Goal: Task Accomplishment & Management: Complete application form

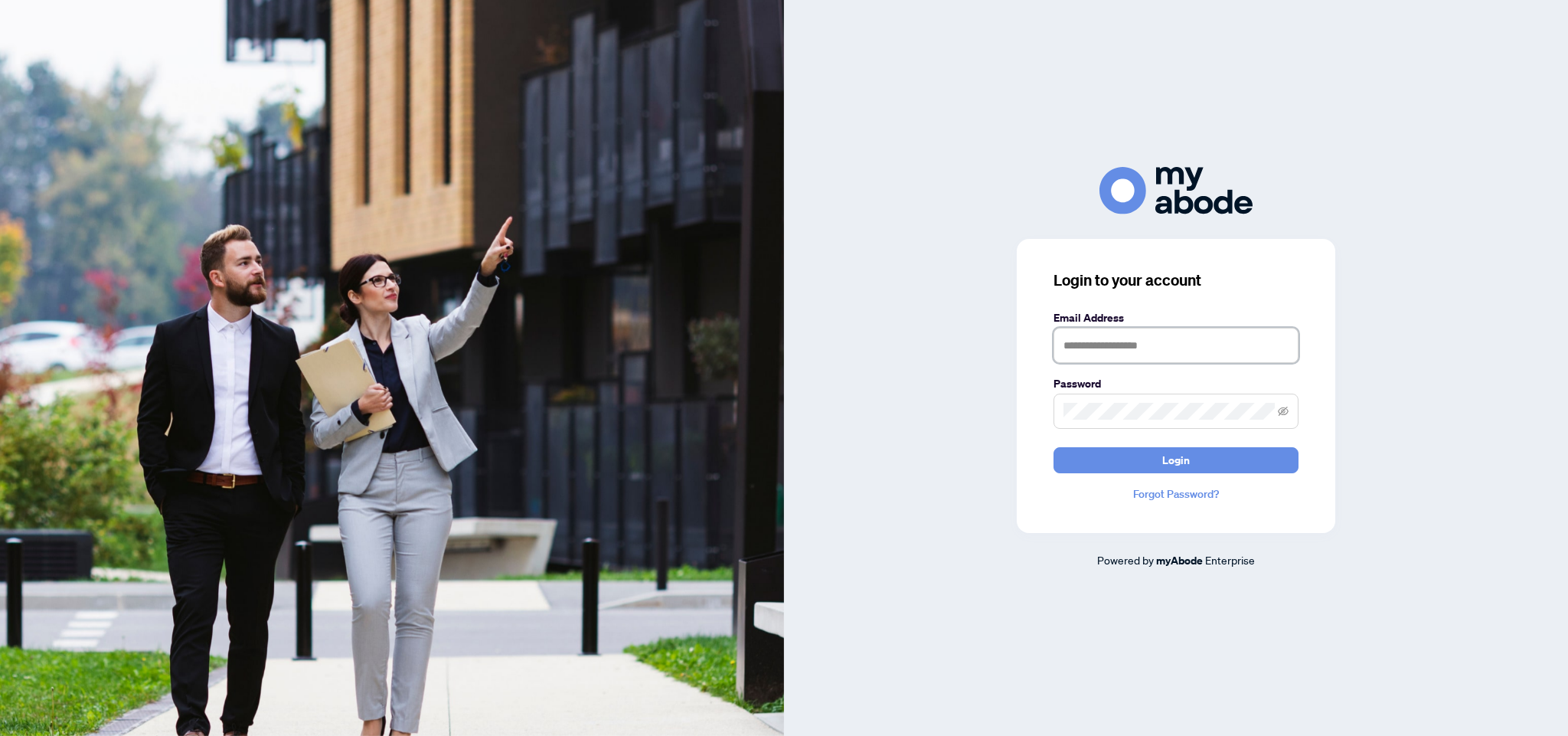
type input "*"
type input "**********"
click at [1176, 459] on button "Login" at bounding box center [1176, 460] width 245 height 26
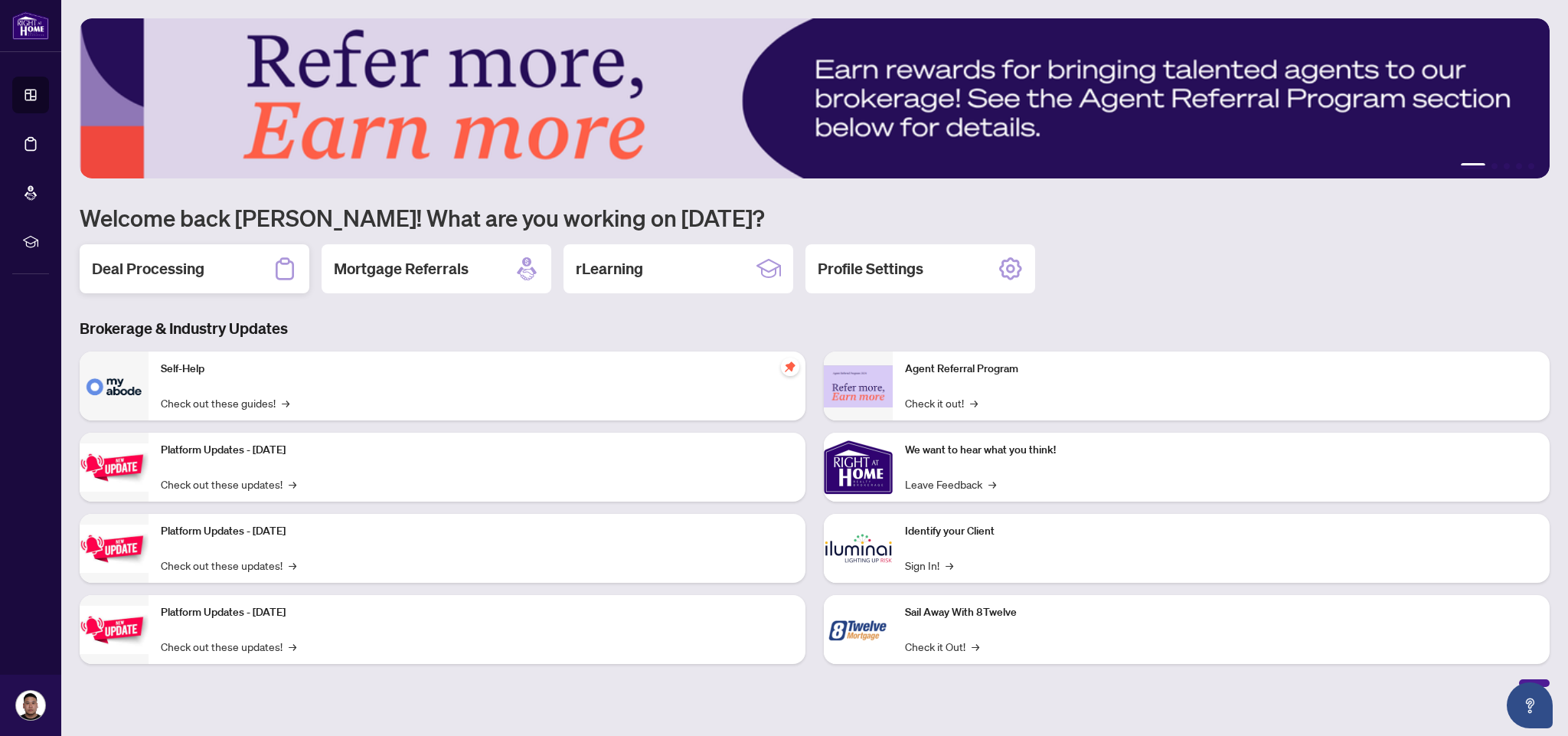
click at [193, 268] on h2 "Deal Processing" at bounding box center [148, 268] width 112 height 22
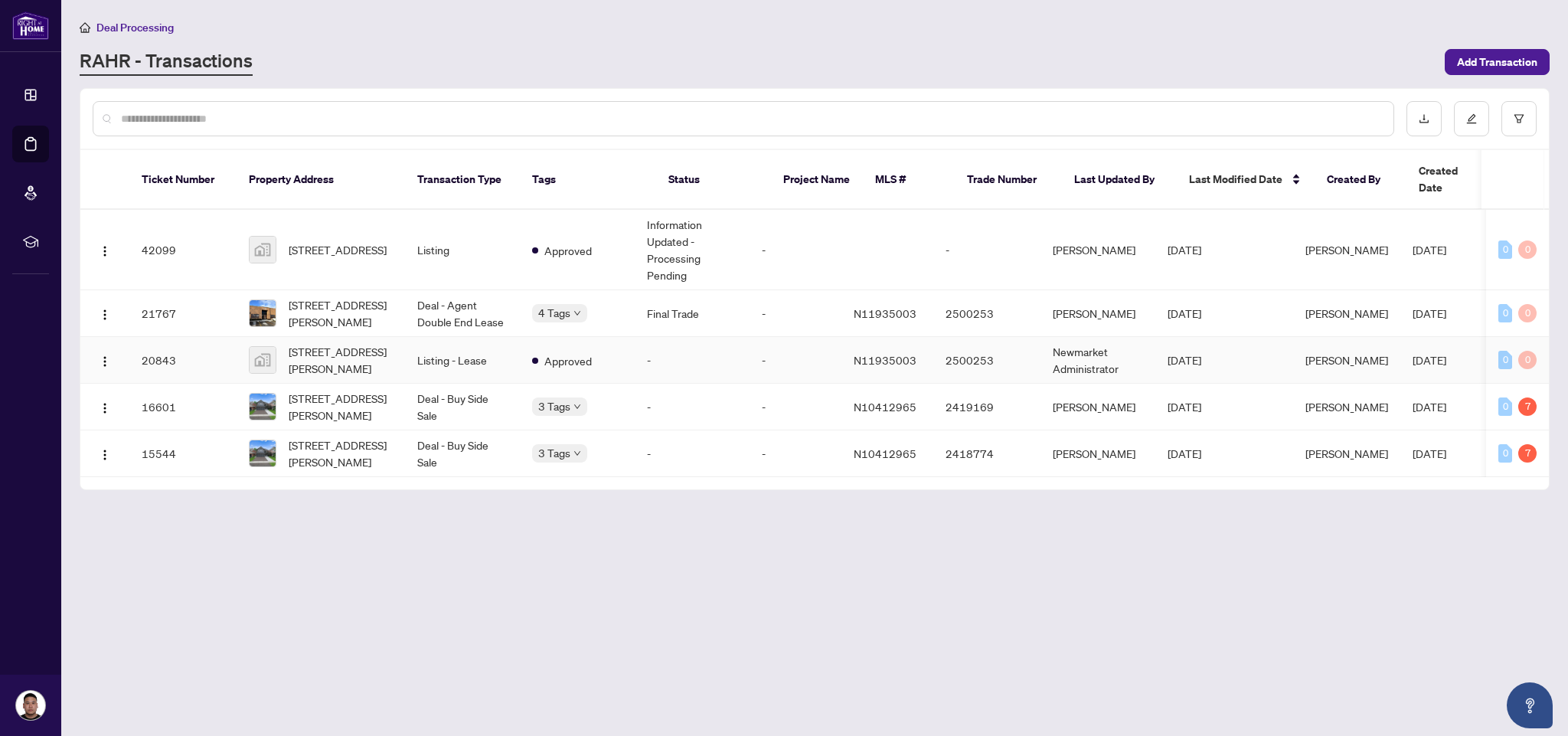
click at [395, 355] on td "[STREET_ADDRESS][PERSON_NAME]" at bounding box center [321, 360] width 168 height 47
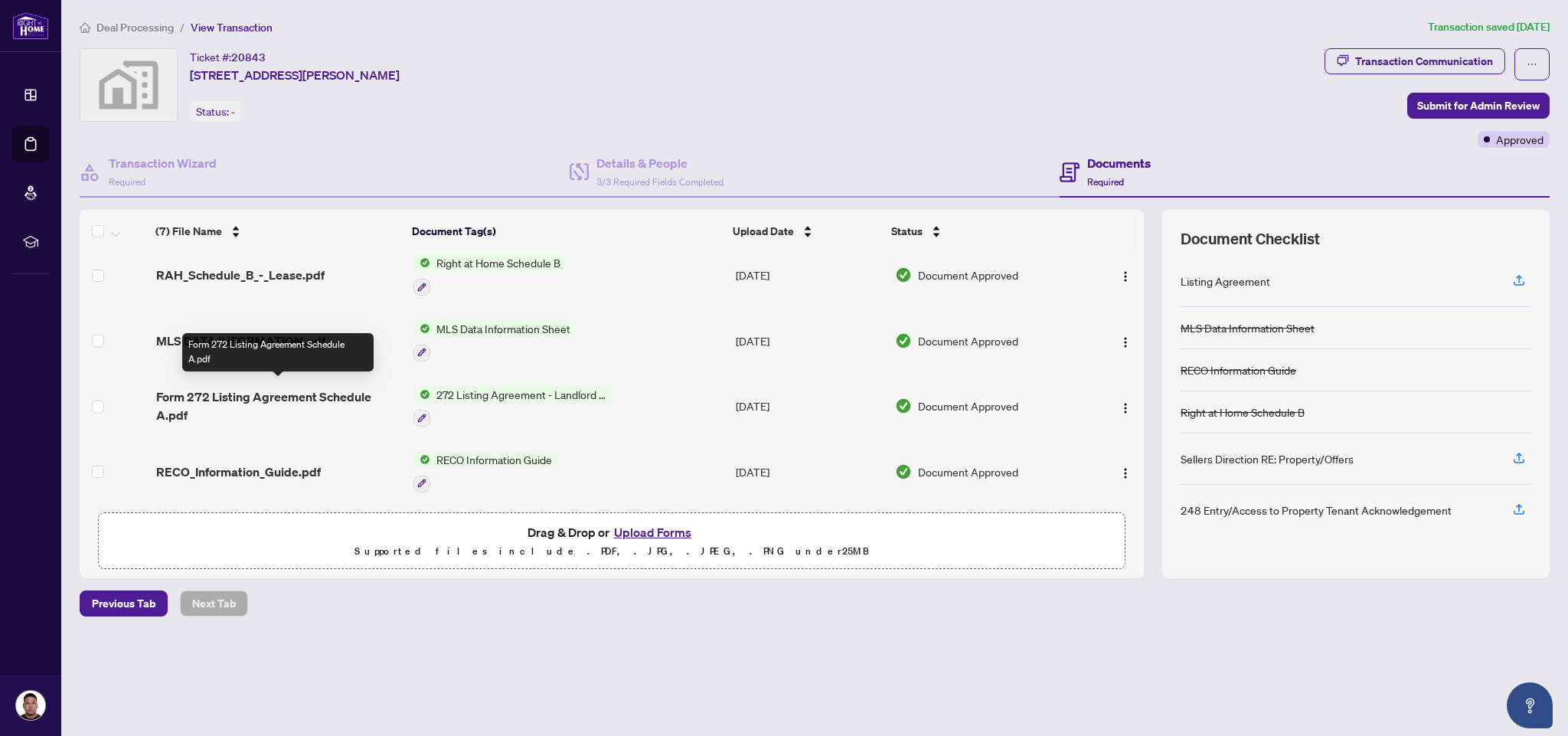
click at [303, 387] on span "Form 272 Listing Agreement Schedule A.pdf" at bounding box center [279, 405] width 245 height 36
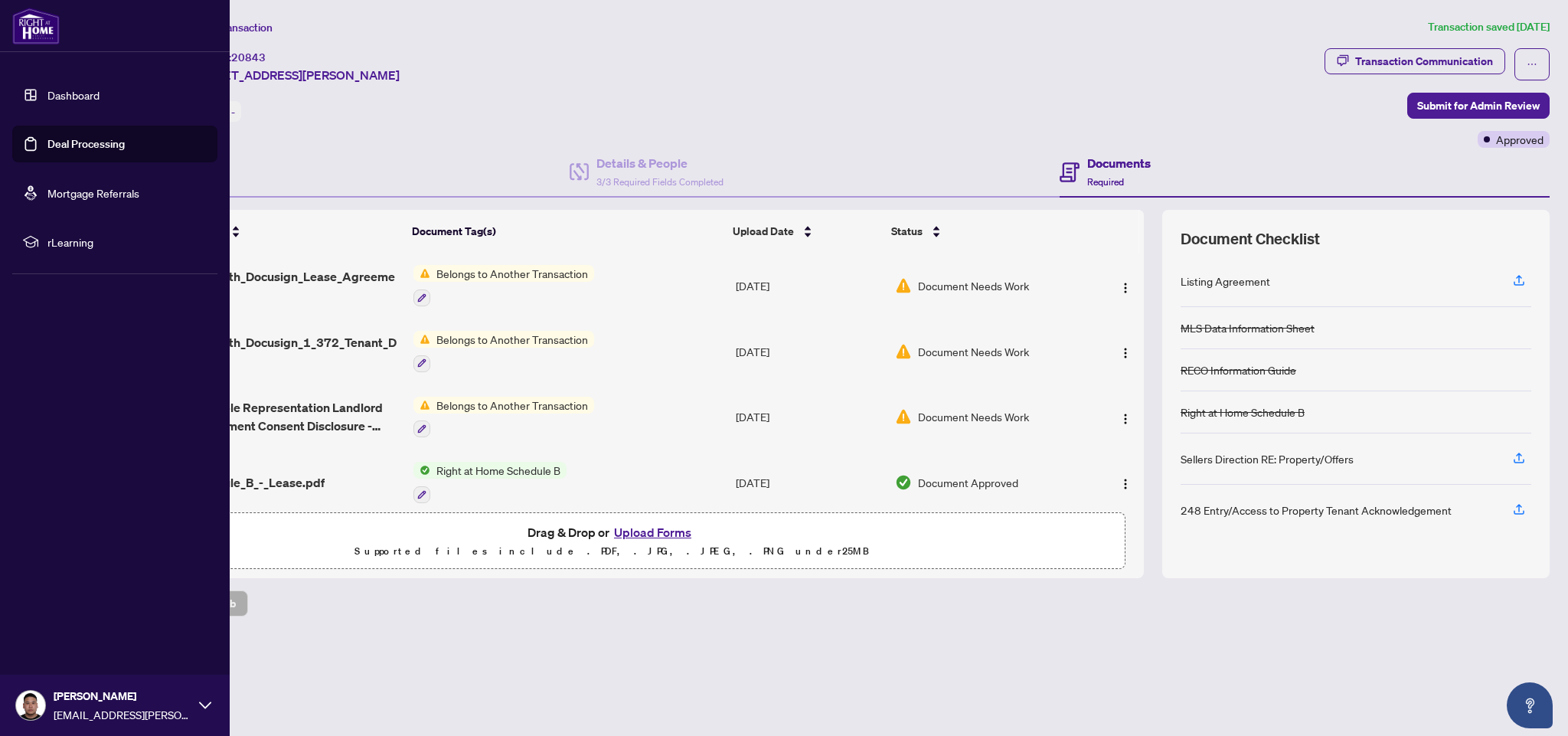
click at [63, 92] on link "Dashboard" at bounding box center [74, 94] width 52 height 14
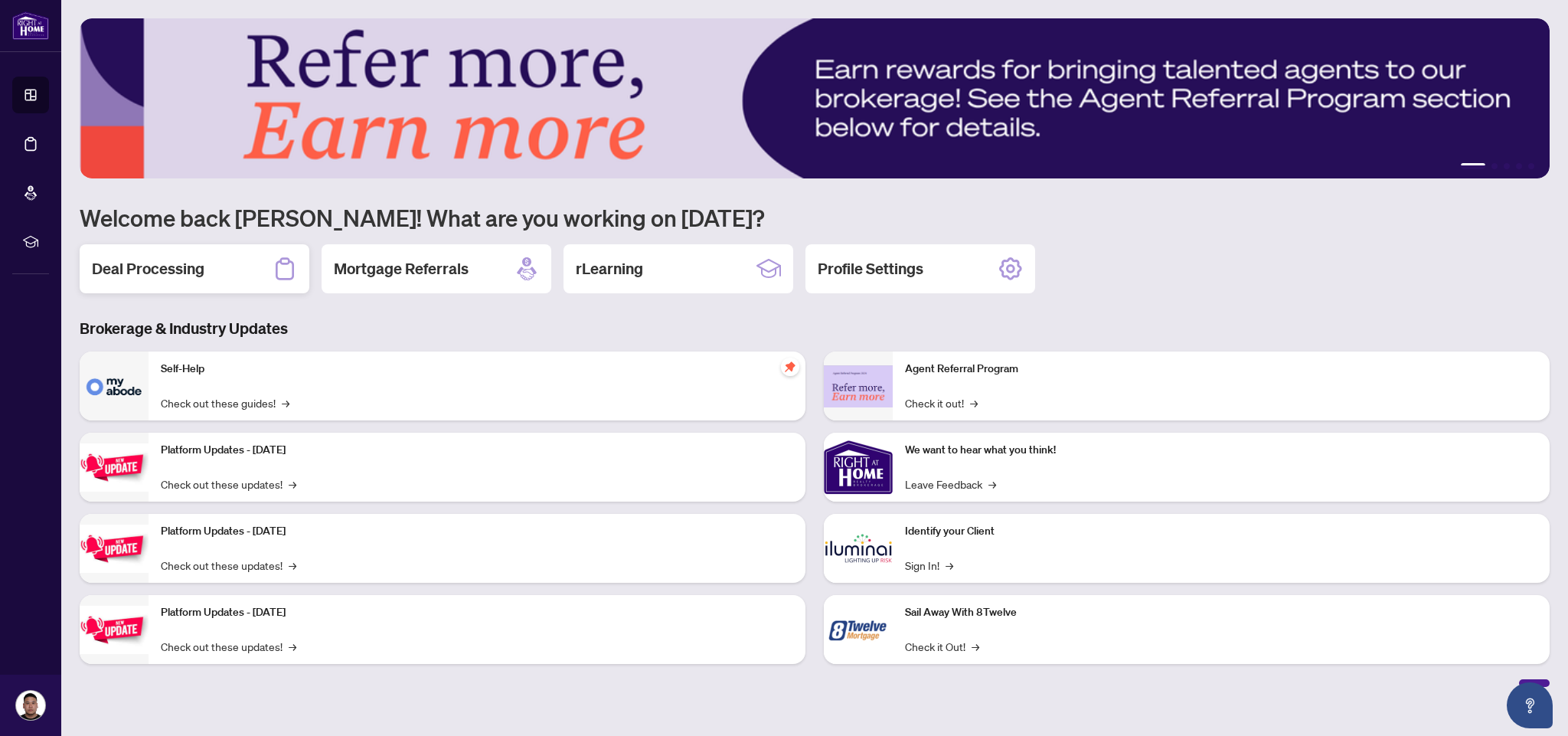
click at [268, 285] on div "Deal Processing" at bounding box center [194, 268] width 230 height 49
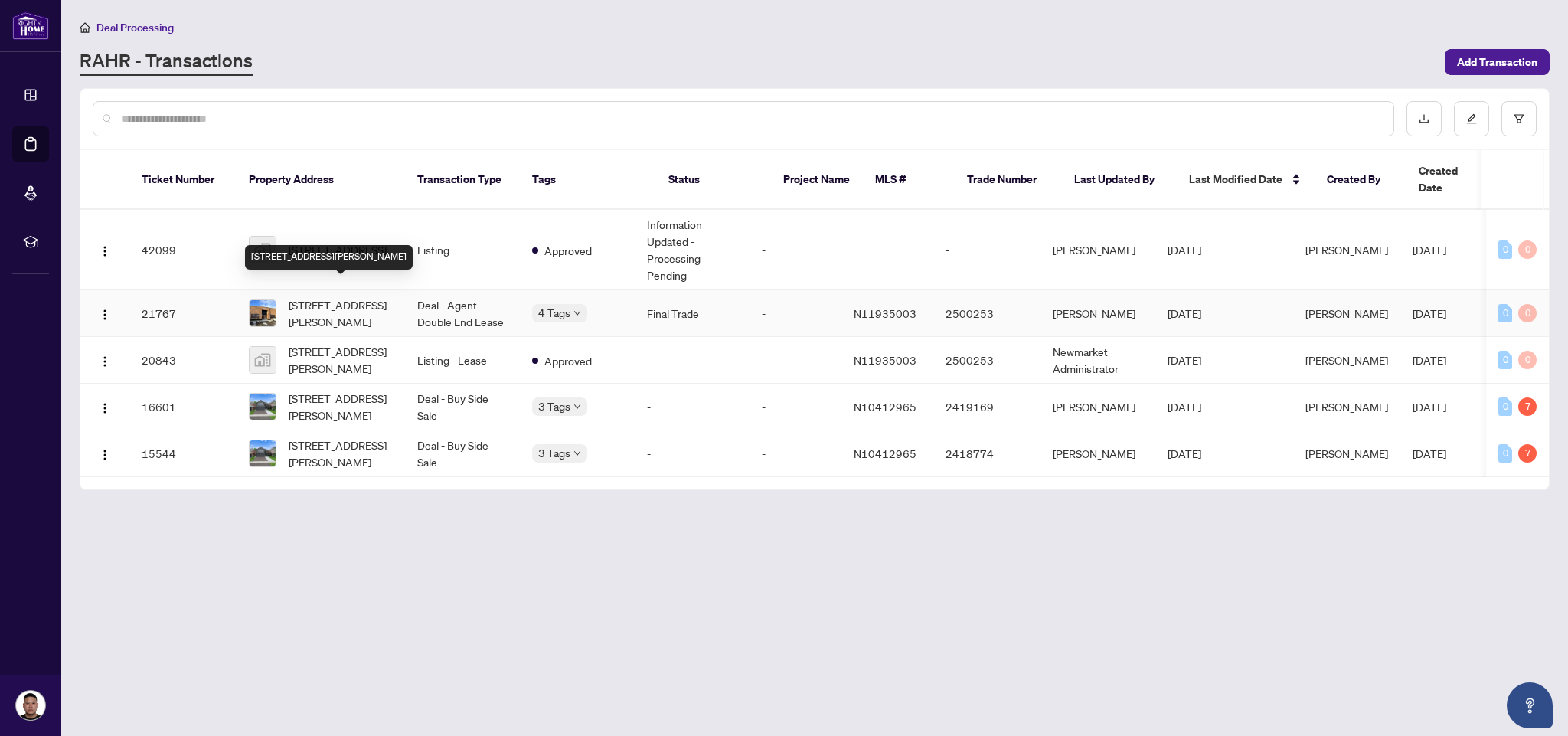
click at [338, 245] on div "[STREET_ADDRESS][PERSON_NAME]" at bounding box center [328, 257] width 167 height 24
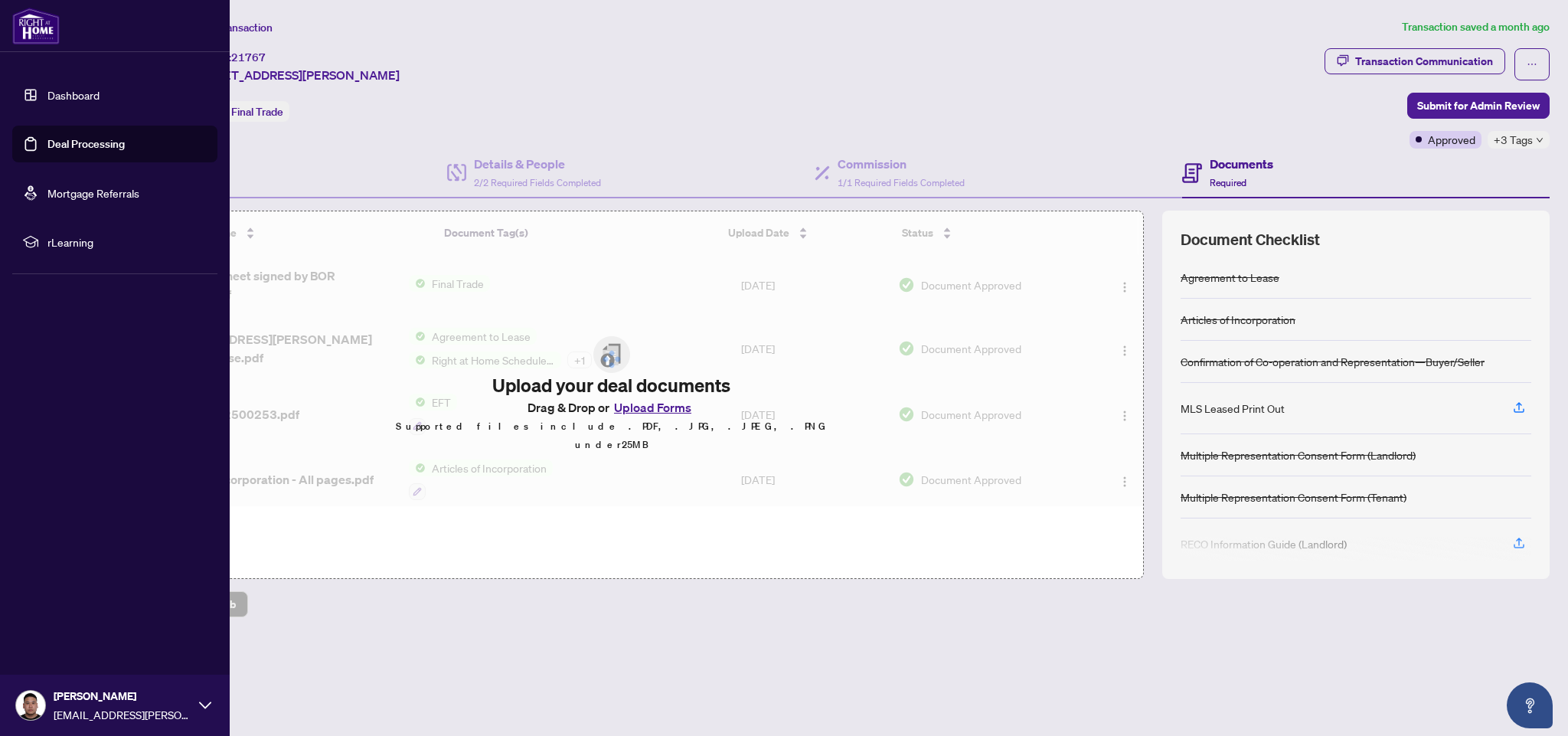
click at [65, 95] on link "Dashboard" at bounding box center [74, 94] width 52 height 14
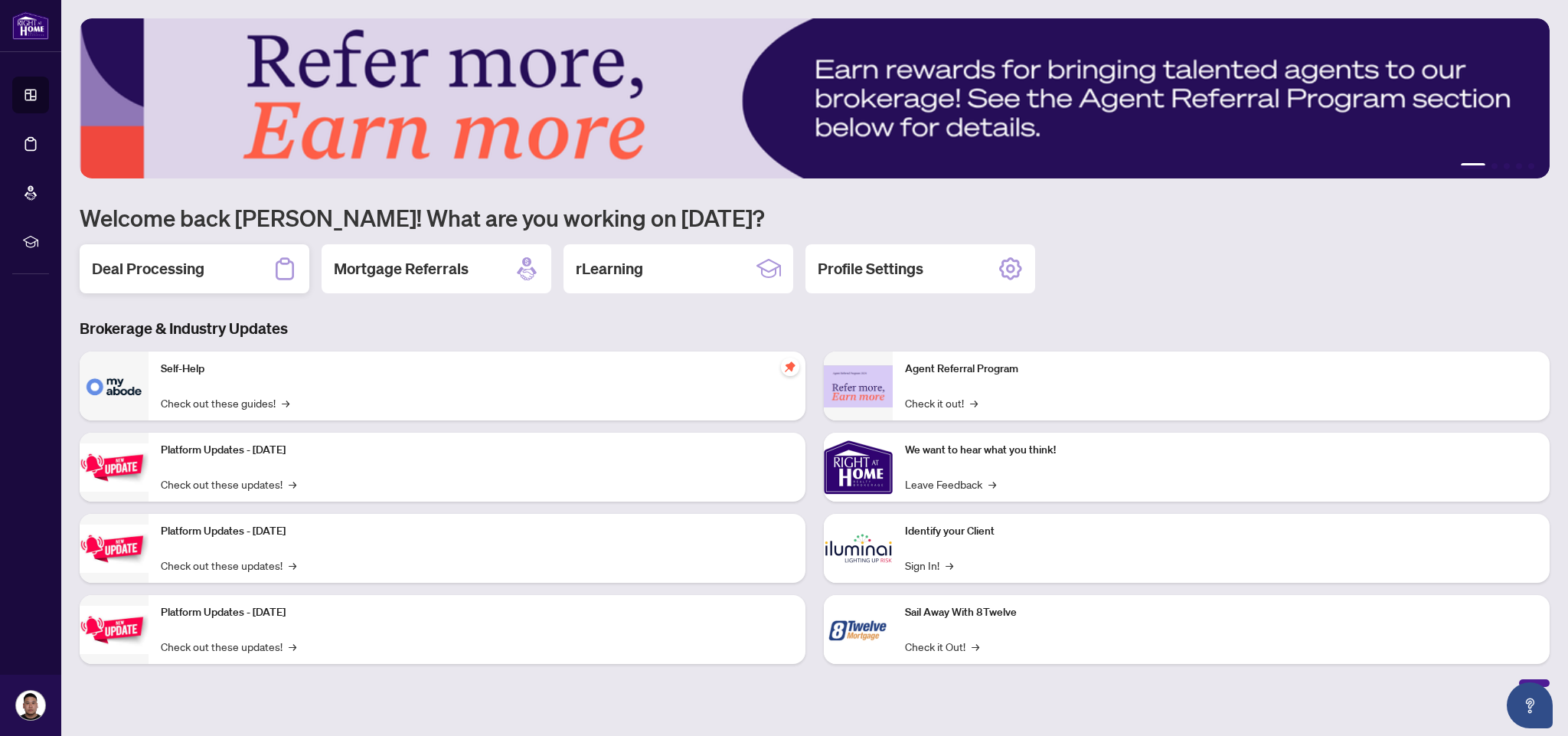
click at [264, 270] on div "Deal Processing" at bounding box center [194, 268] width 230 height 49
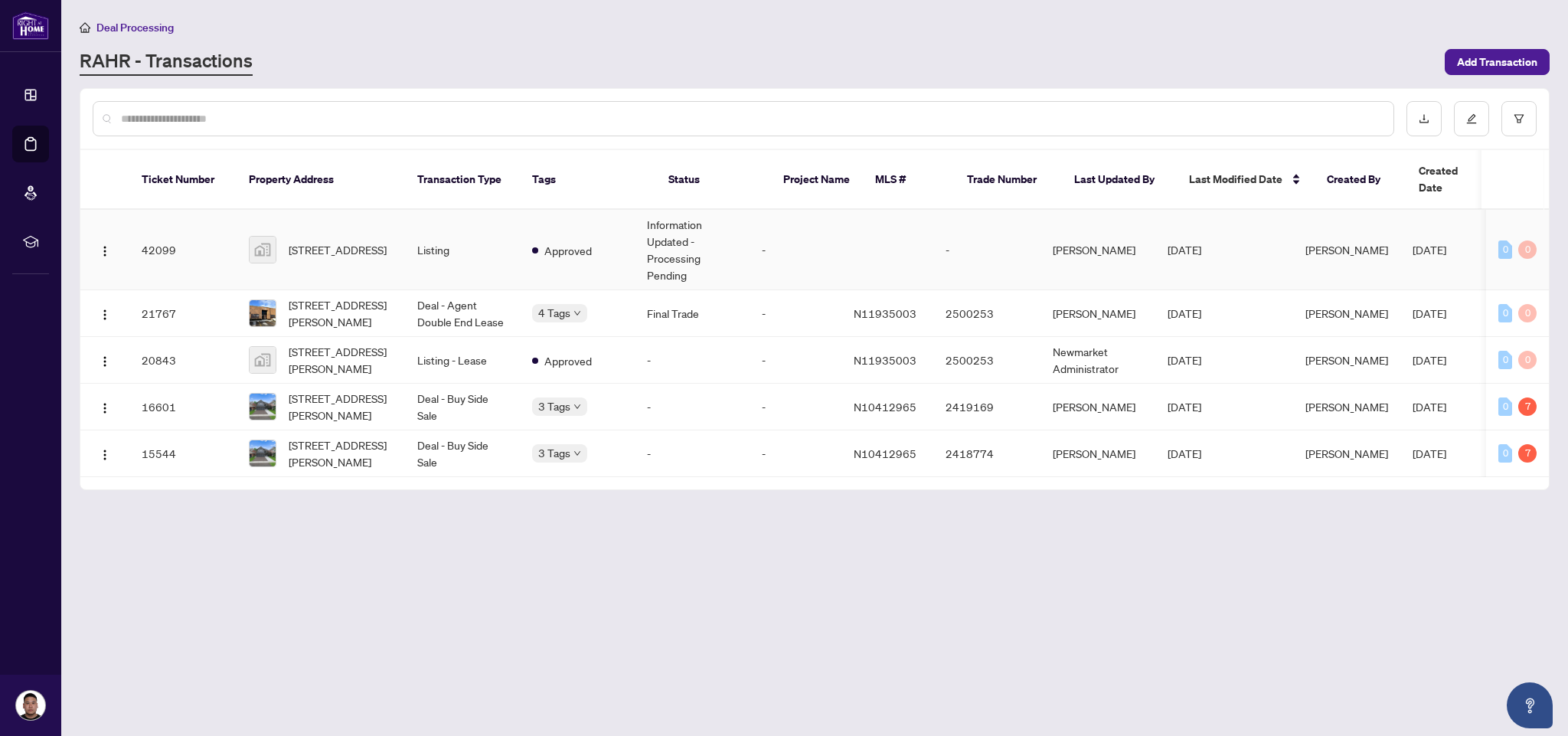
click at [527, 234] on td "Approved" at bounding box center [577, 250] width 115 height 80
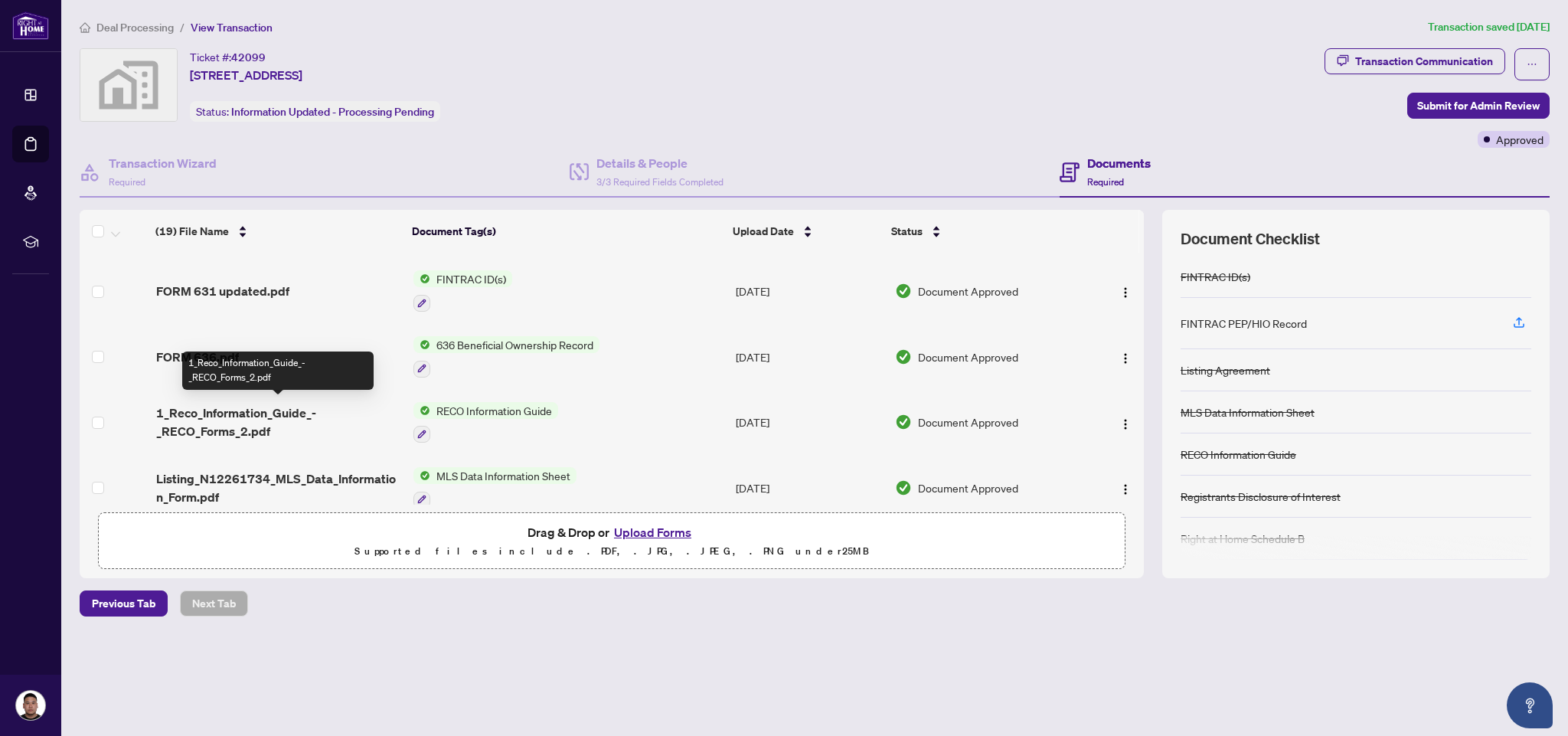
scroll to position [188, 0]
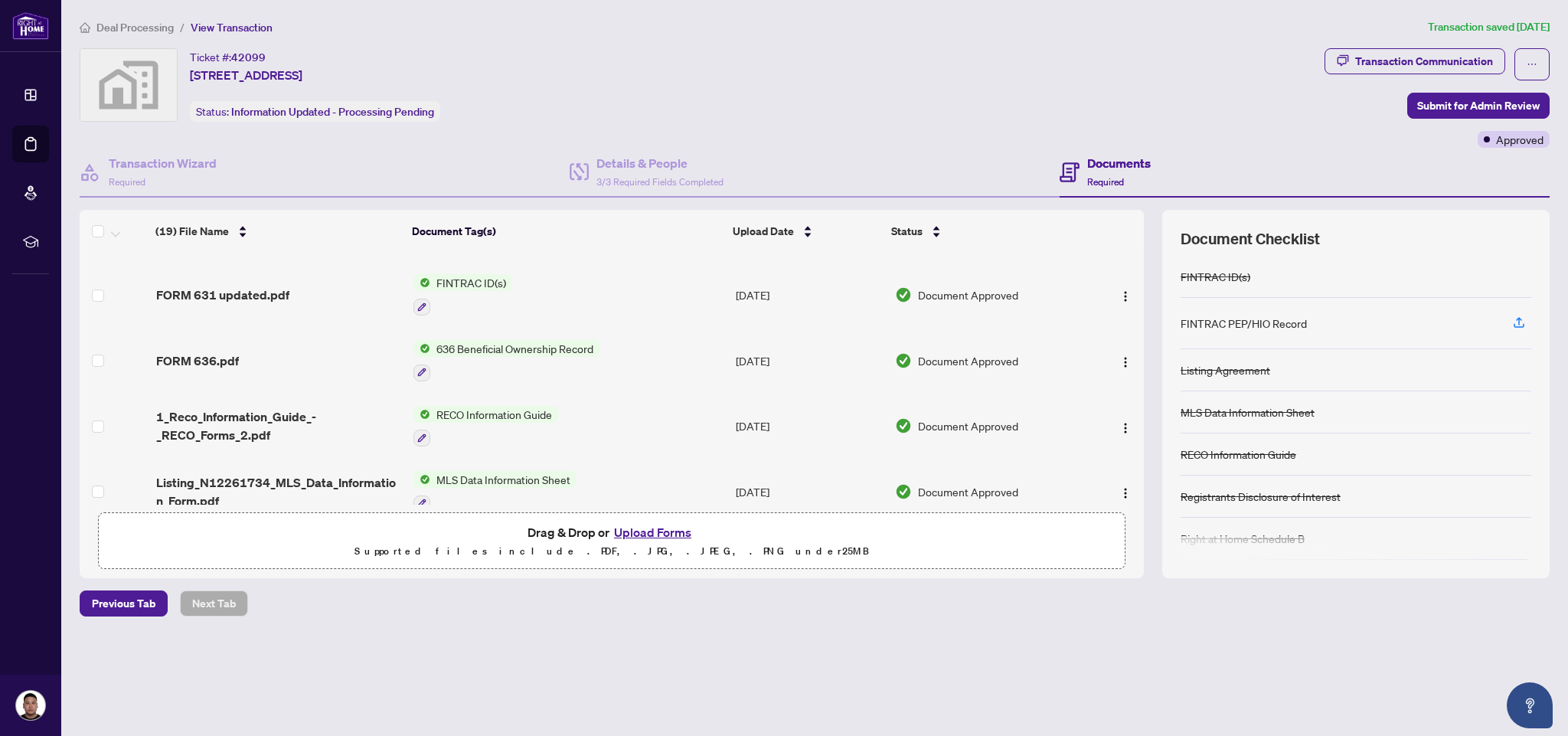
click at [243, 413] on span "1_Reco_Information_Guide_-_RECO_Forms_2.pdf" at bounding box center [279, 426] width 245 height 36
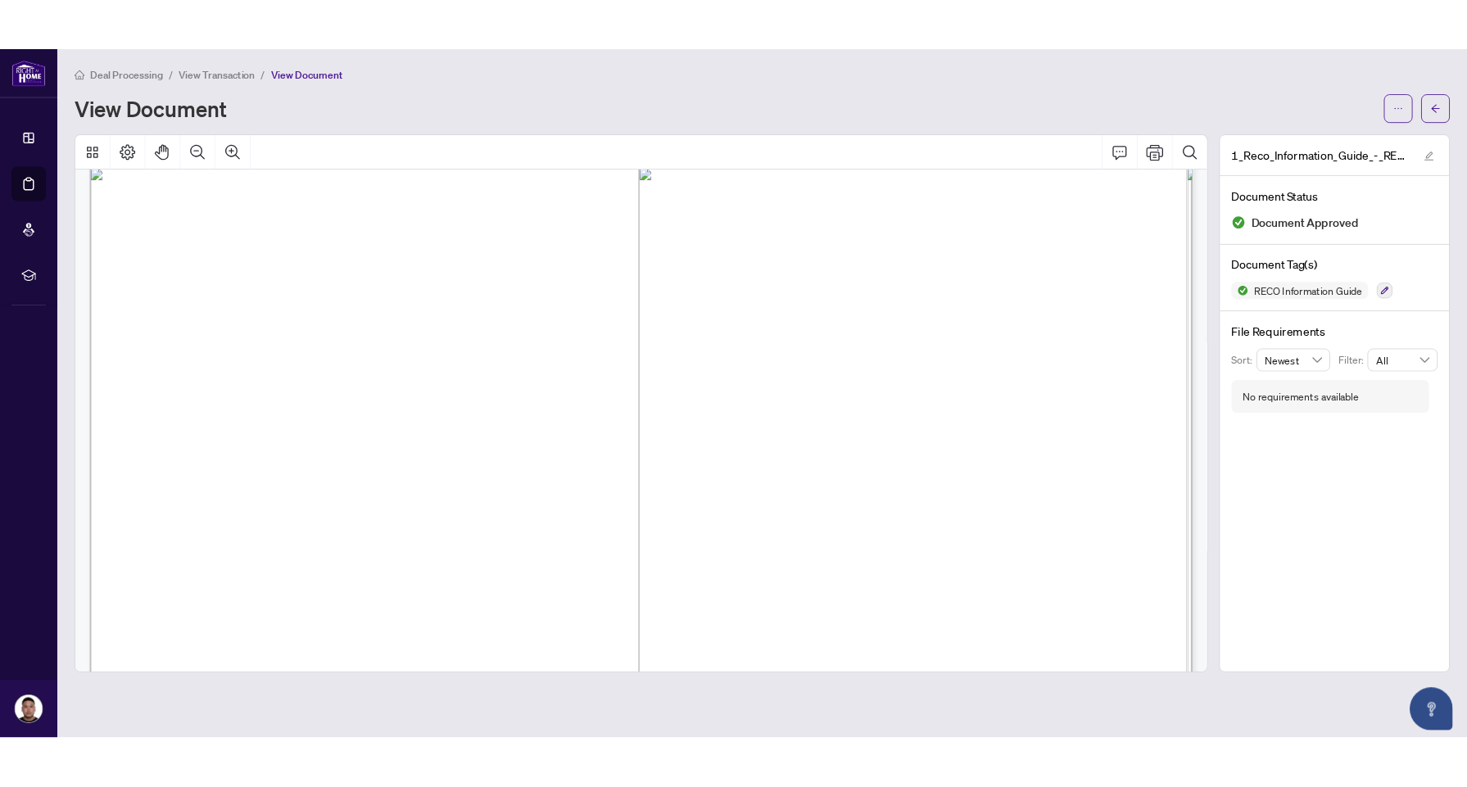
scroll to position [20727, 0]
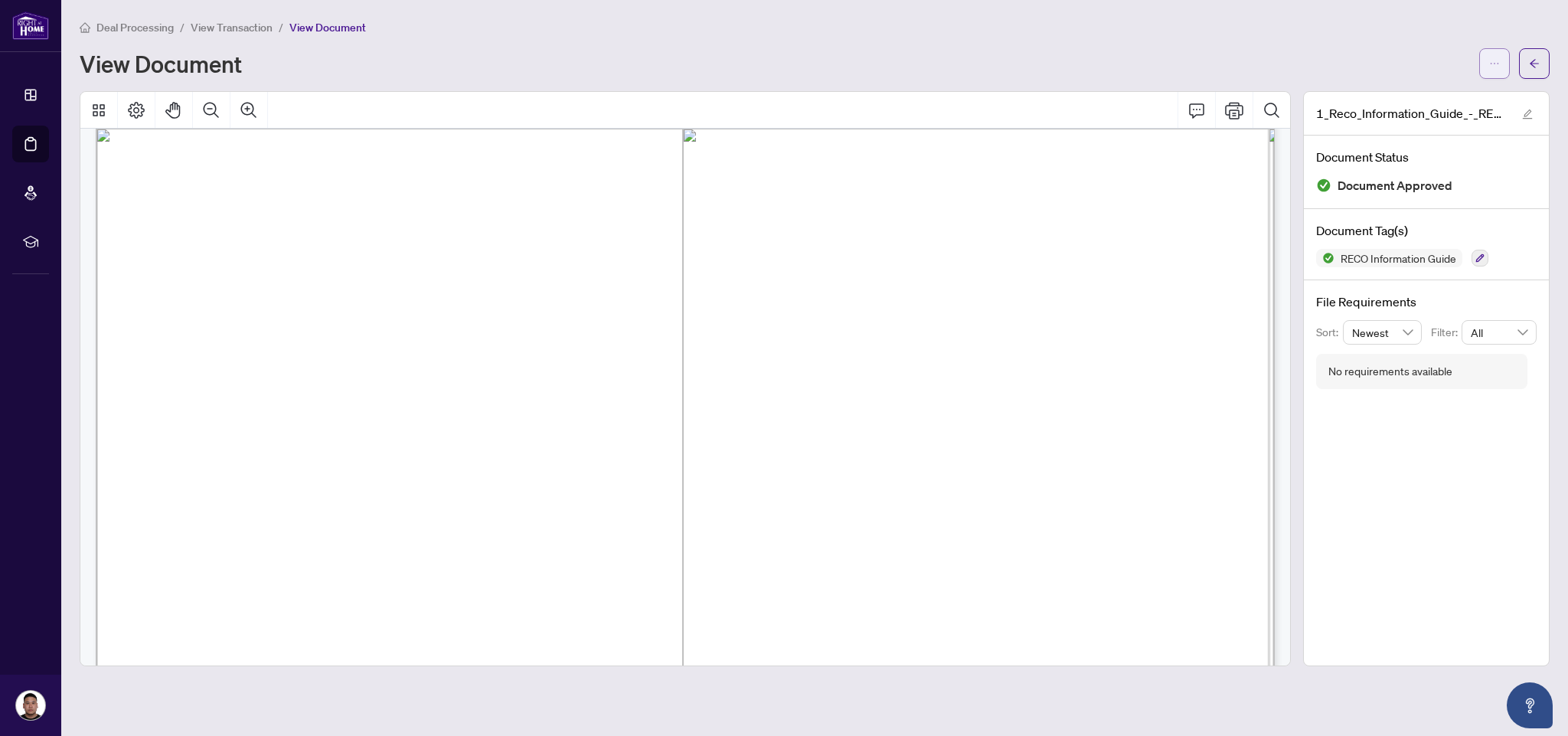
click at [1491, 65] on icon "ellipsis" at bounding box center [1494, 63] width 10 height 10
click at [1430, 94] on span "Download" at bounding box center [1440, 96] width 116 height 17
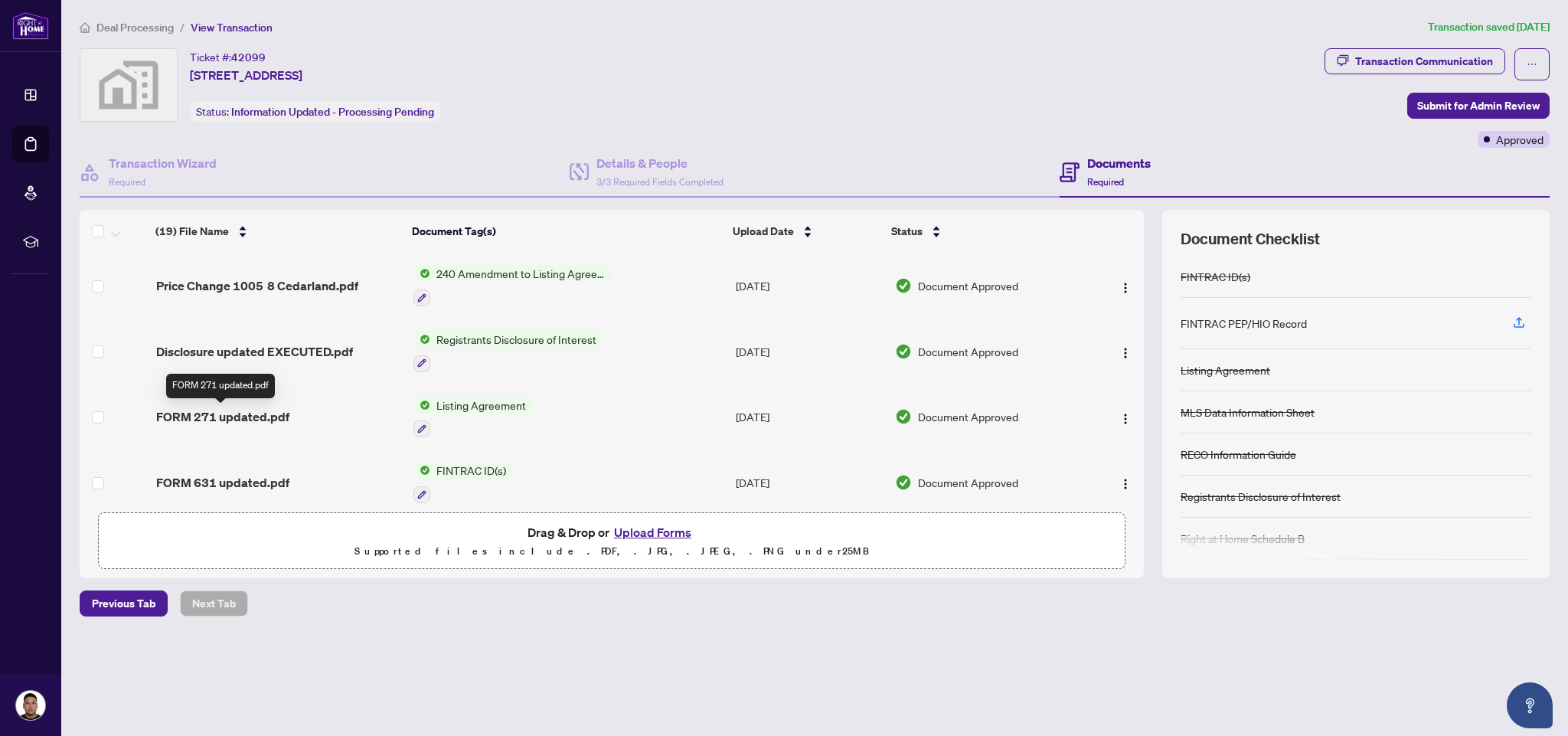
click at [246, 411] on span "FORM 271 updated.pdf" at bounding box center [223, 417] width 134 height 19
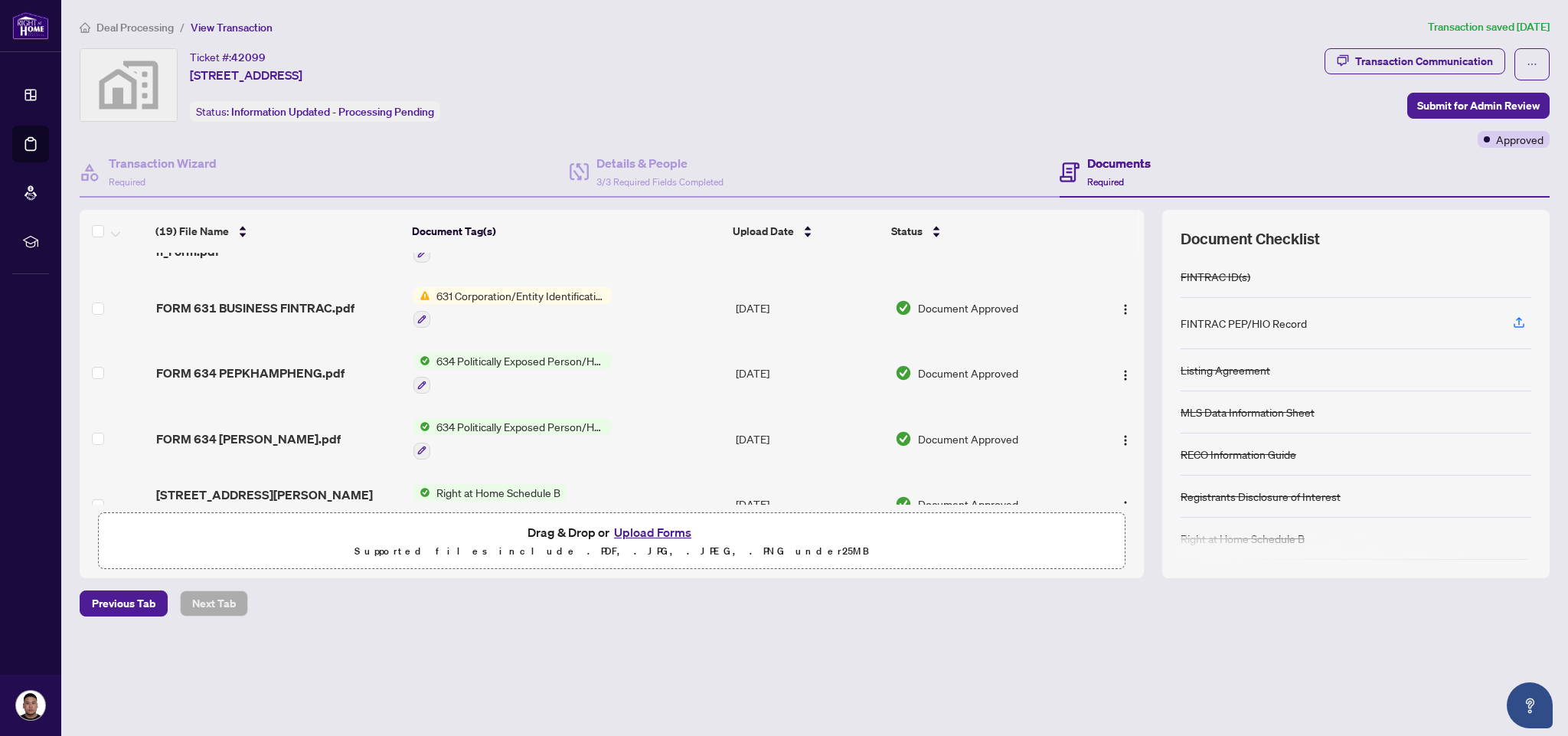
scroll to position [565, 0]
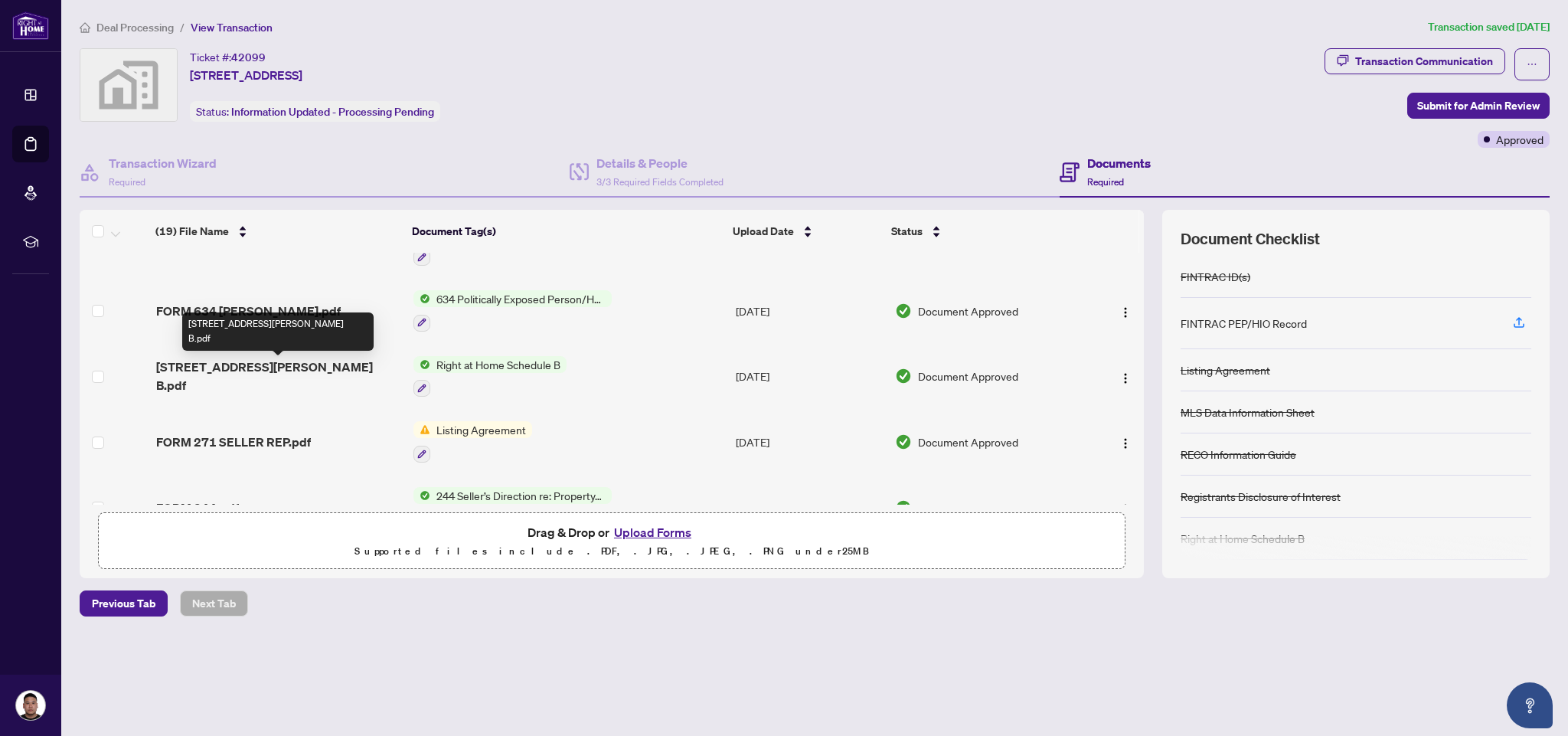
click at [194, 363] on span "[STREET_ADDRESS][PERSON_NAME] B.pdf" at bounding box center [279, 375] width 245 height 36
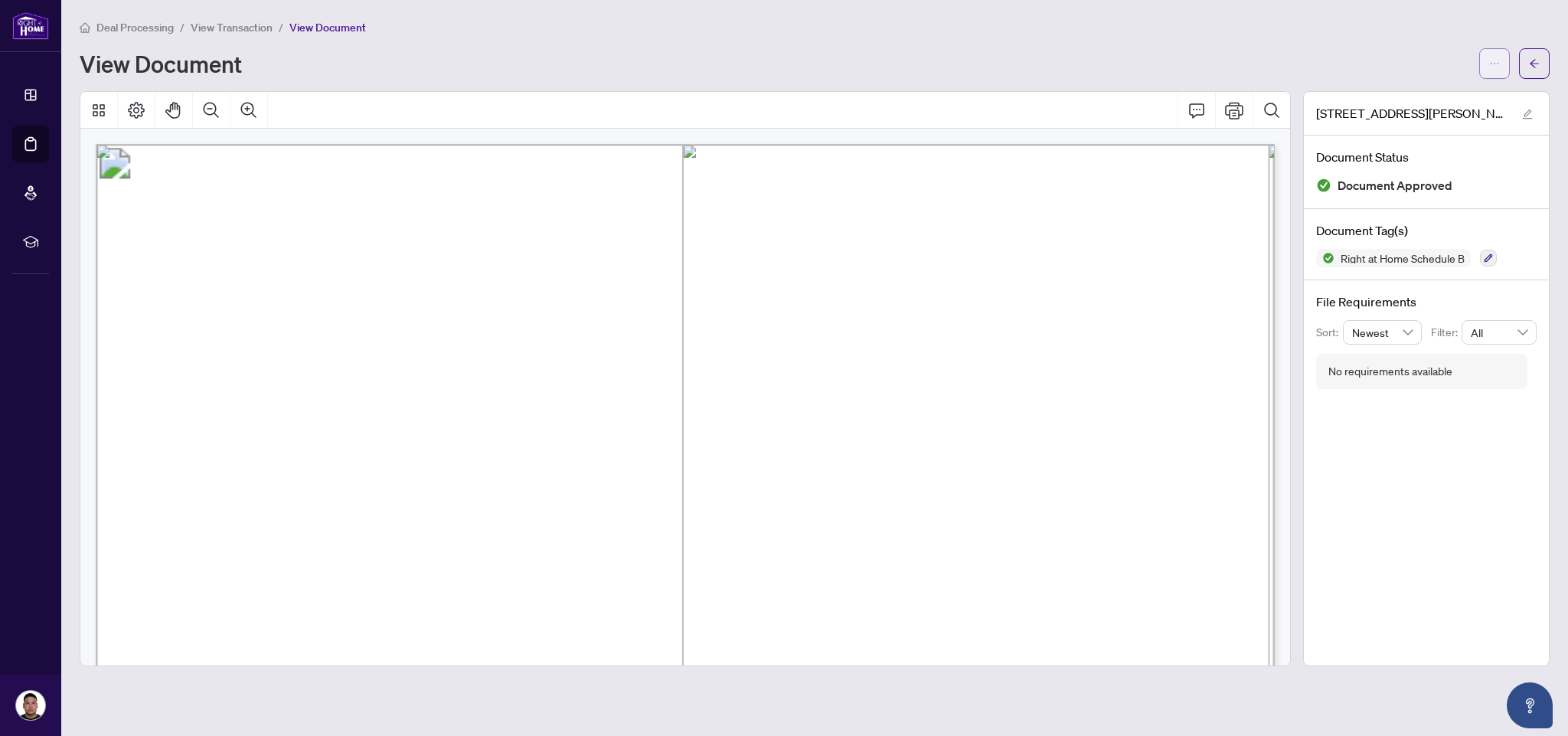
click at [1490, 62] on icon "ellipsis" at bounding box center [1494, 63] width 10 height 10
click at [1422, 92] on span "Download" at bounding box center [1440, 96] width 116 height 17
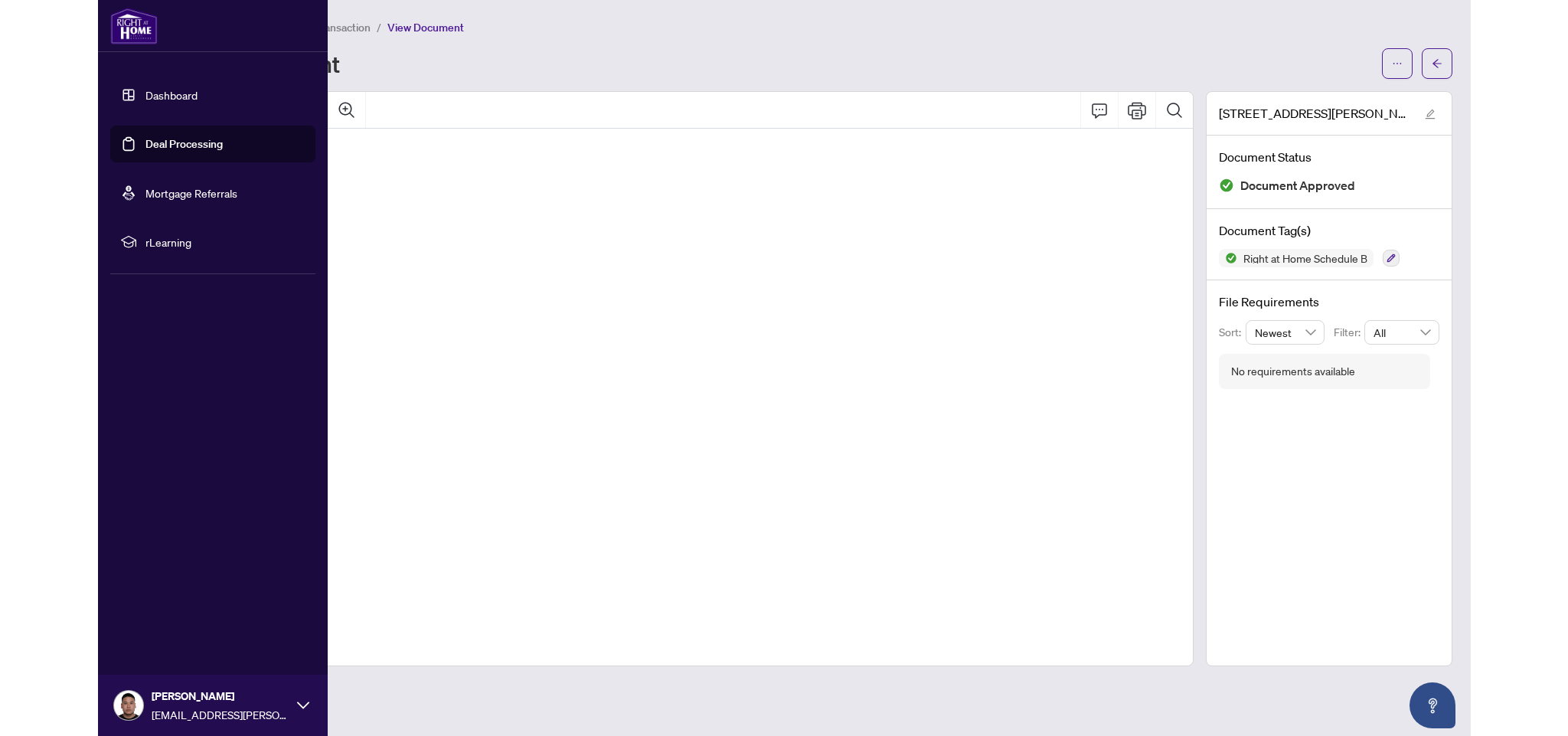
scroll to position [481, 0]
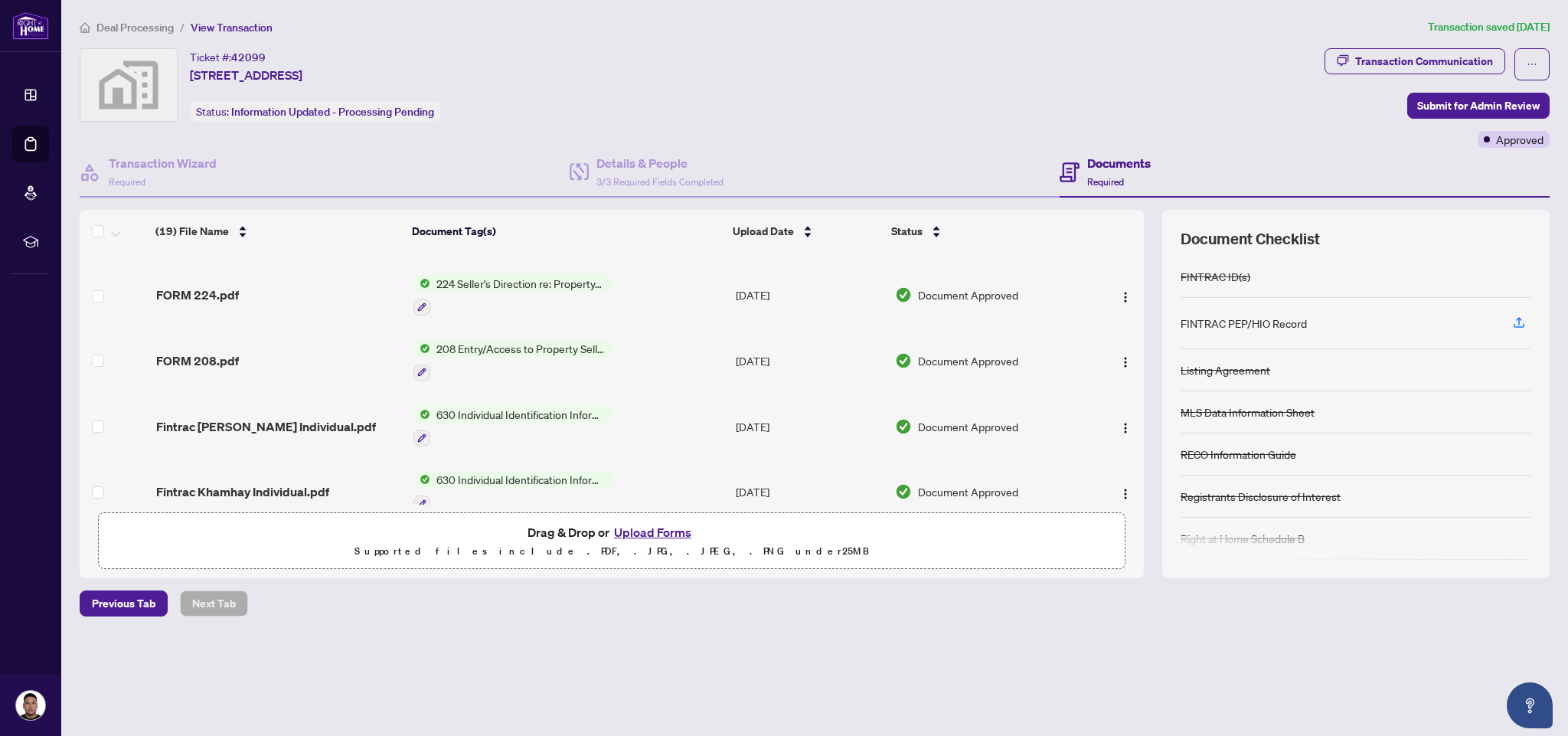
scroll to position [849, 0]
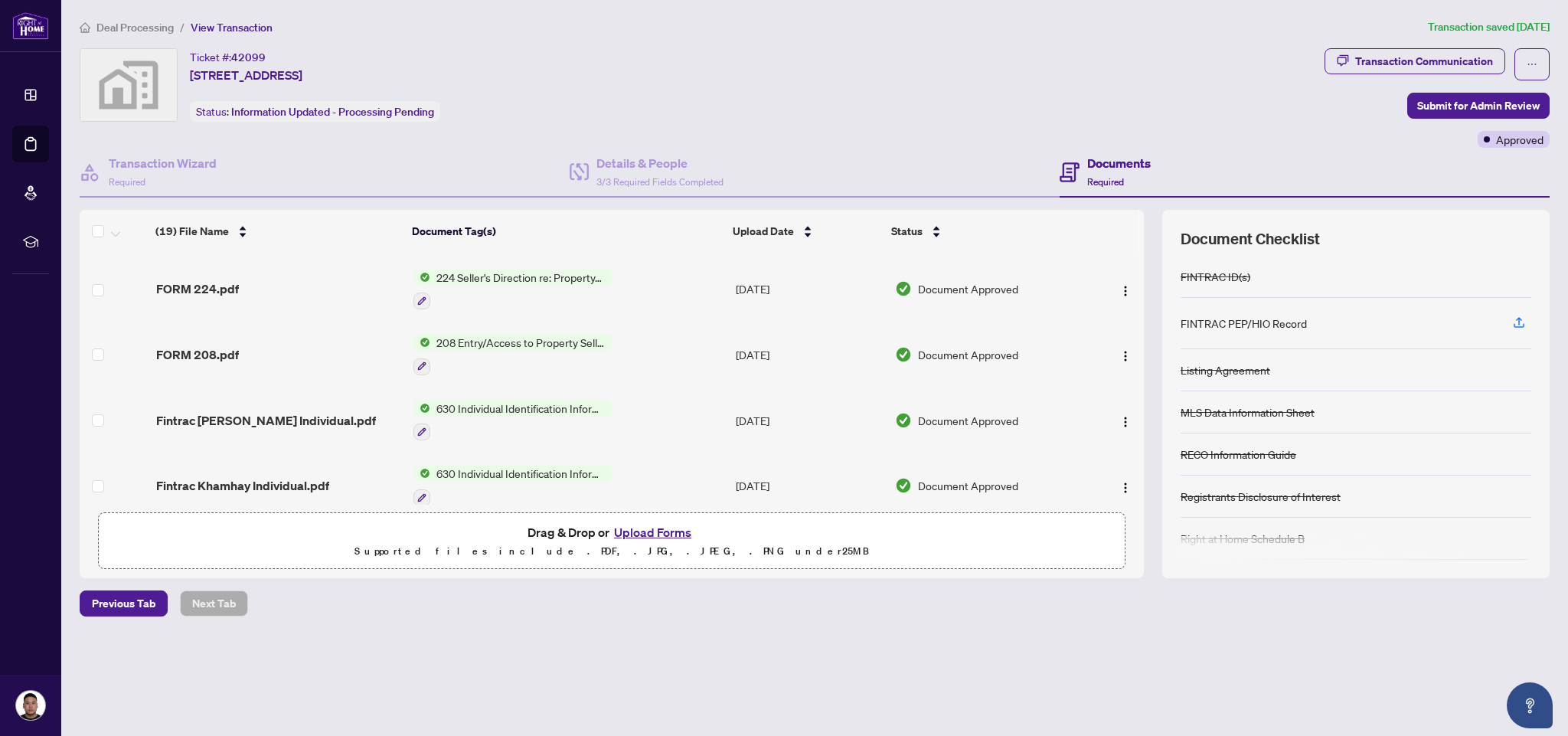
click at [520, 346] on span "208 Entry/Access to Property Seller Acknowledgement" at bounding box center [521, 342] width 181 height 17
click at [492, 342] on span "208 Entry/Access to Property Seller Acknowledgement" at bounding box center [521, 342] width 181 height 17
click at [212, 354] on span "FORM 208.pdf" at bounding box center [197, 354] width 82 height 19
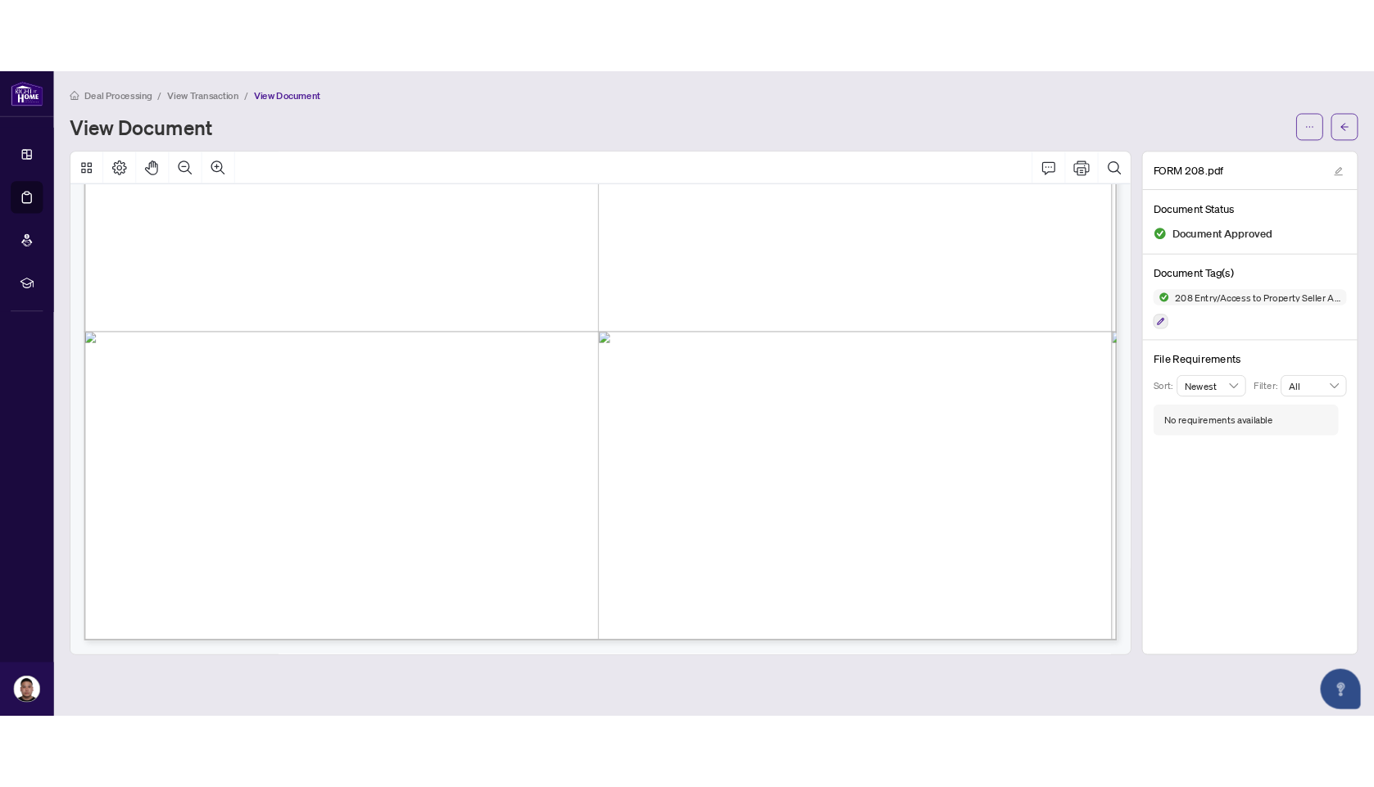
scroll to position [1091, 0]
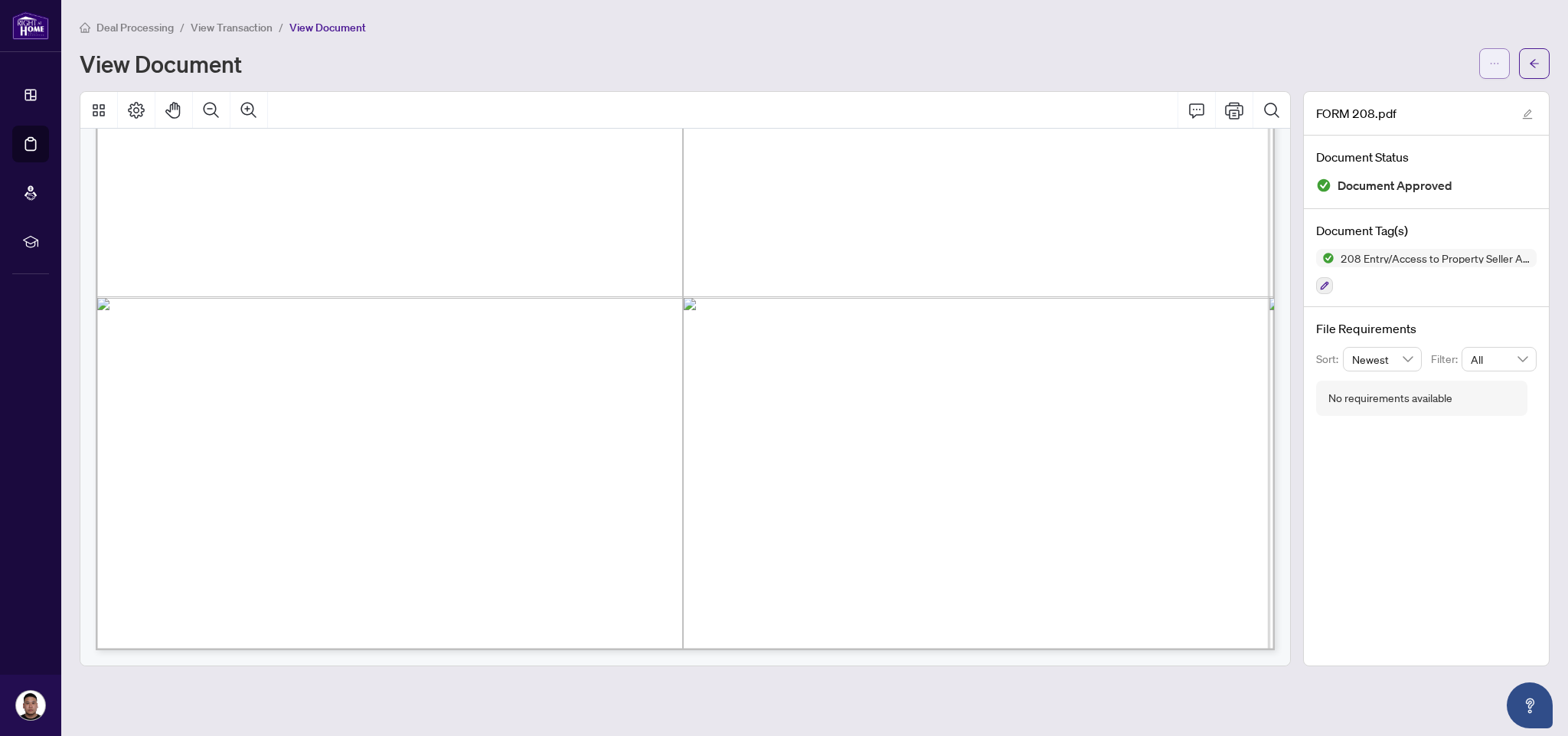
click at [1494, 70] on span "button" at bounding box center [1494, 64] width 10 height 24
click at [1402, 96] on span "Download" at bounding box center [1440, 96] width 116 height 17
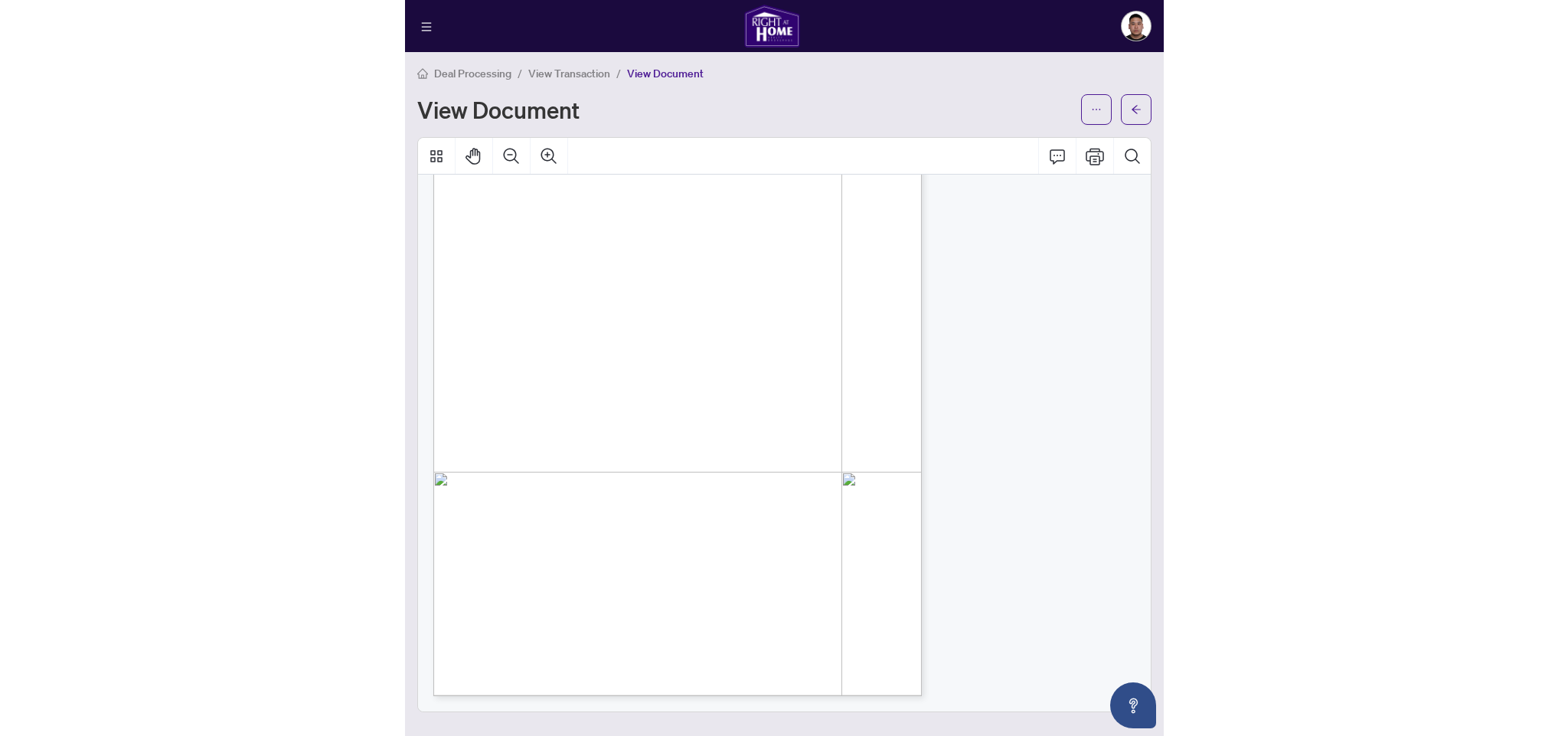
scroll to position [0, 0]
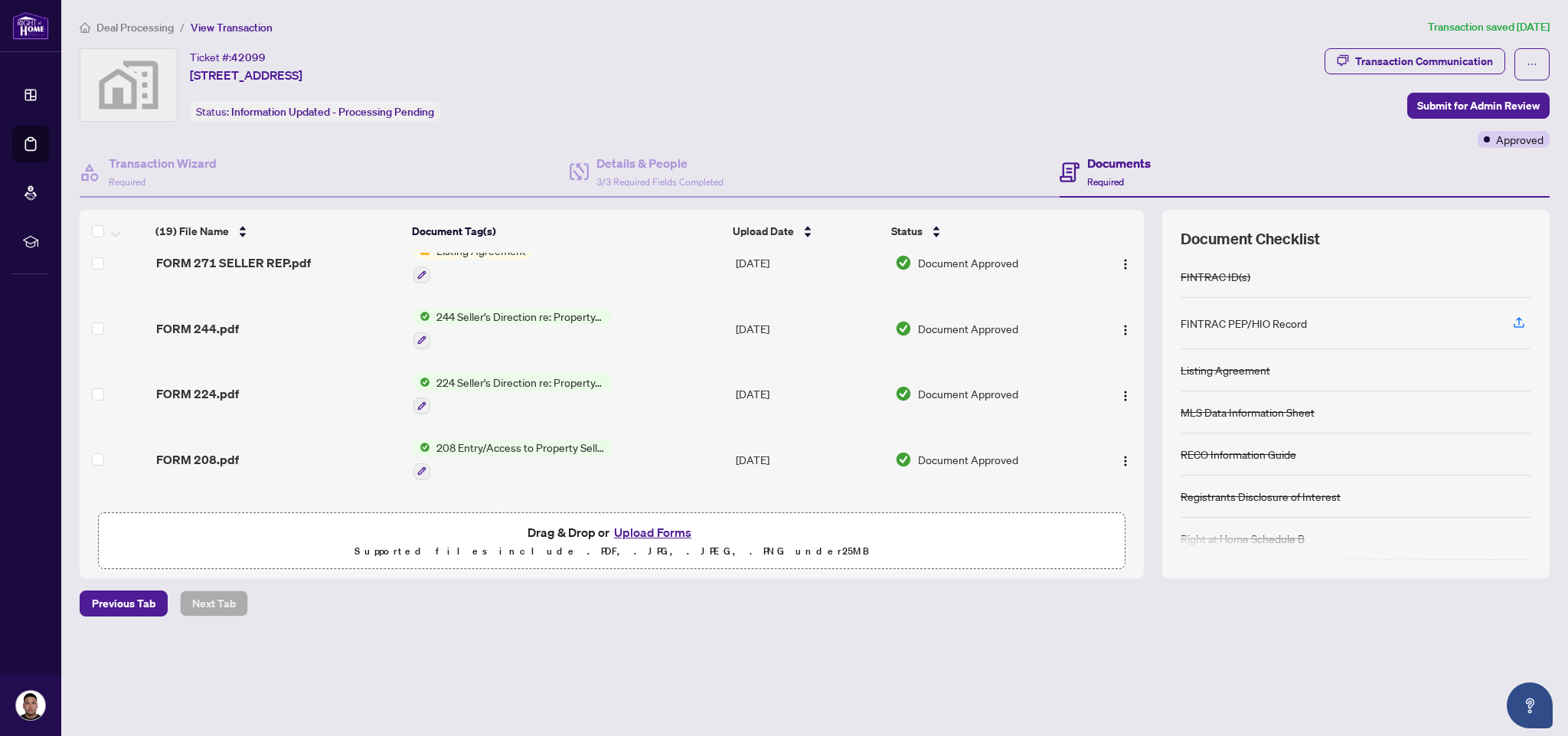
scroll to position [705, 0]
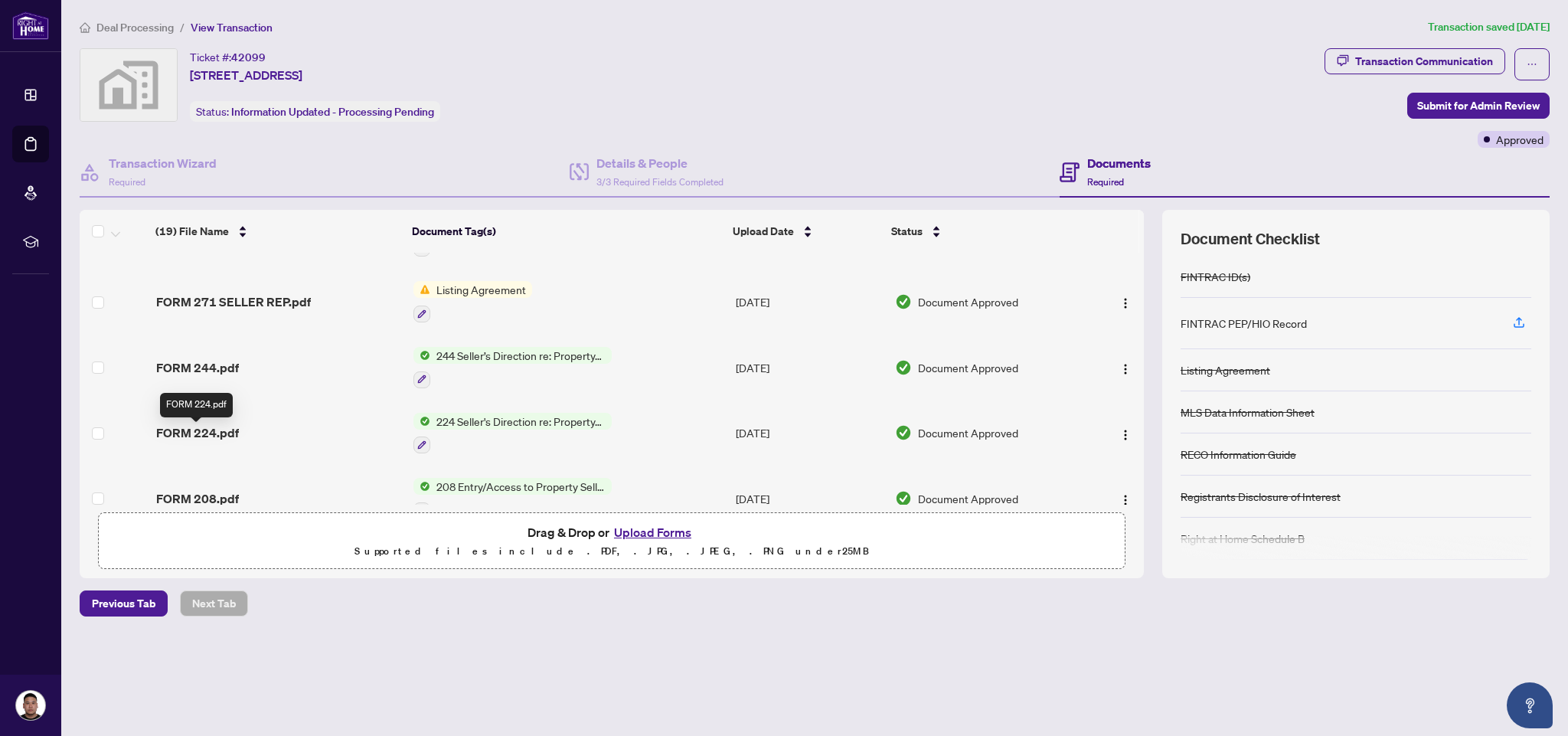
click at [207, 428] on span "FORM 224.pdf" at bounding box center [197, 433] width 82 height 19
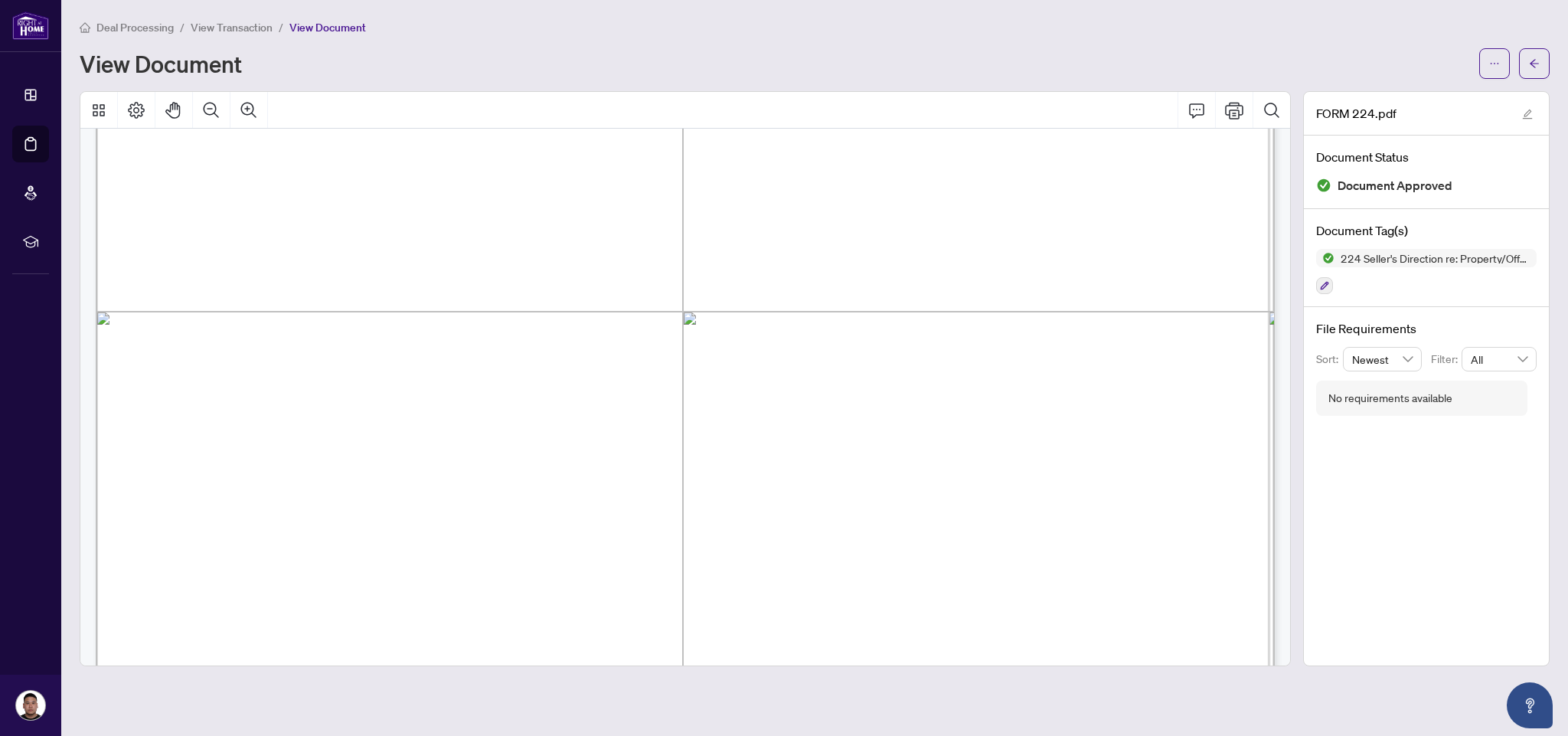
scroll to position [24, 0]
click at [233, 24] on span "View Transaction" at bounding box center [232, 27] width 82 height 14
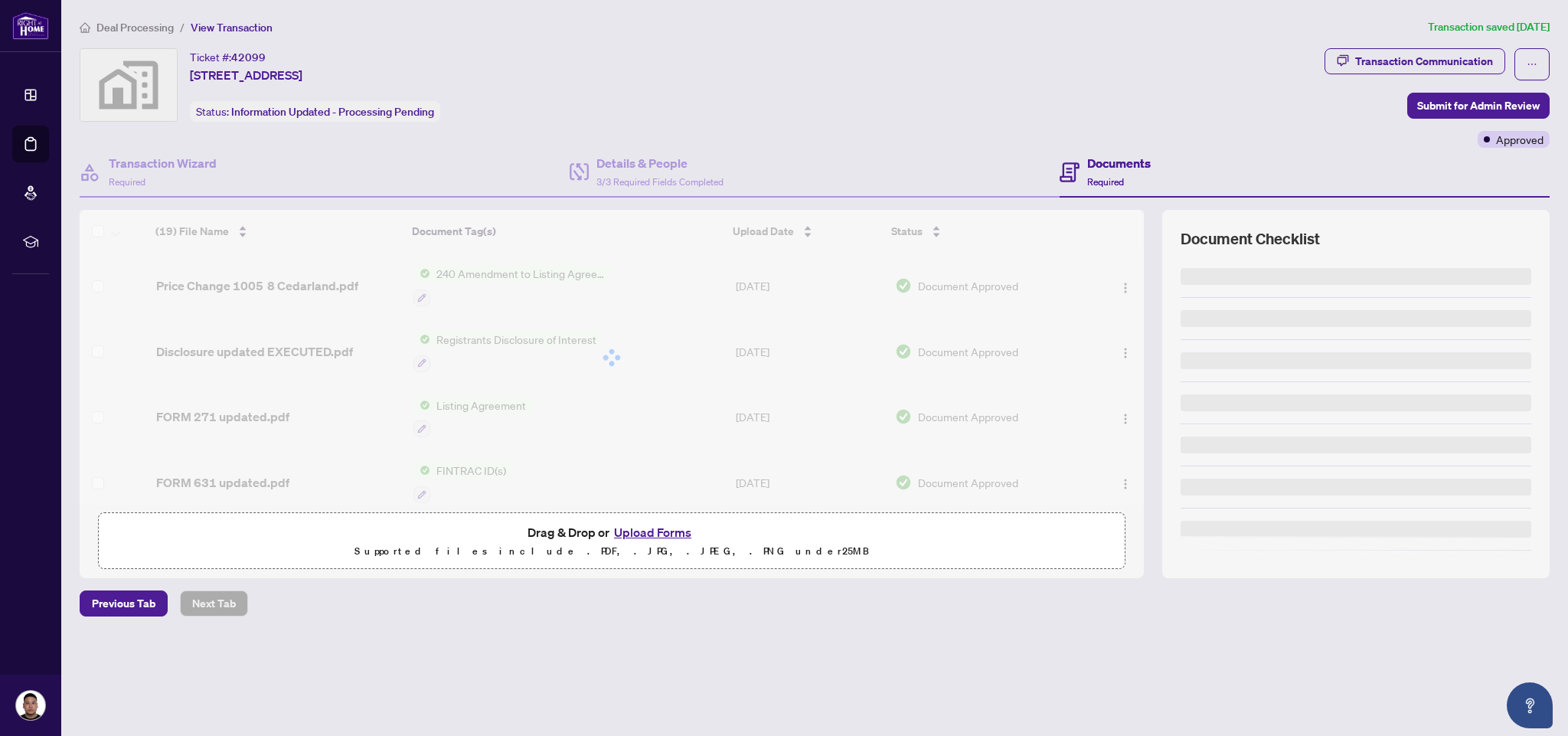
click at [146, 26] on span "Deal Processing" at bounding box center [135, 27] width 78 height 14
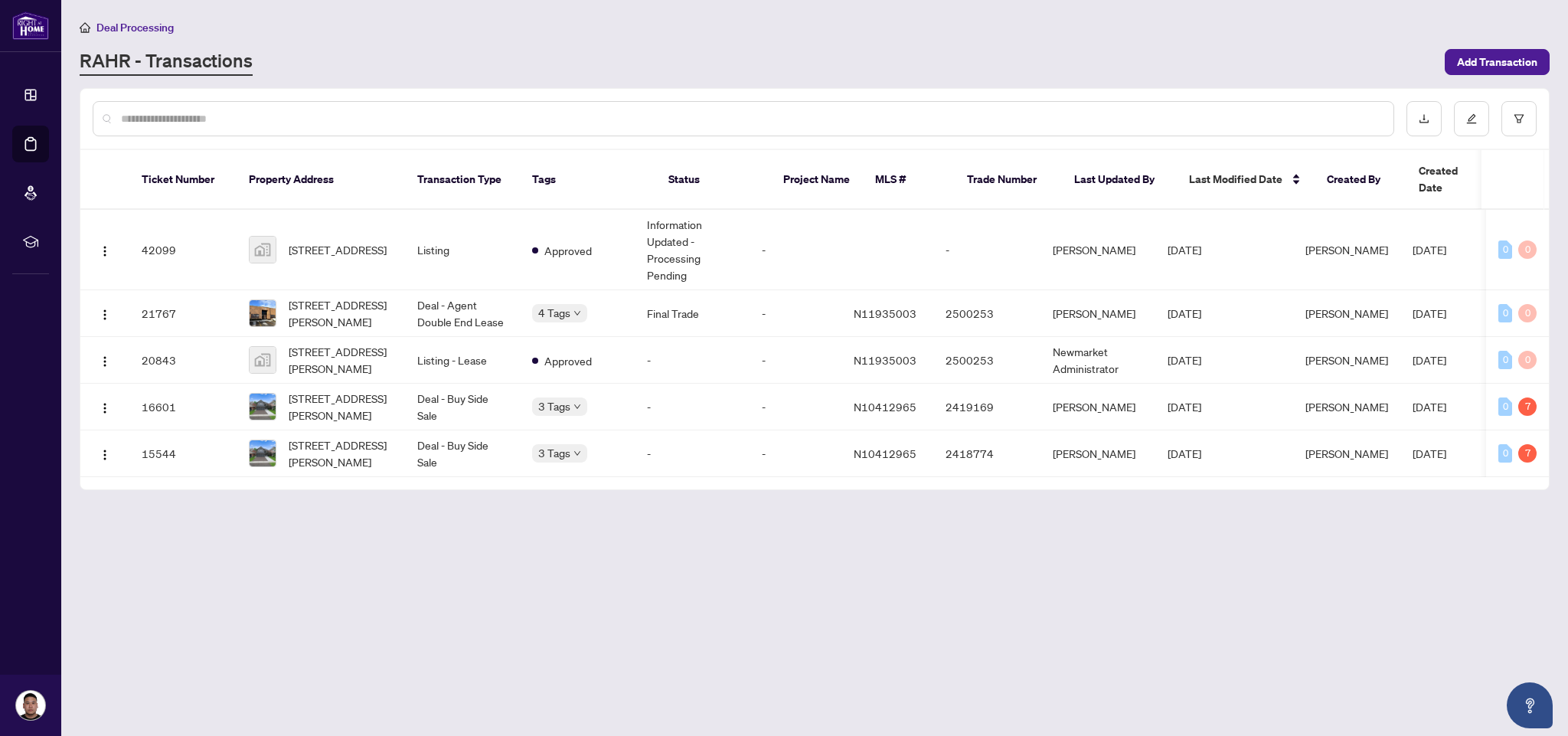
drag, startPoint x: 215, startPoint y: 40, endPoint x: 246, endPoint y: 44, distance: 31.3
click at [216, 40] on div "Deal Processing [PERSON_NAME] - Transactions Add Transaction" at bounding box center [814, 47] width 1471 height 57
click at [1467, 57] on span "Add Transaction" at bounding box center [1498, 62] width 80 height 24
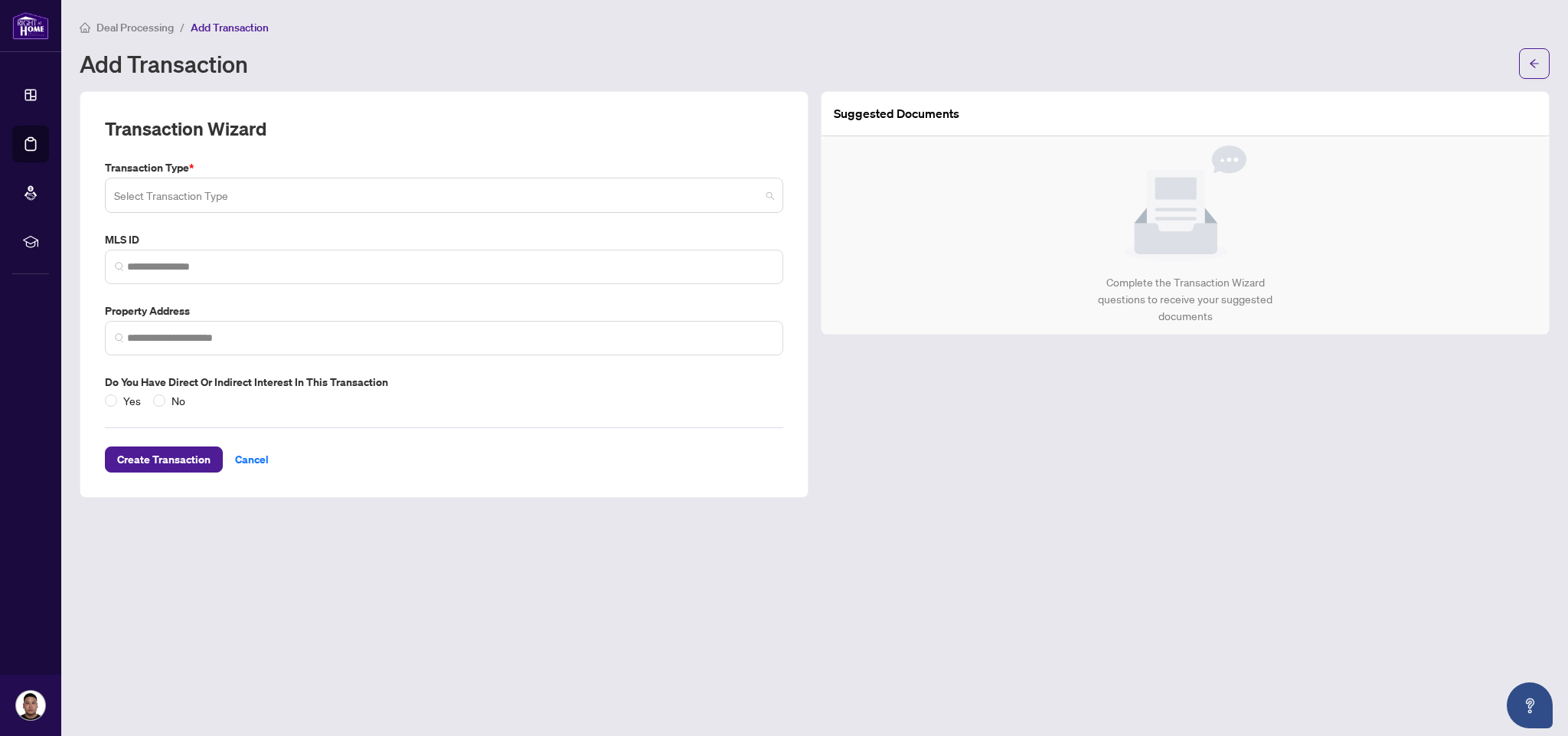
drag, startPoint x: 312, startPoint y: 180, endPoint x: 300, endPoint y: 178, distance: 12.2
click at [311, 180] on input "search" at bounding box center [437, 197] width 646 height 34
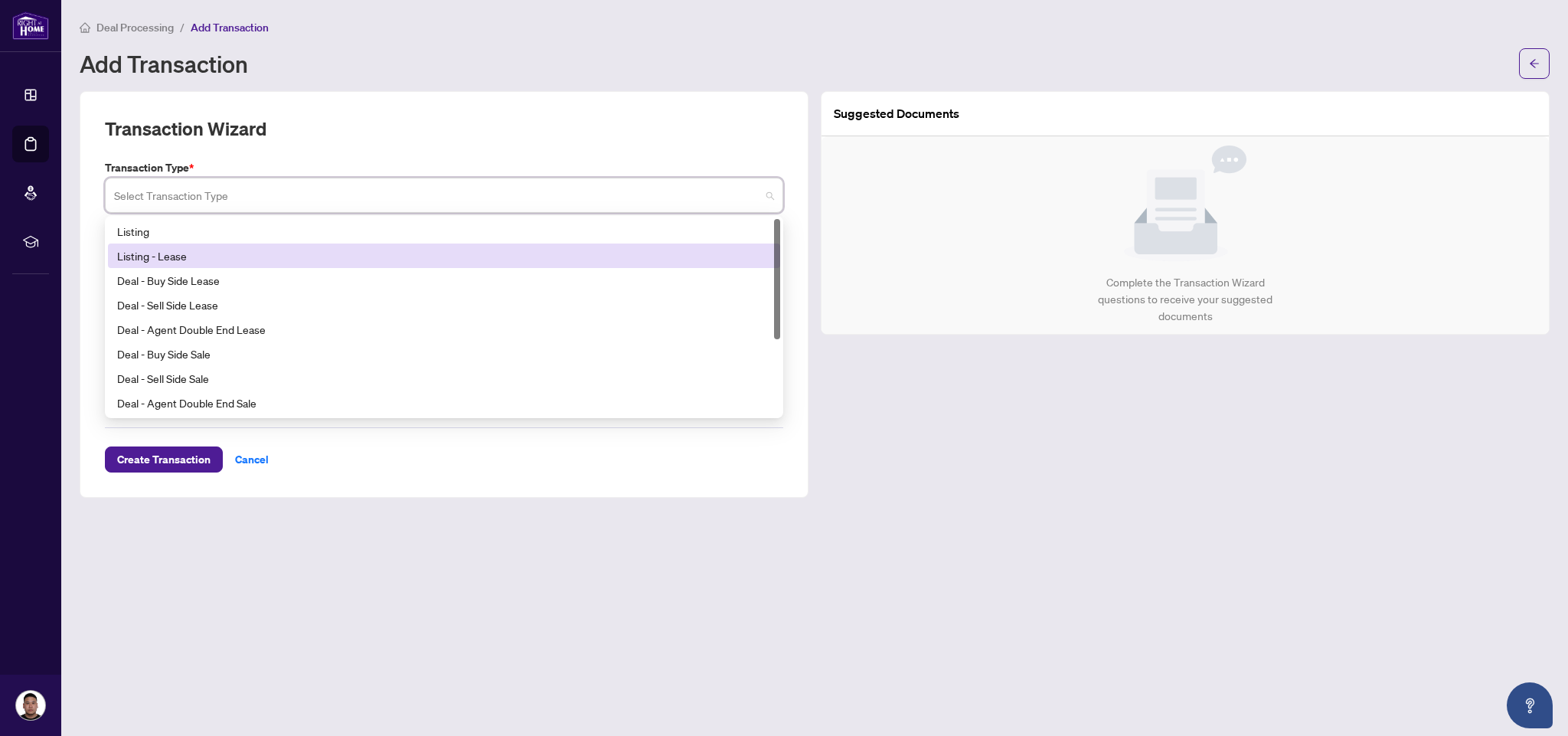
click at [251, 248] on div "Listing - Lease" at bounding box center [443, 256] width 654 height 17
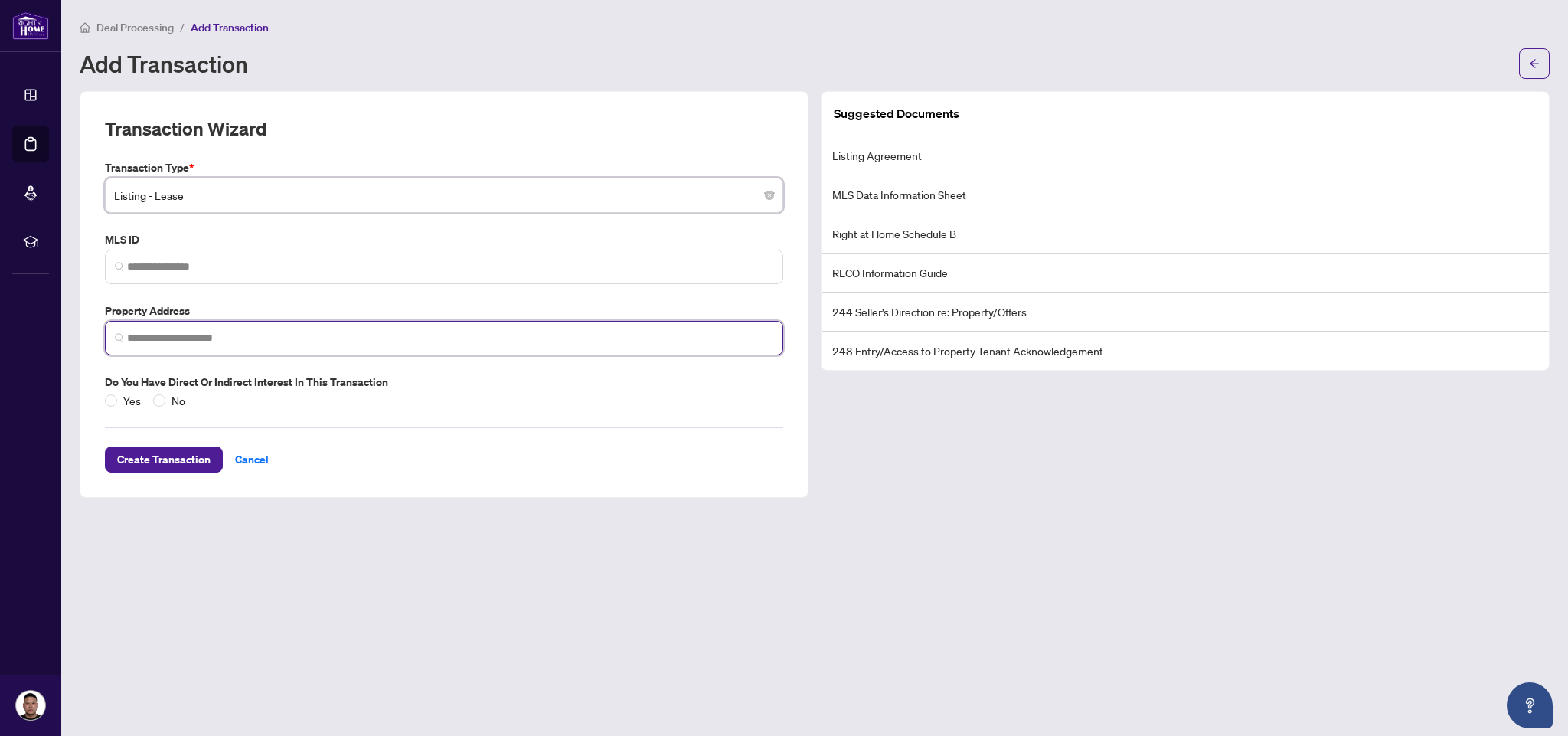
click at [204, 340] on input "search" at bounding box center [450, 338] width 646 height 16
type input "*"
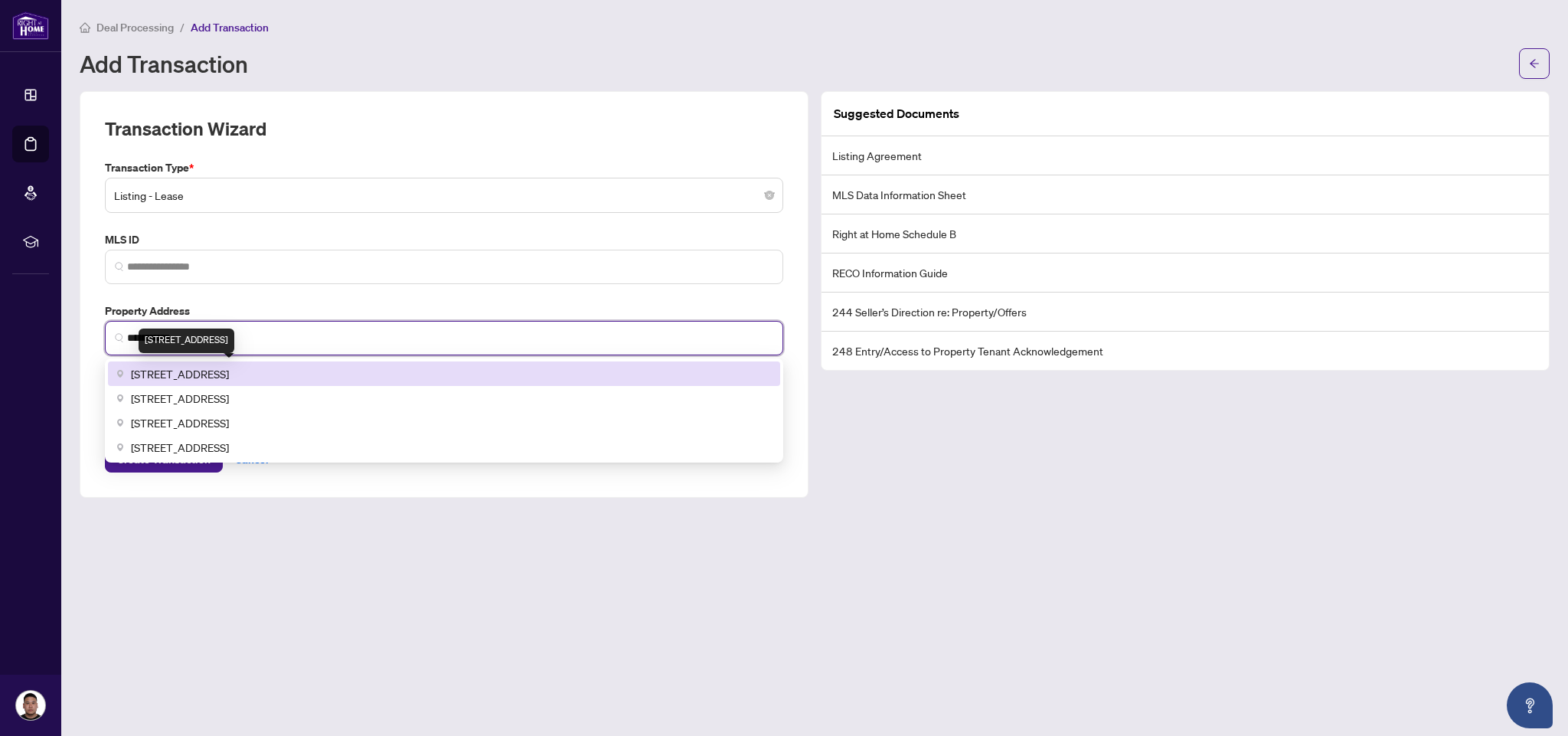
click at [206, 372] on span "[STREET_ADDRESS]" at bounding box center [180, 374] width 98 height 17
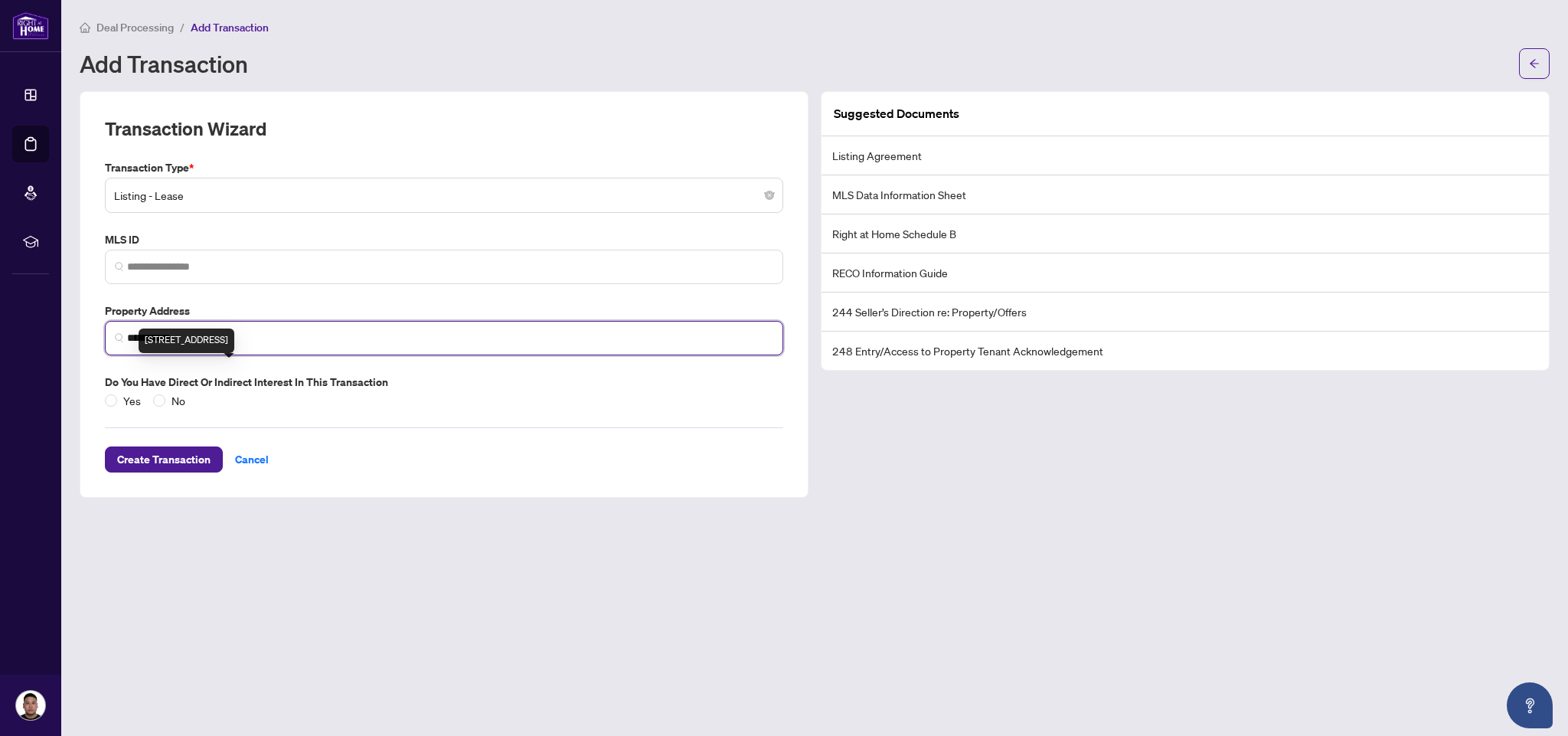
type input "**********"
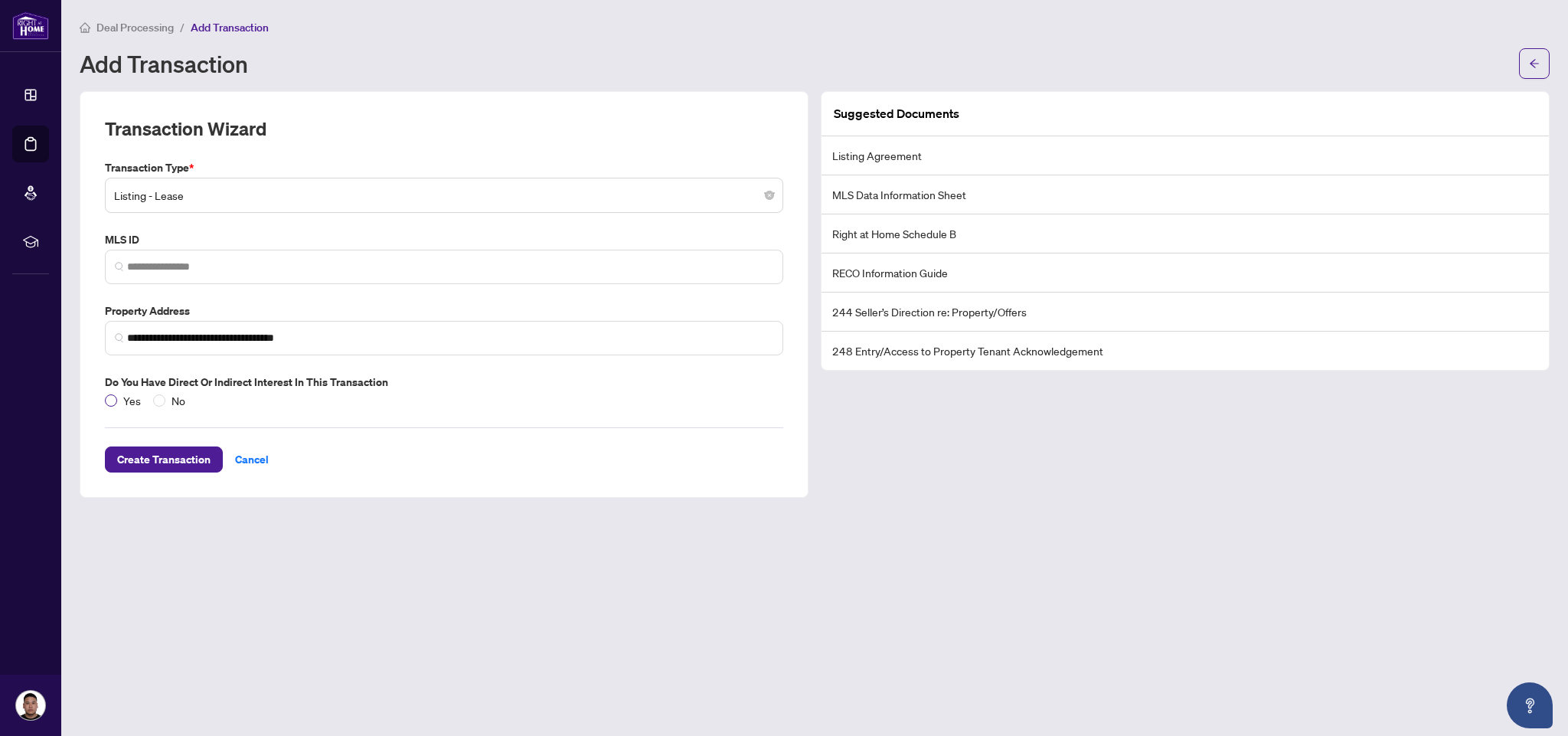
click at [117, 396] on span "Yes" at bounding box center [132, 400] width 30 height 17
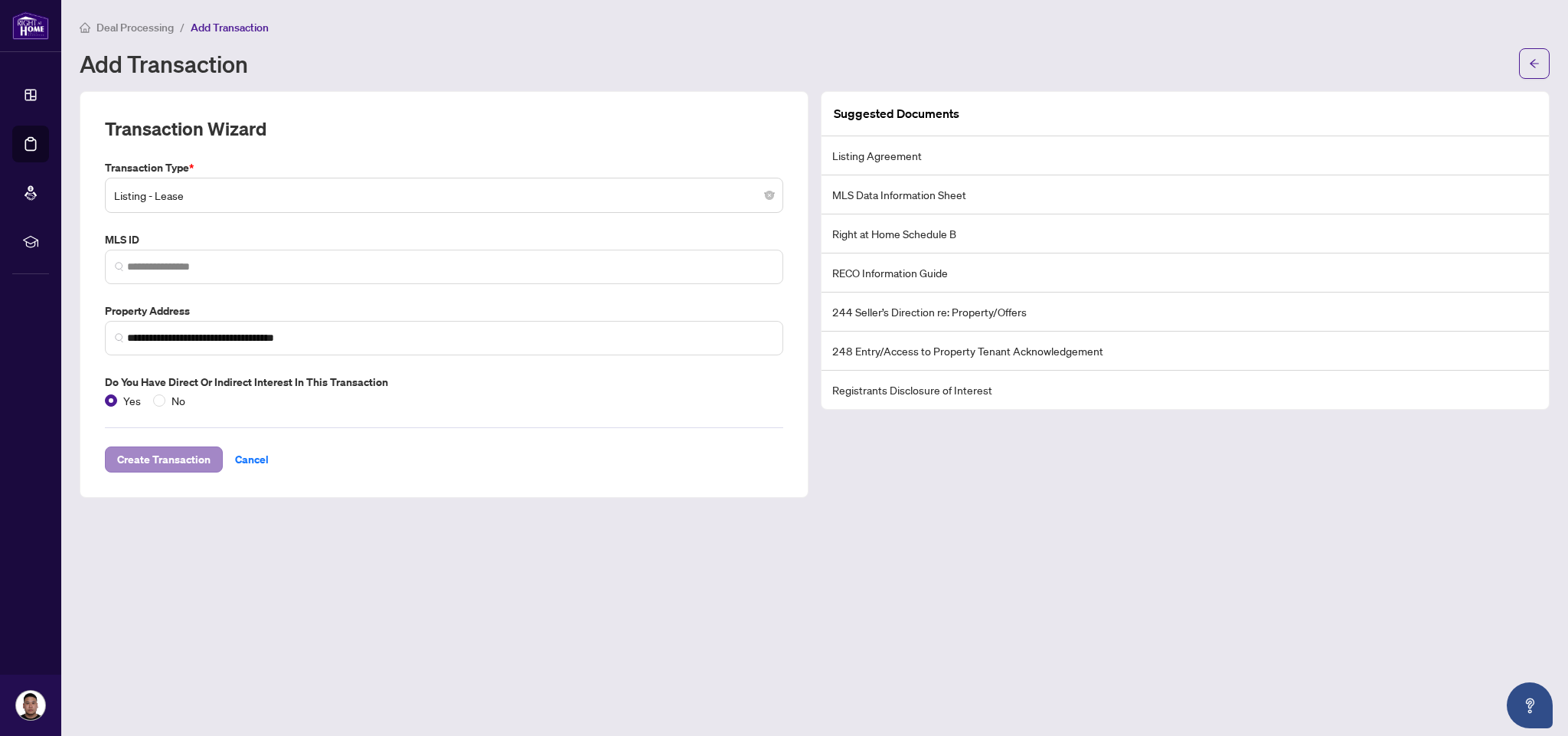
click at [165, 459] on span "Create Transaction" at bounding box center [164, 459] width 94 height 24
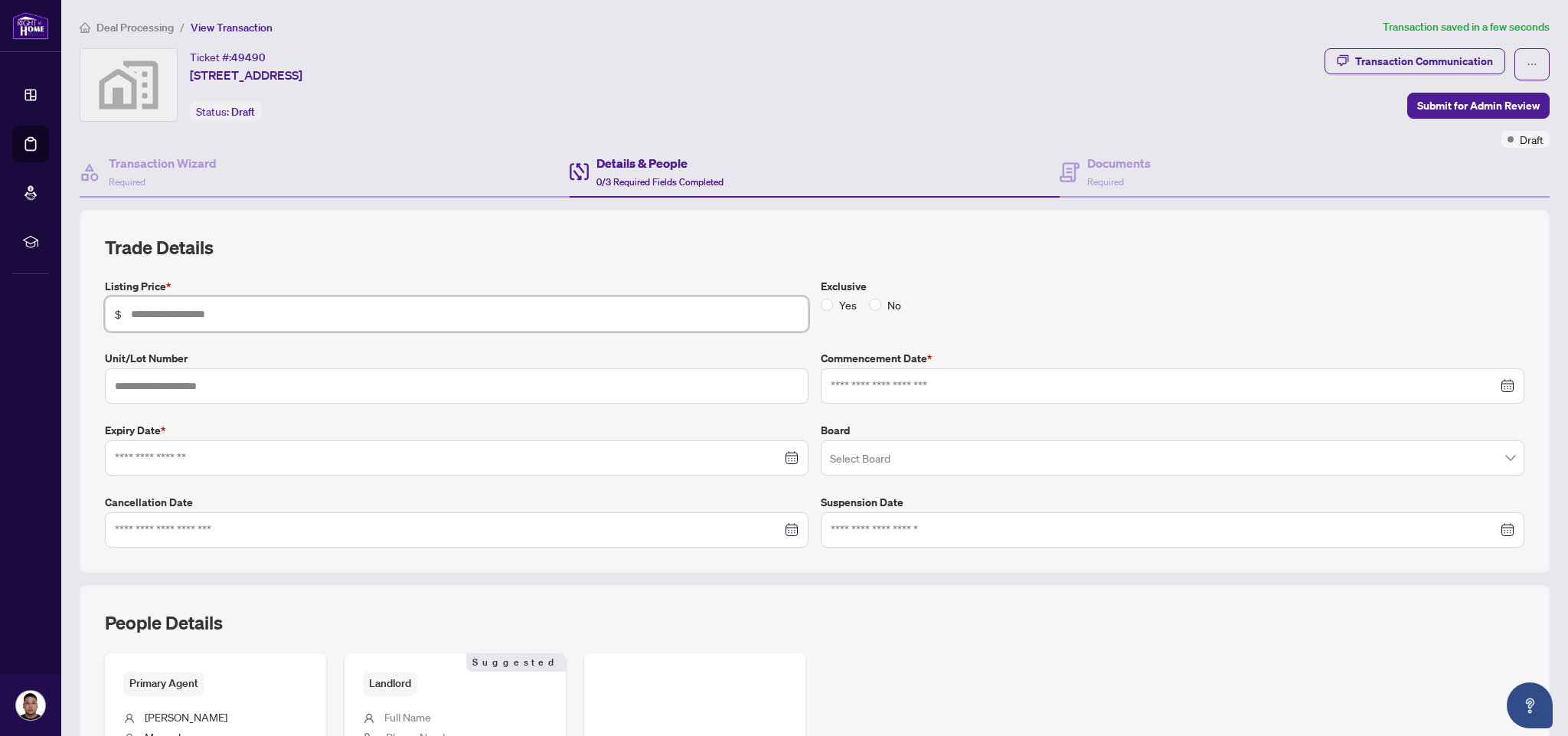
click at [248, 310] on input "text" at bounding box center [465, 314] width 668 height 17
type input "*****"
click at [345, 379] on input "text" at bounding box center [456, 386] width 704 height 36
type input "****"
click at [891, 392] on input at bounding box center [1164, 386] width 667 height 17
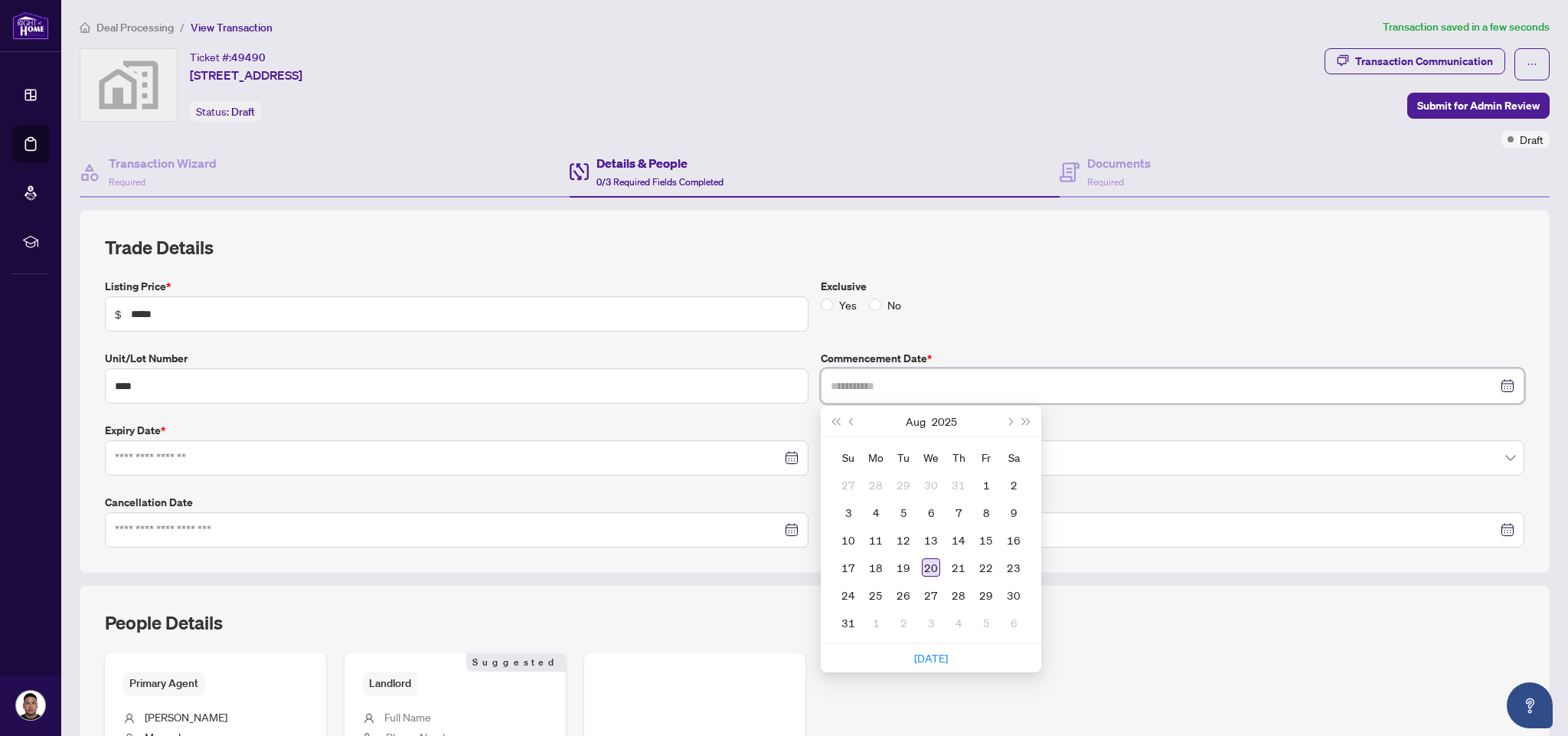
type input "**********"
click at [932, 564] on div "20" at bounding box center [931, 568] width 19 height 19
click at [278, 456] on input at bounding box center [448, 458] width 667 height 17
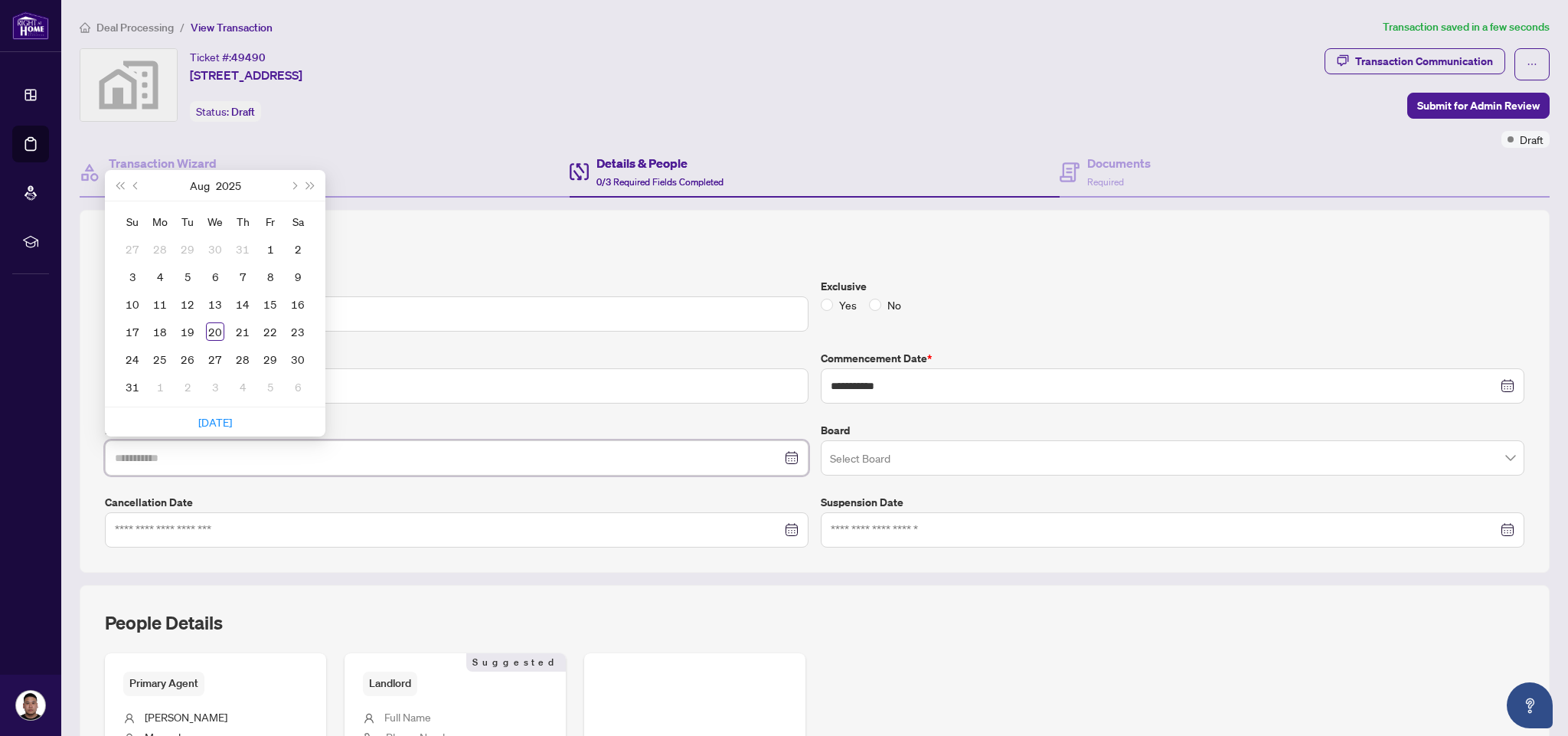
type input "**********"
click at [295, 187] on button "Next month (PageDown)" at bounding box center [294, 185] width 17 height 31
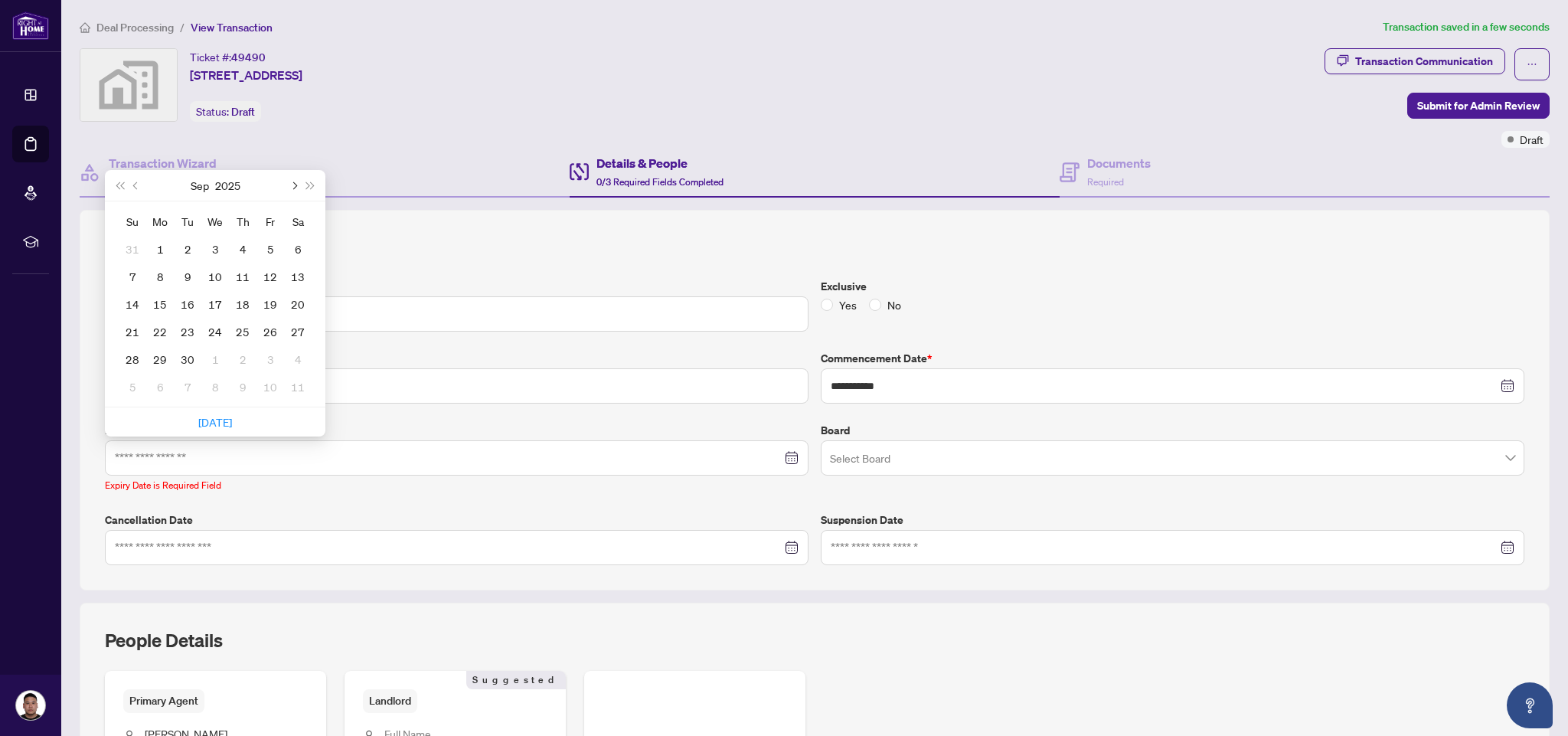
click at [295, 187] on button "Next month (PageDown)" at bounding box center [294, 185] width 17 height 31
type input "**********"
click at [223, 332] on div "19" at bounding box center [215, 332] width 19 height 19
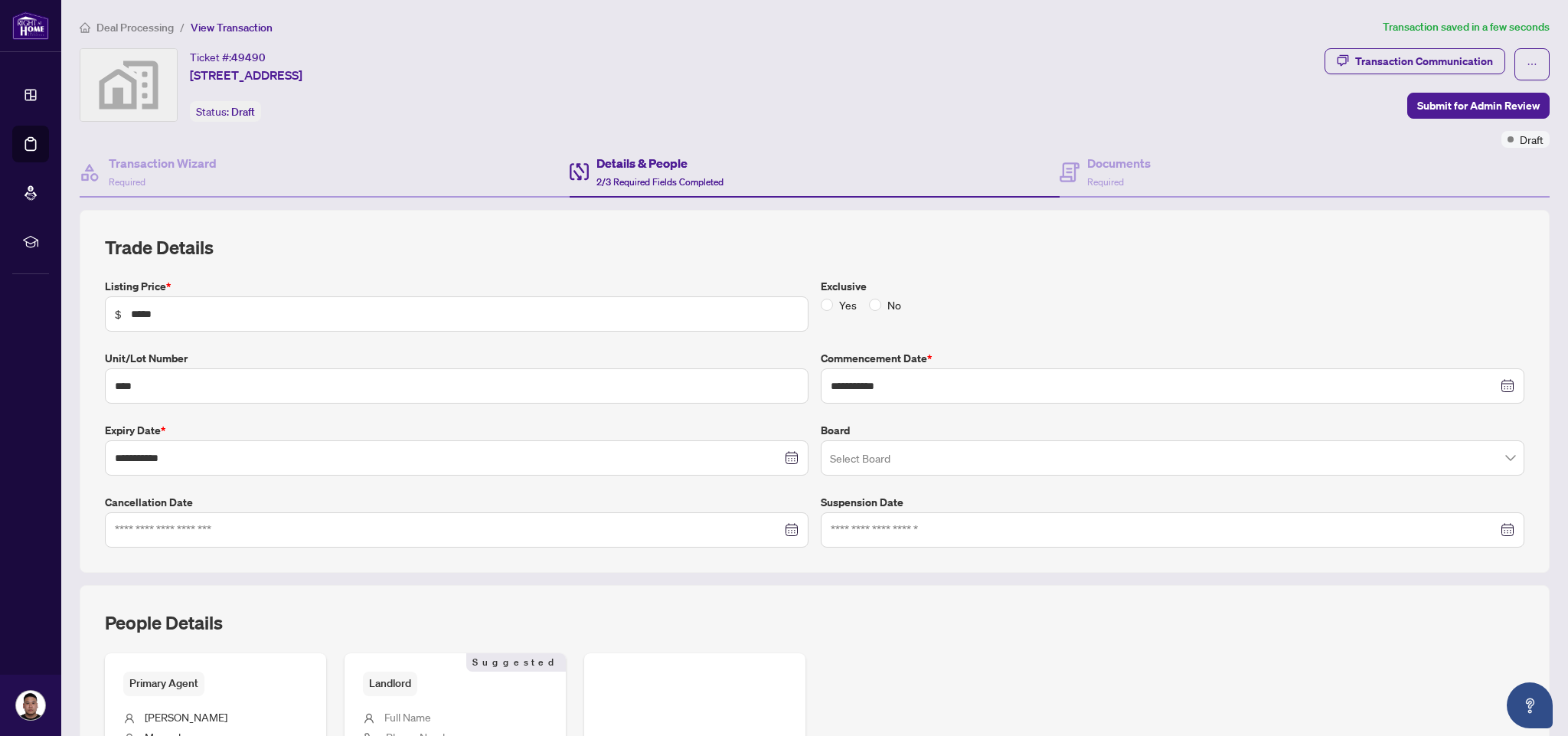
click at [895, 452] on input "search" at bounding box center [1166, 460] width 671 height 34
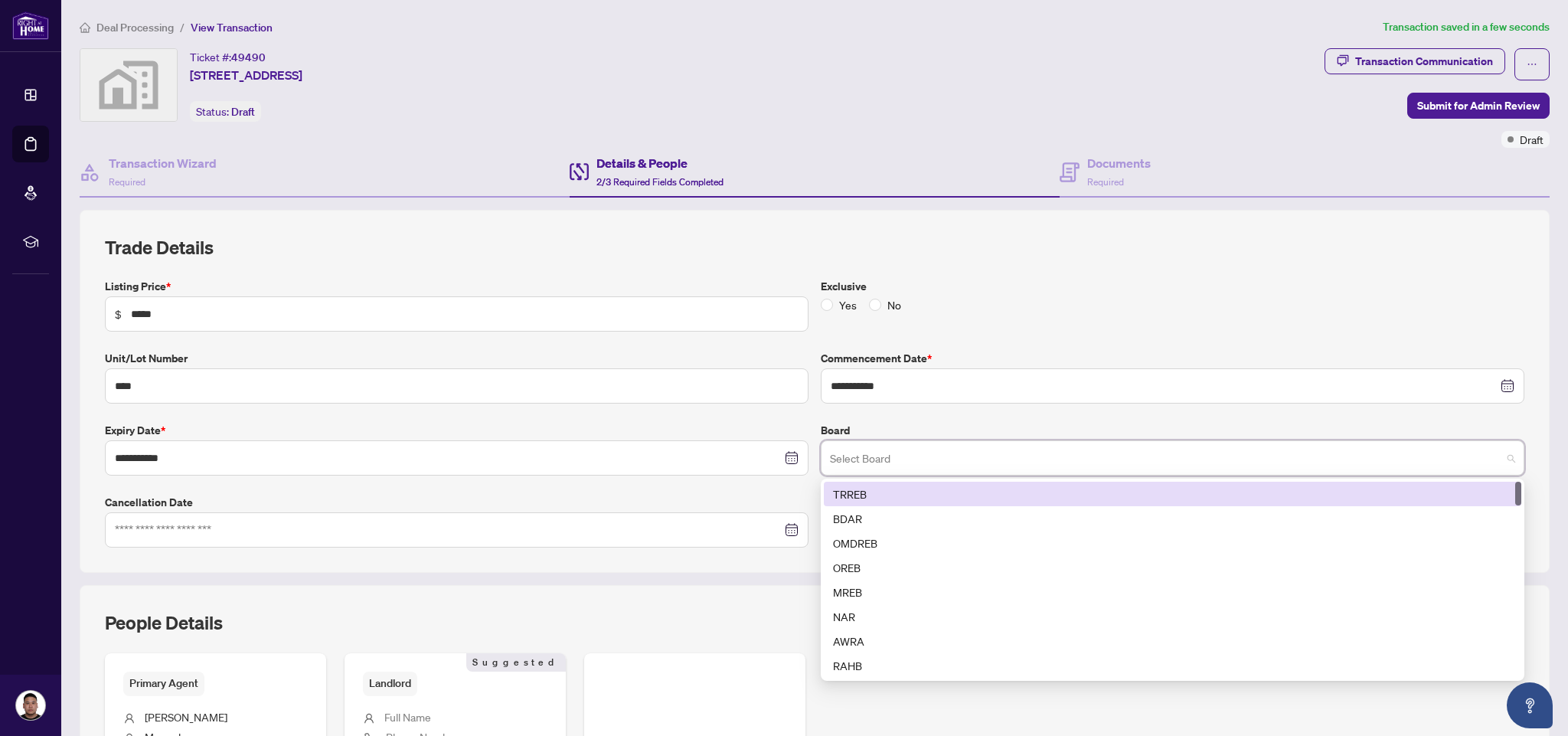
click at [848, 489] on div "TRREB" at bounding box center [1172, 494] width 679 height 17
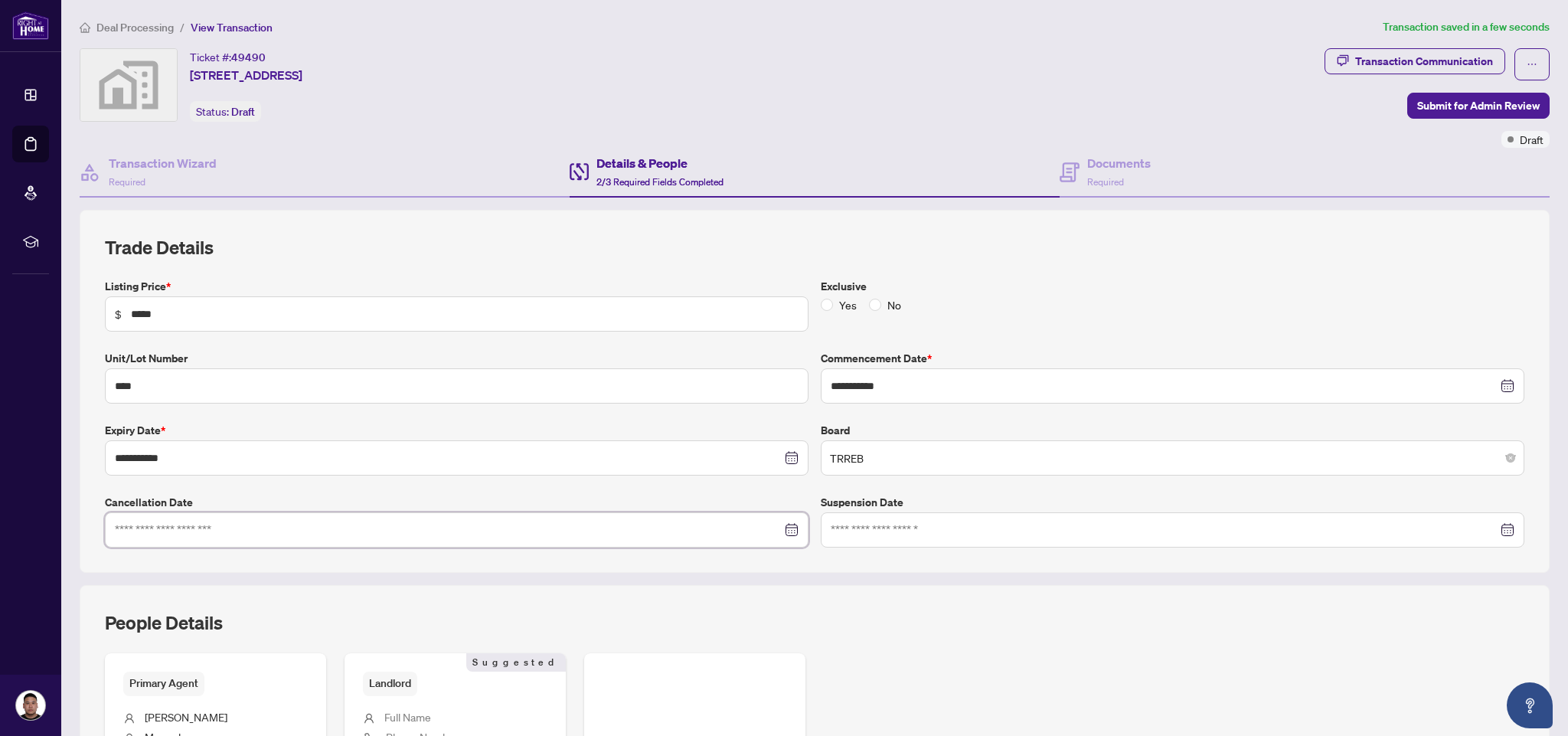
click at [328, 530] on input at bounding box center [448, 530] width 667 height 17
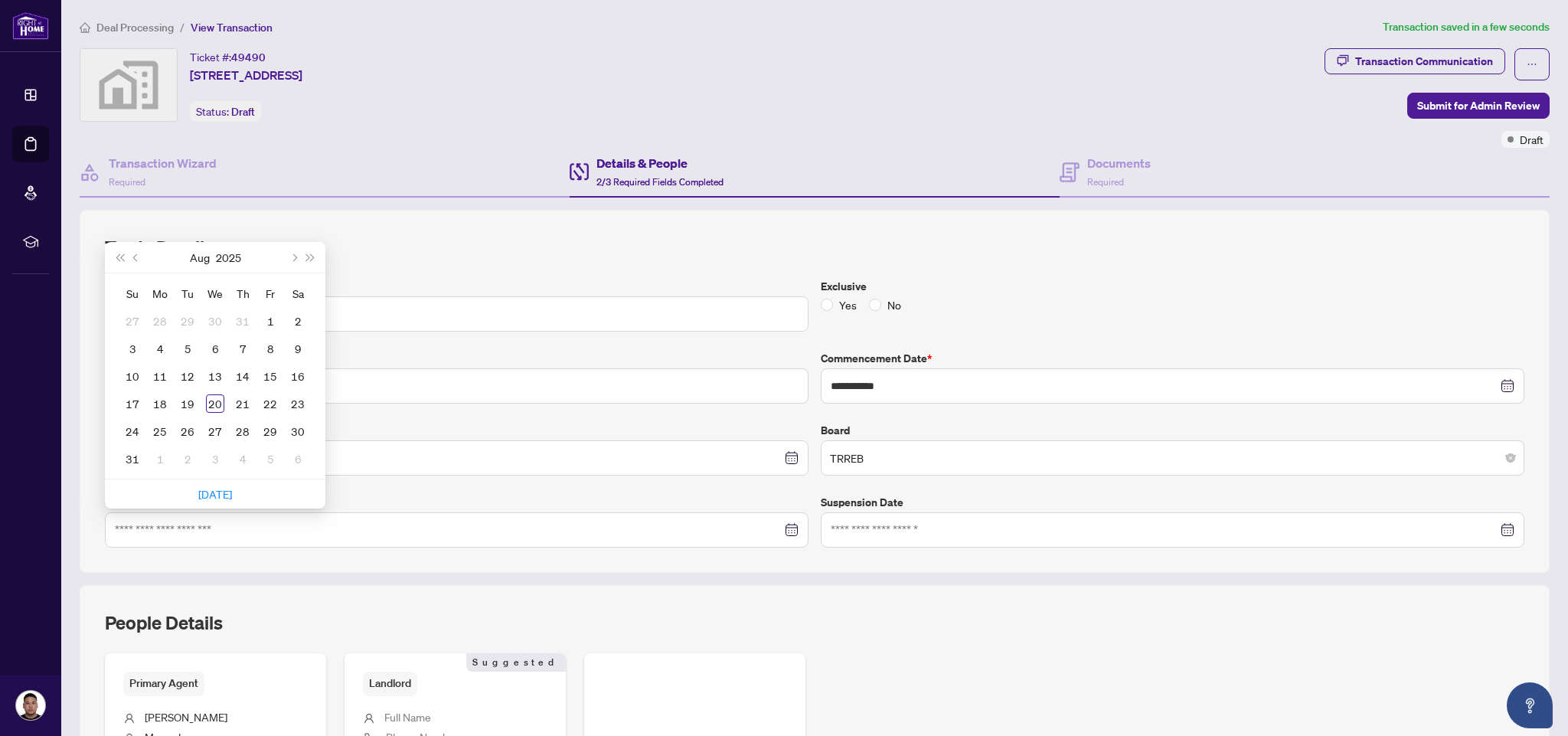
click at [335, 556] on div "**********" at bounding box center [814, 391] width 1471 height 363
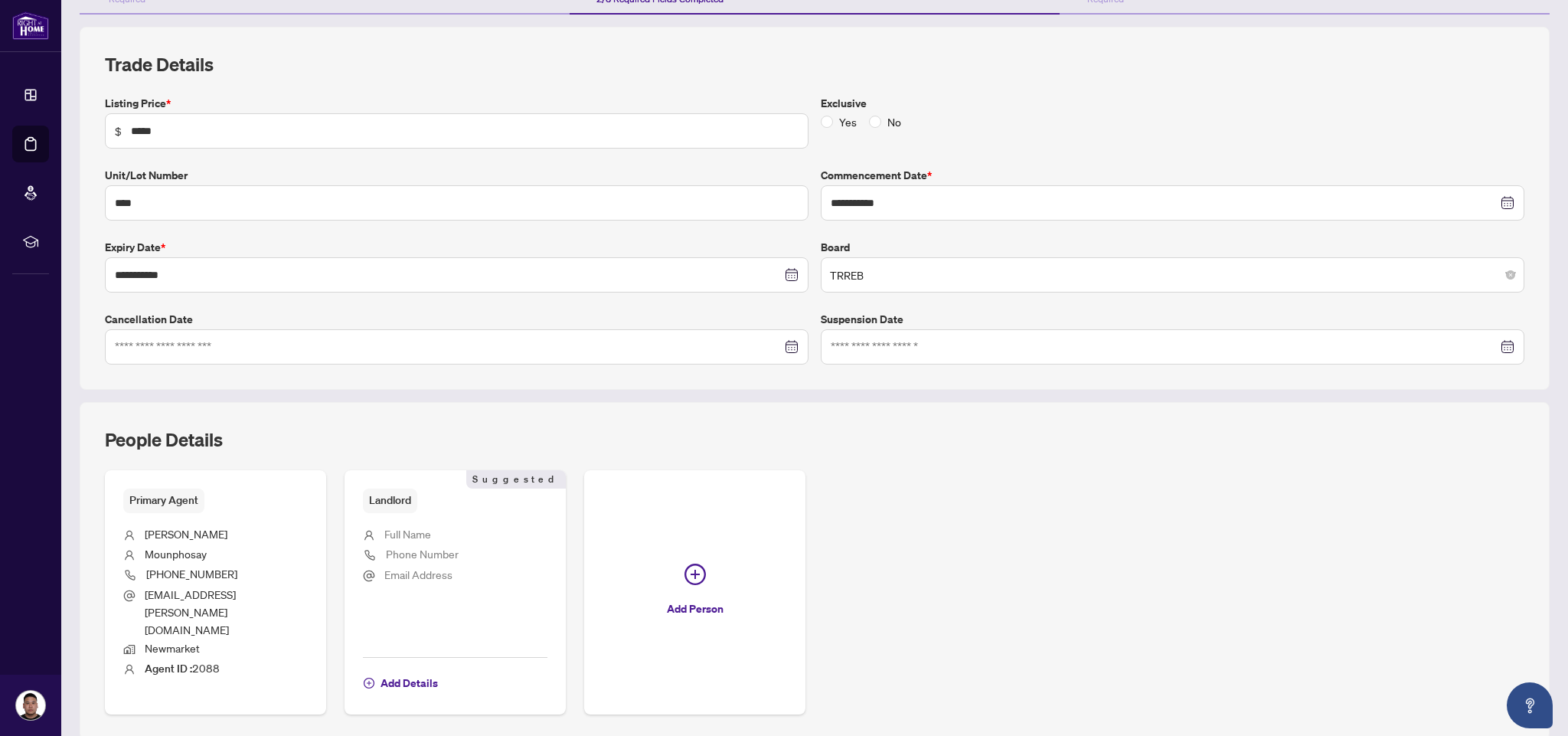
scroll to position [259, 0]
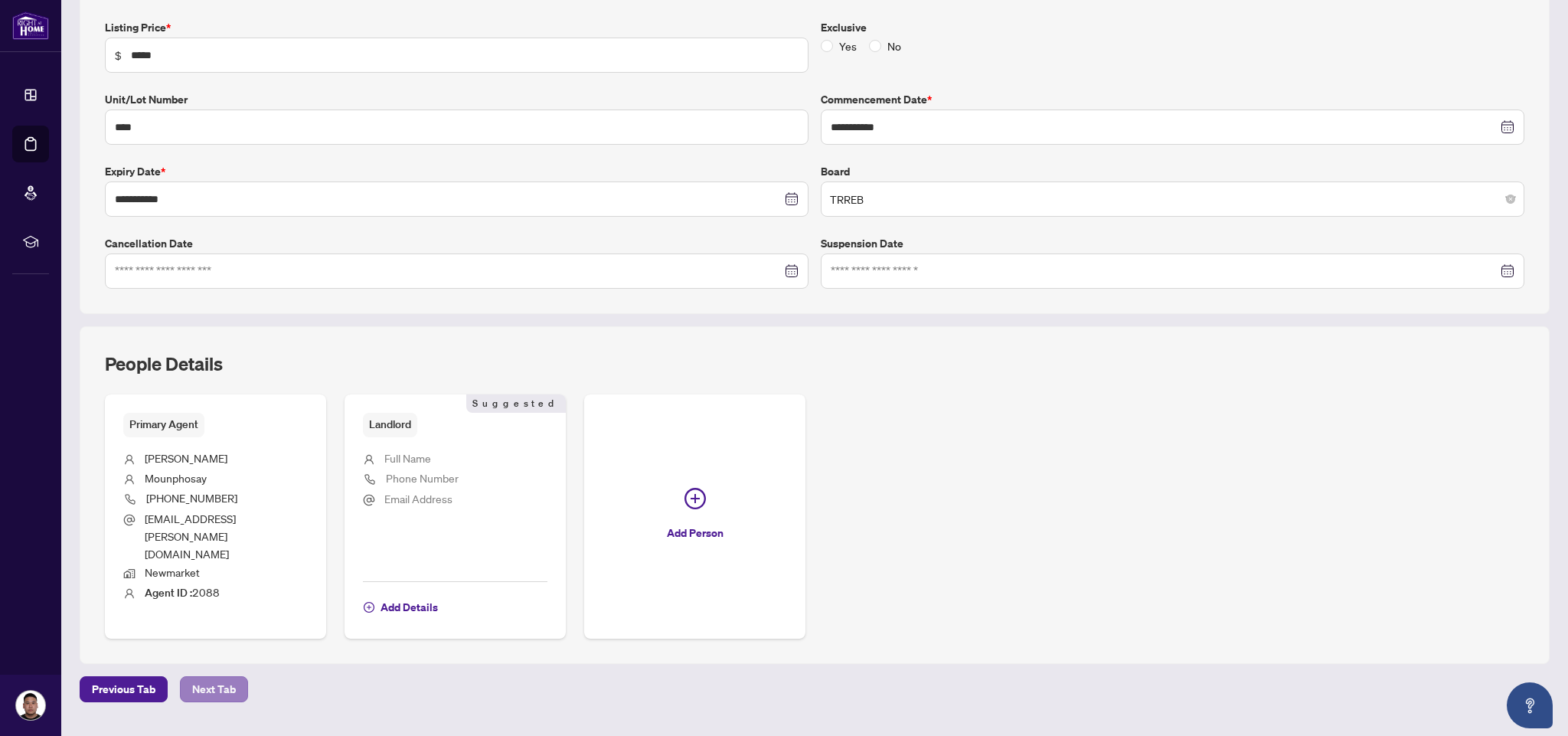
click at [214, 677] on span "Next Tab" at bounding box center [214, 689] width 44 height 24
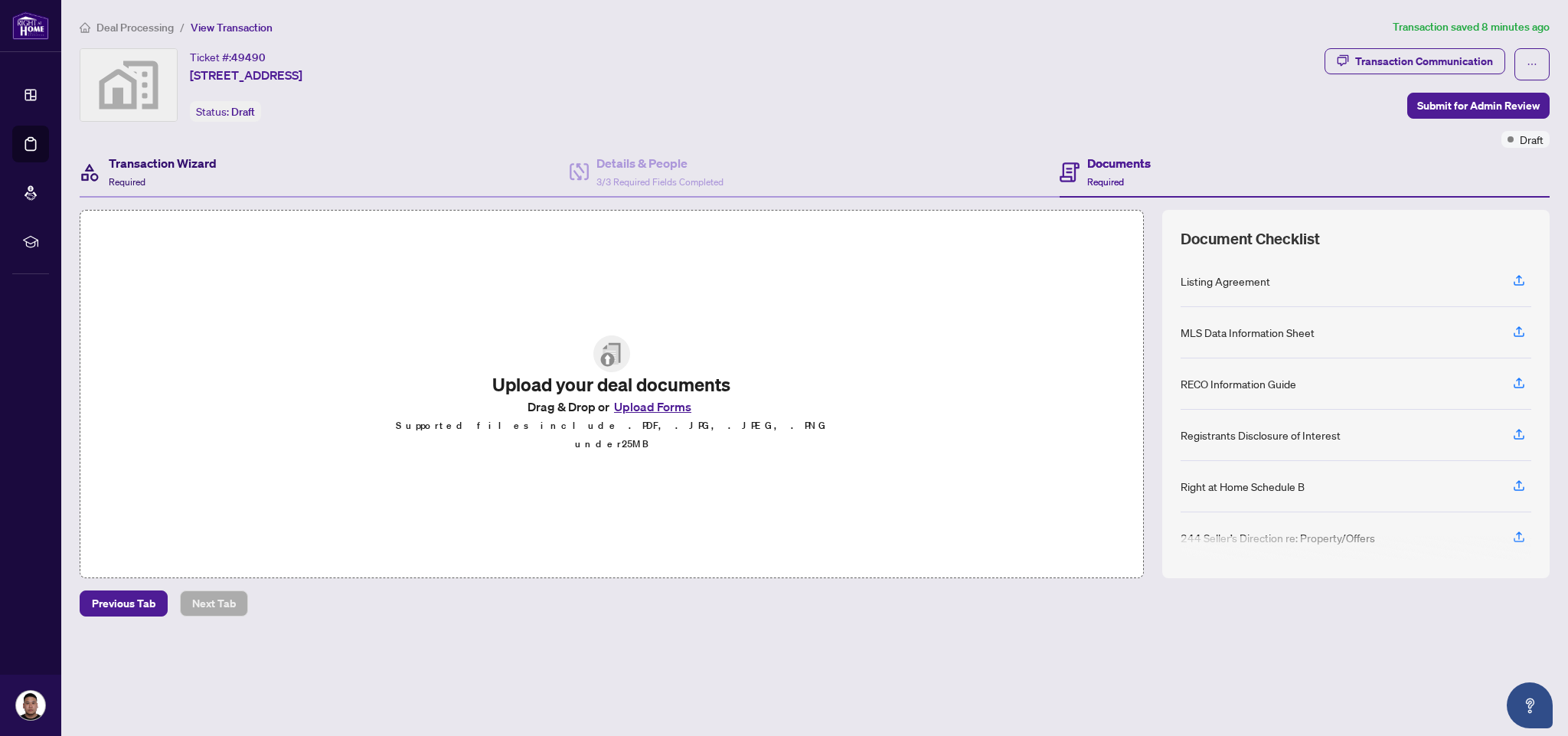
click at [206, 167] on h4 "Transaction Wizard" at bounding box center [162, 164] width 108 height 19
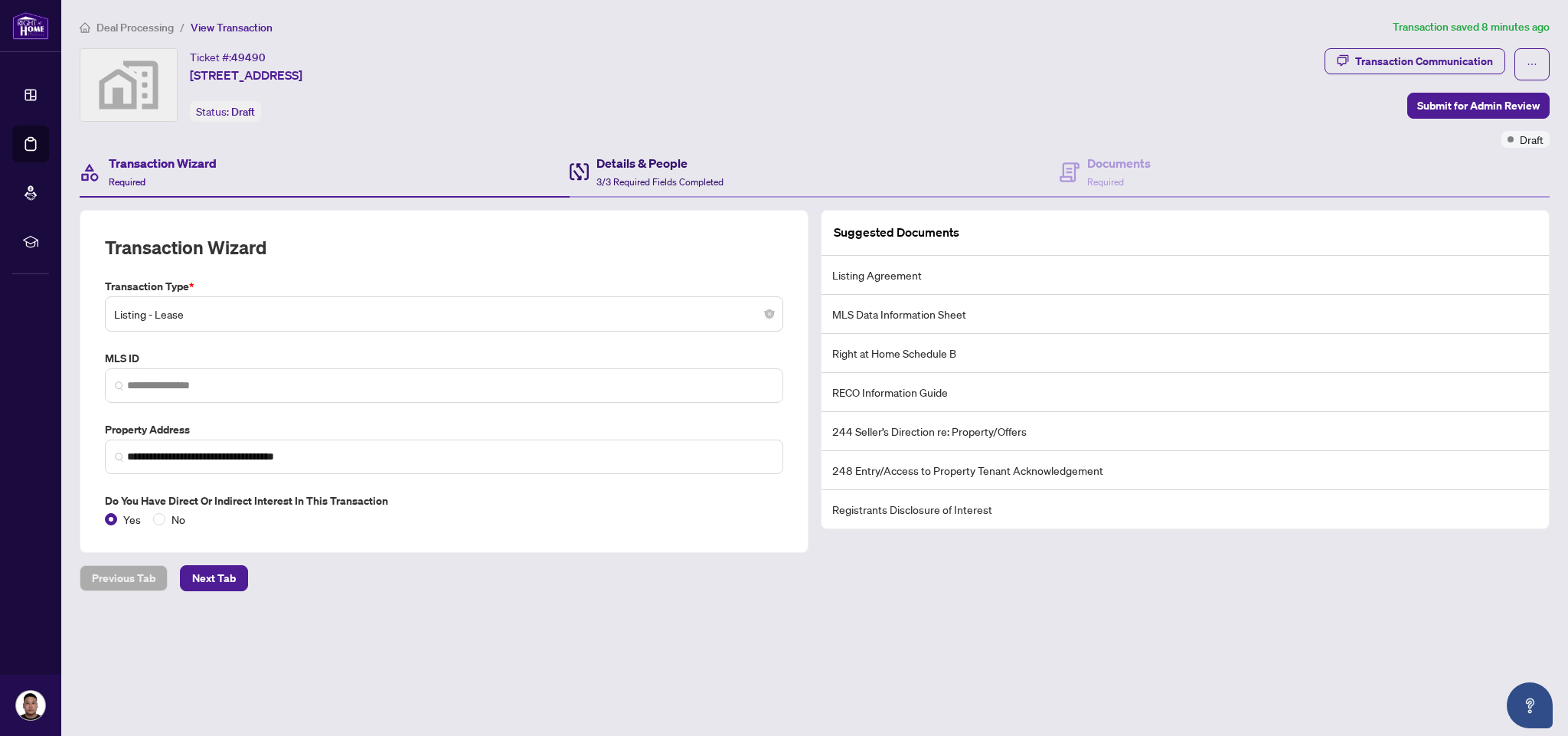
click at [645, 167] on h4 "Details & People" at bounding box center [660, 164] width 127 height 19
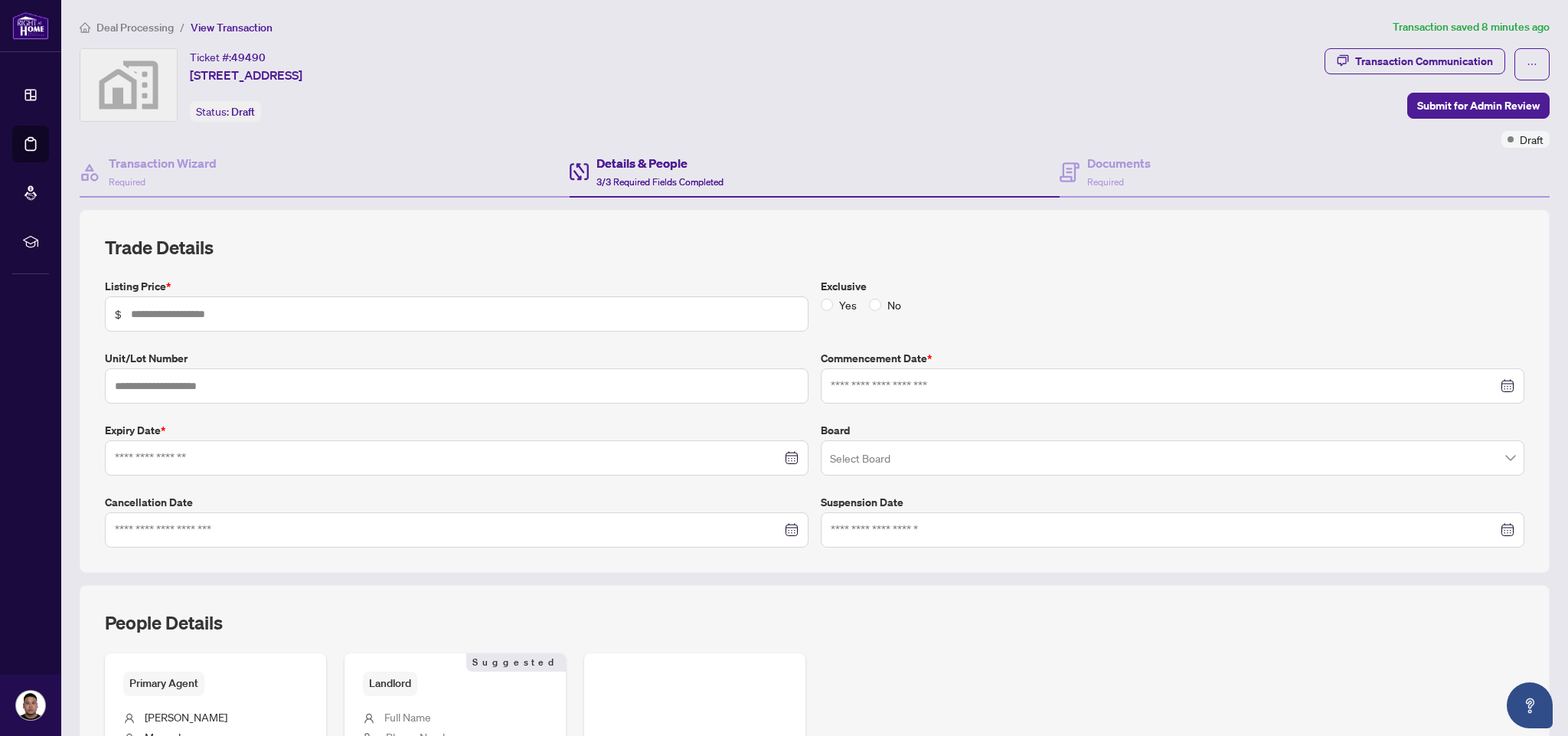
type input "*****"
type input "****"
type input "**********"
click at [1137, 172] on div "Documents Required" at bounding box center [1119, 172] width 64 height 36
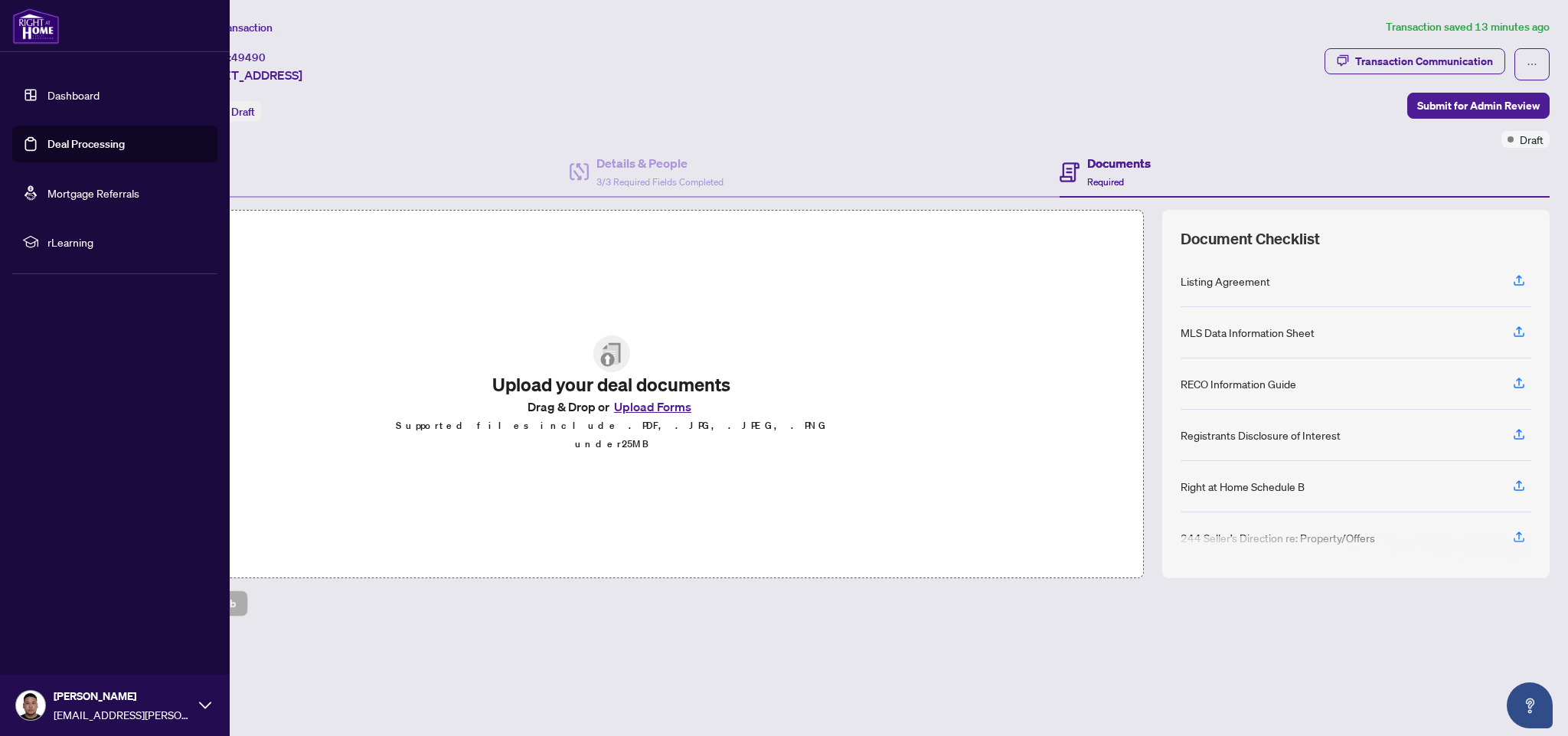
click at [54, 99] on link "Dashboard" at bounding box center [74, 94] width 52 height 14
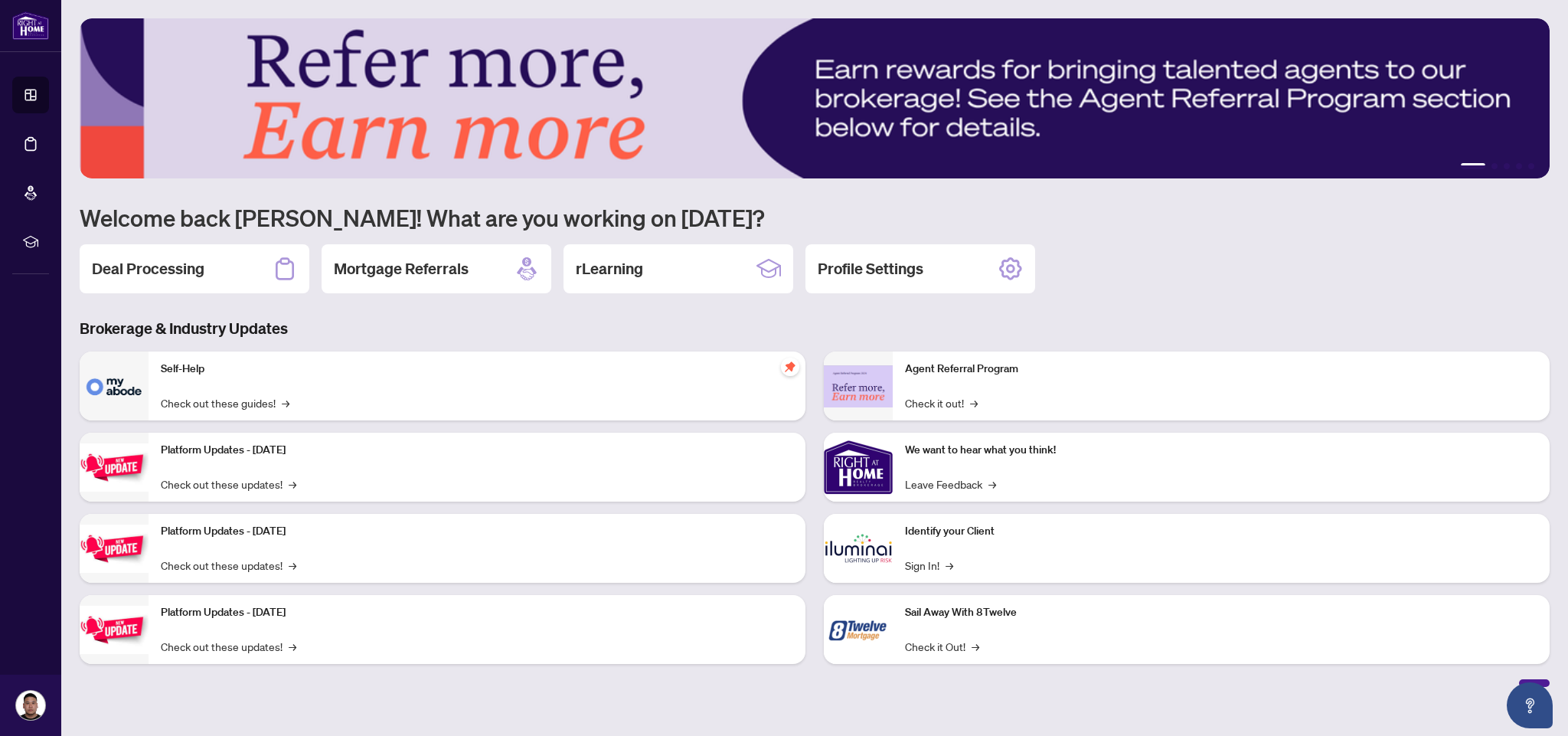
click at [496, 324] on h3 "Brokerage & Industry Updates" at bounding box center [814, 328] width 1471 height 22
click at [194, 266] on h2 "Deal Processing" at bounding box center [148, 268] width 112 height 22
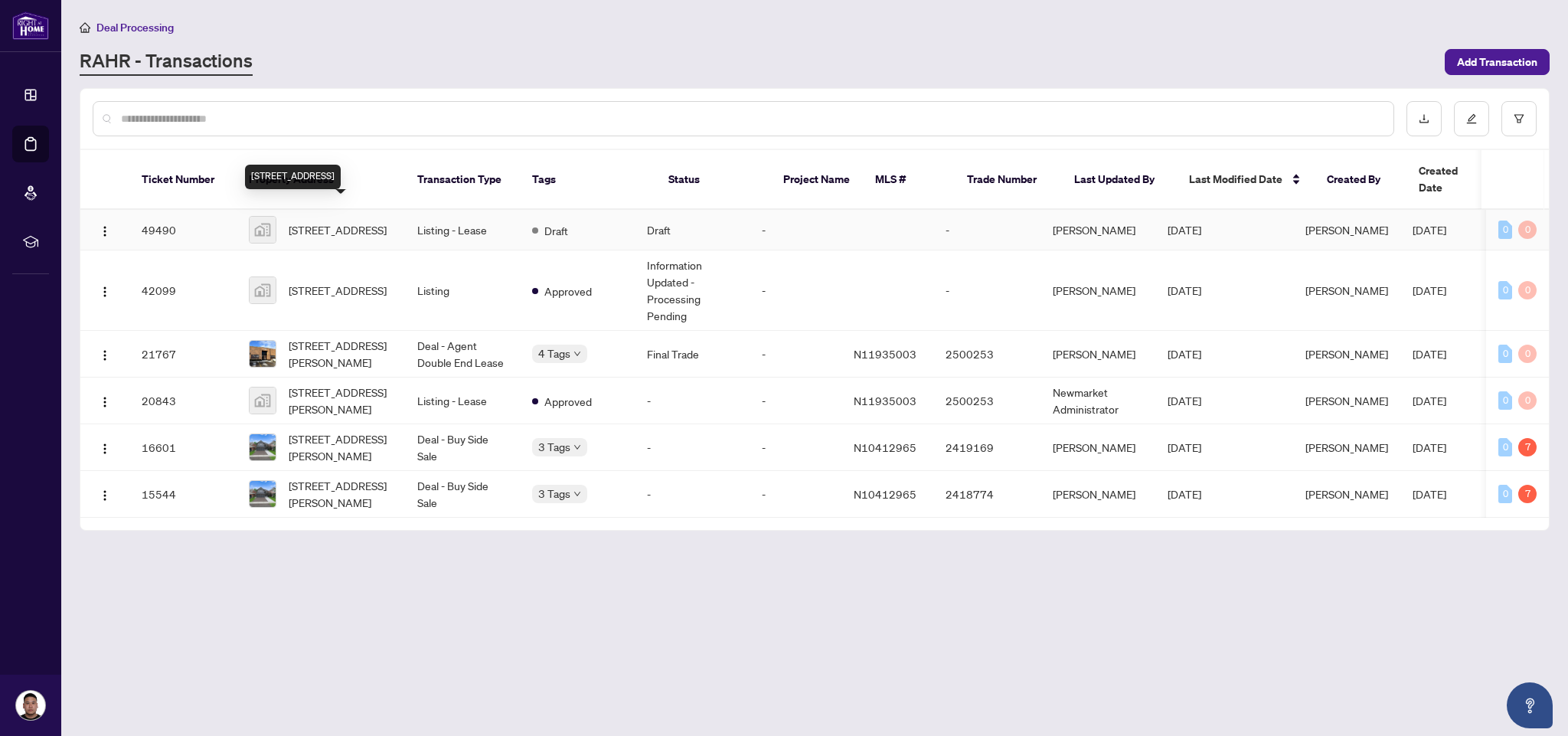
click at [377, 222] on span "[STREET_ADDRESS]" at bounding box center [338, 230] width 98 height 17
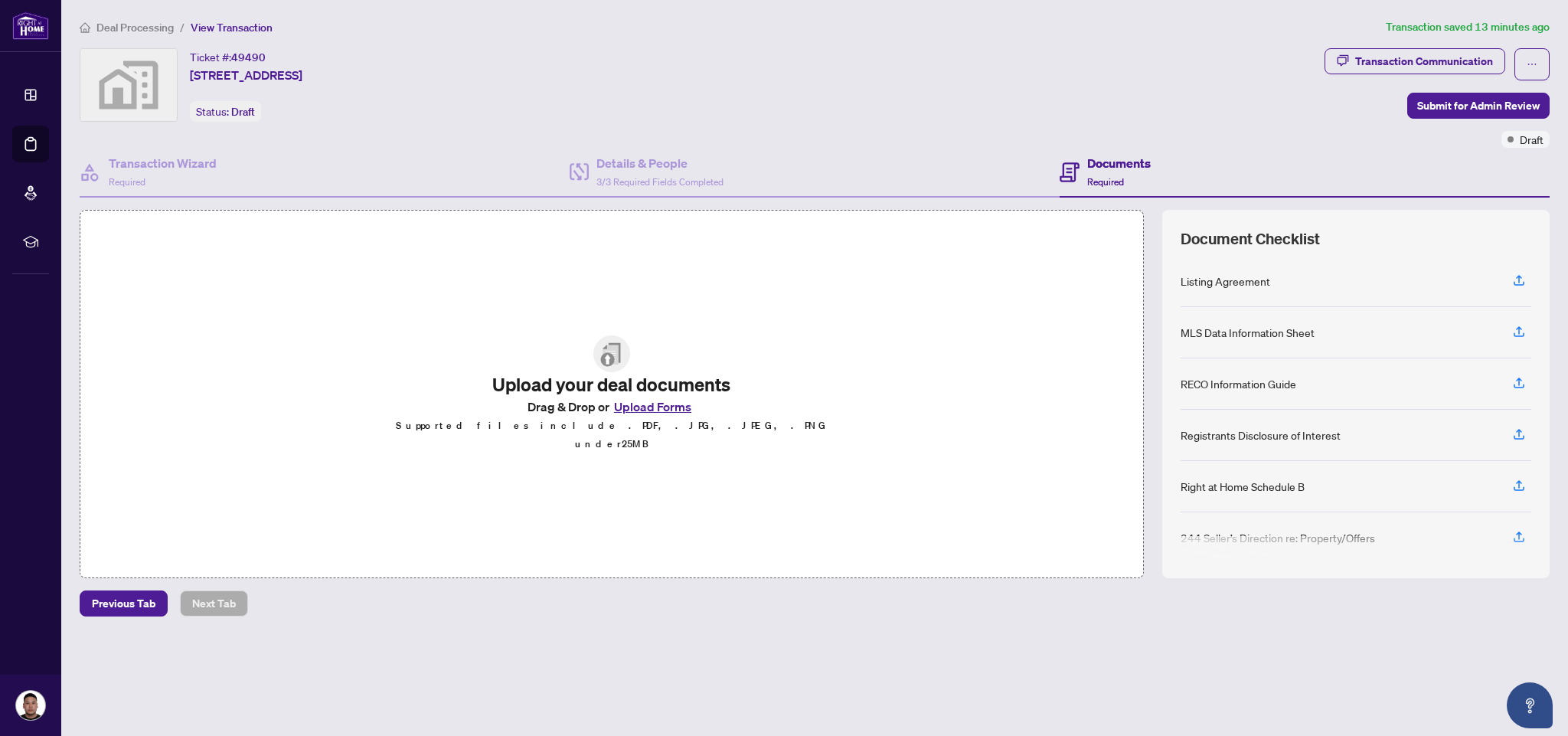
click at [117, 27] on span "Deal Processing" at bounding box center [135, 27] width 78 height 14
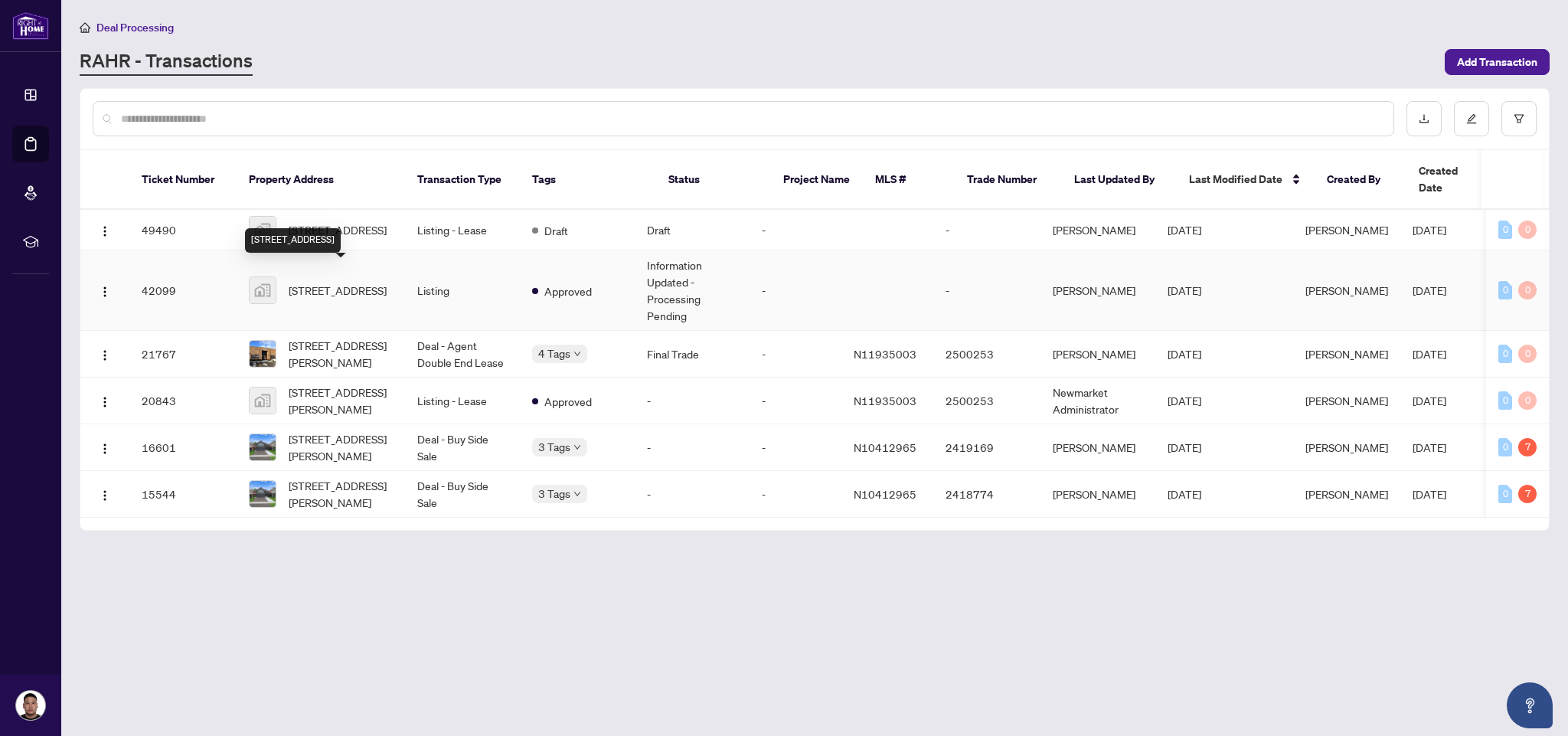
click at [303, 281] on span "[STREET_ADDRESS]" at bounding box center [338, 290] width 98 height 17
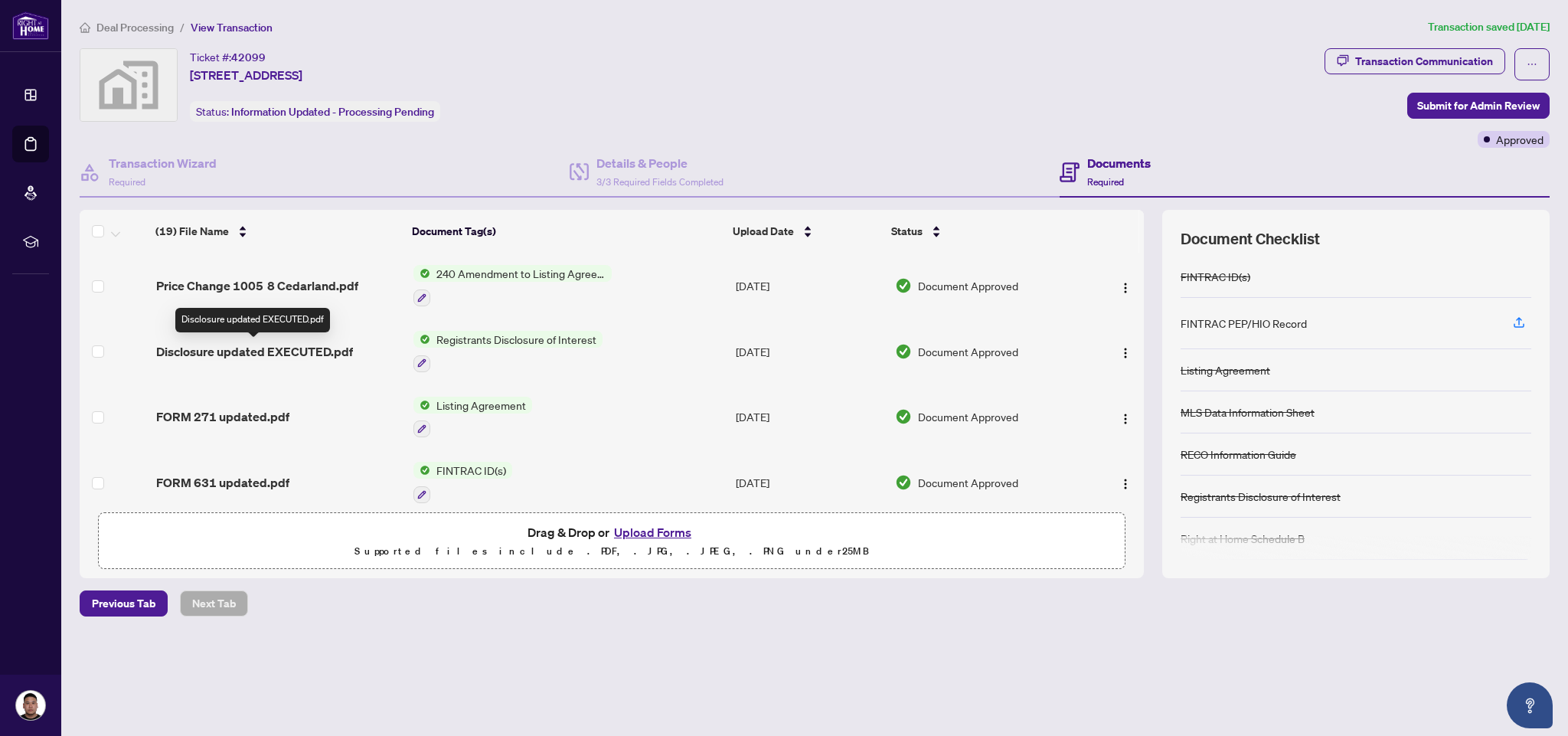
click at [234, 354] on span "Disclosure updated EXECUTED.pdf" at bounding box center [254, 352] width 196 height 19
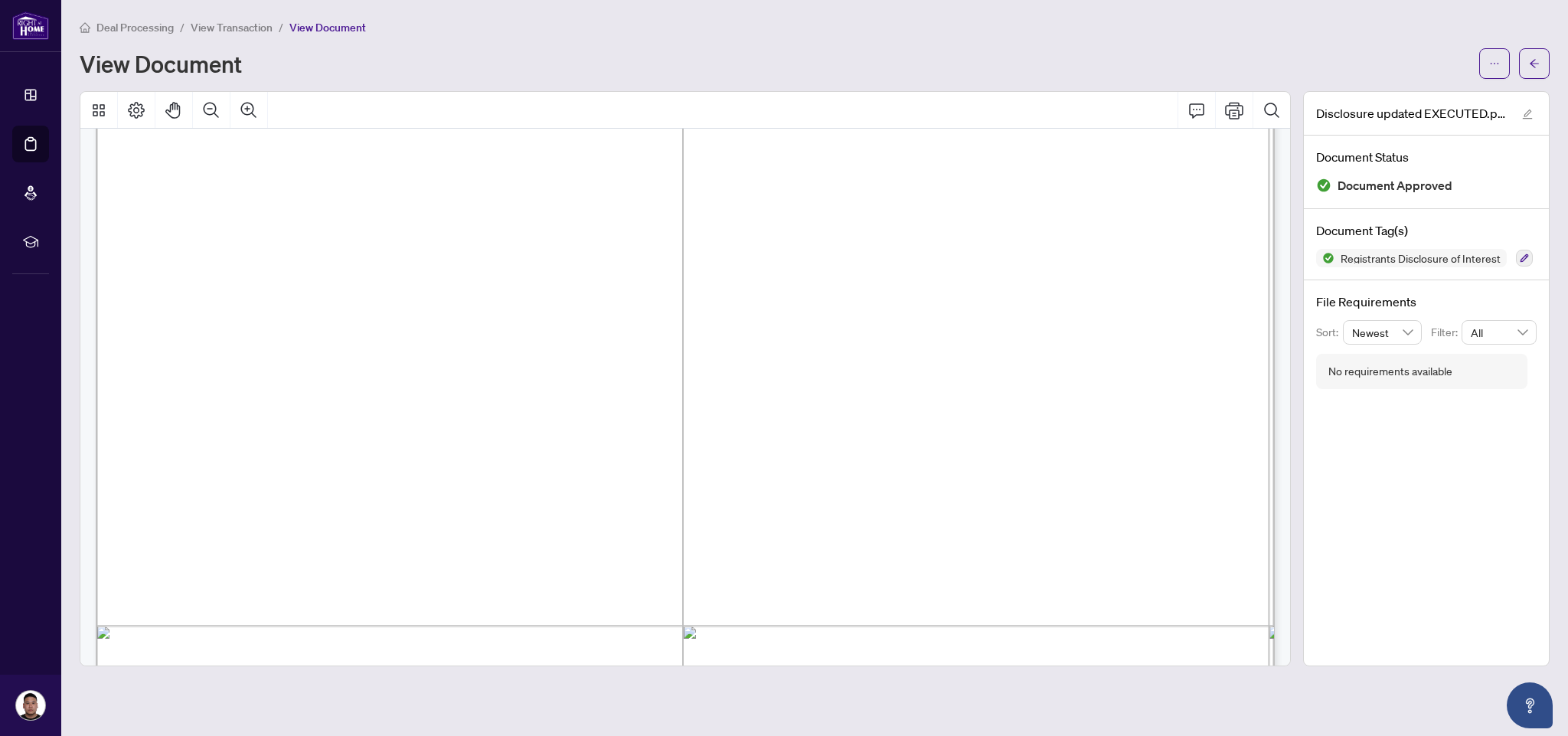
scroll to position [105, 0]
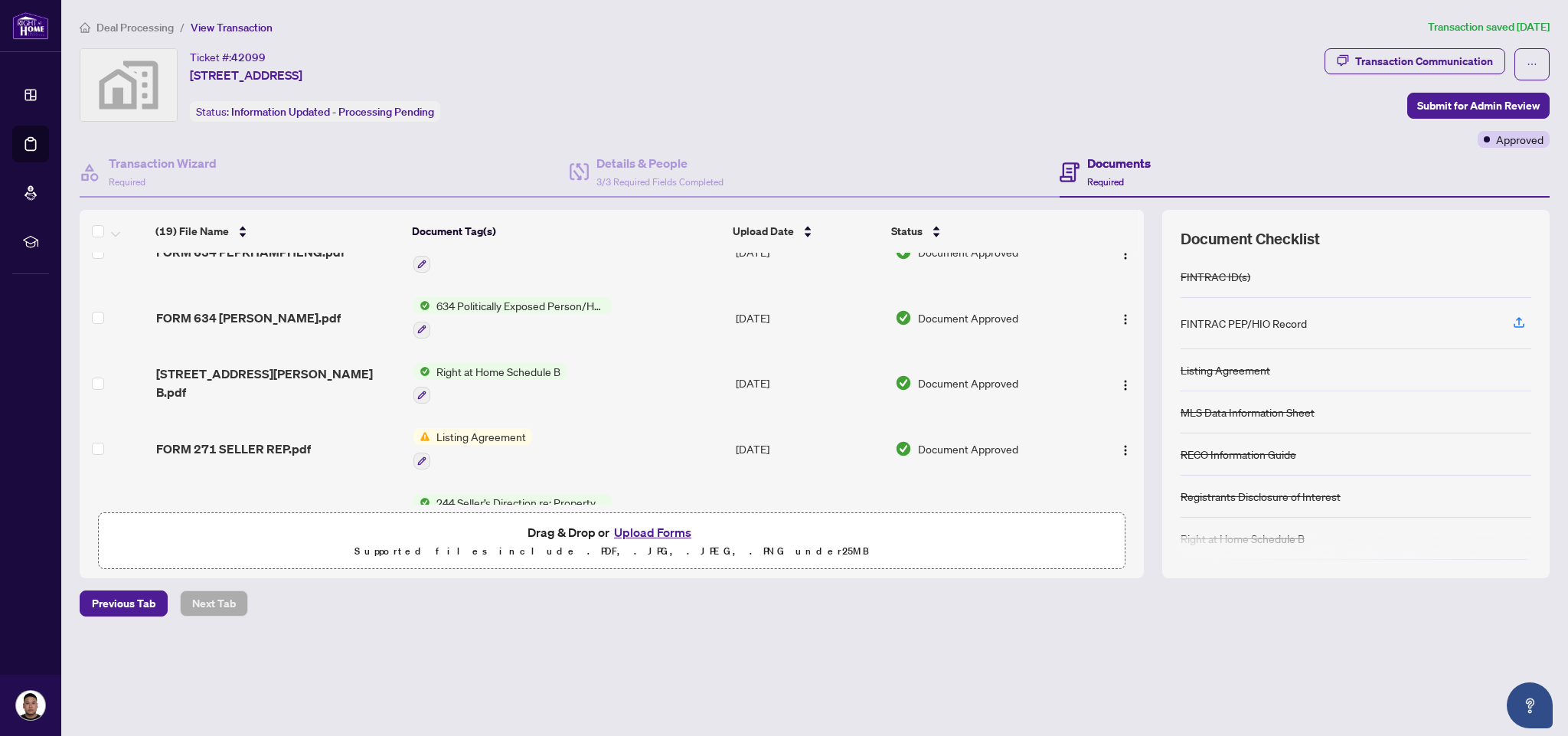
scroll to position [722, 0]
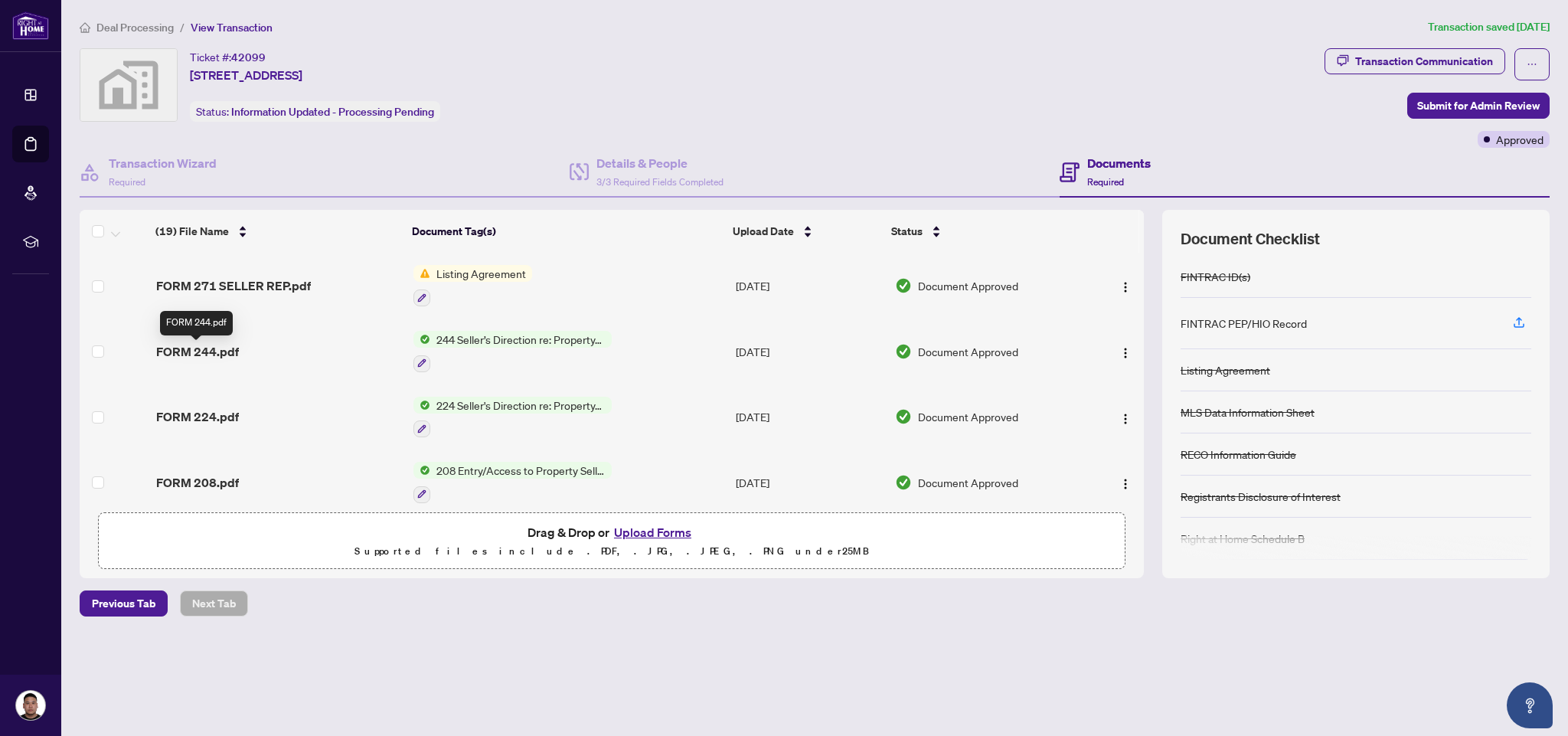
click at [201, 348] on span "FORM 244.pdf" at bounding box center [197, 352] width 82 height 19
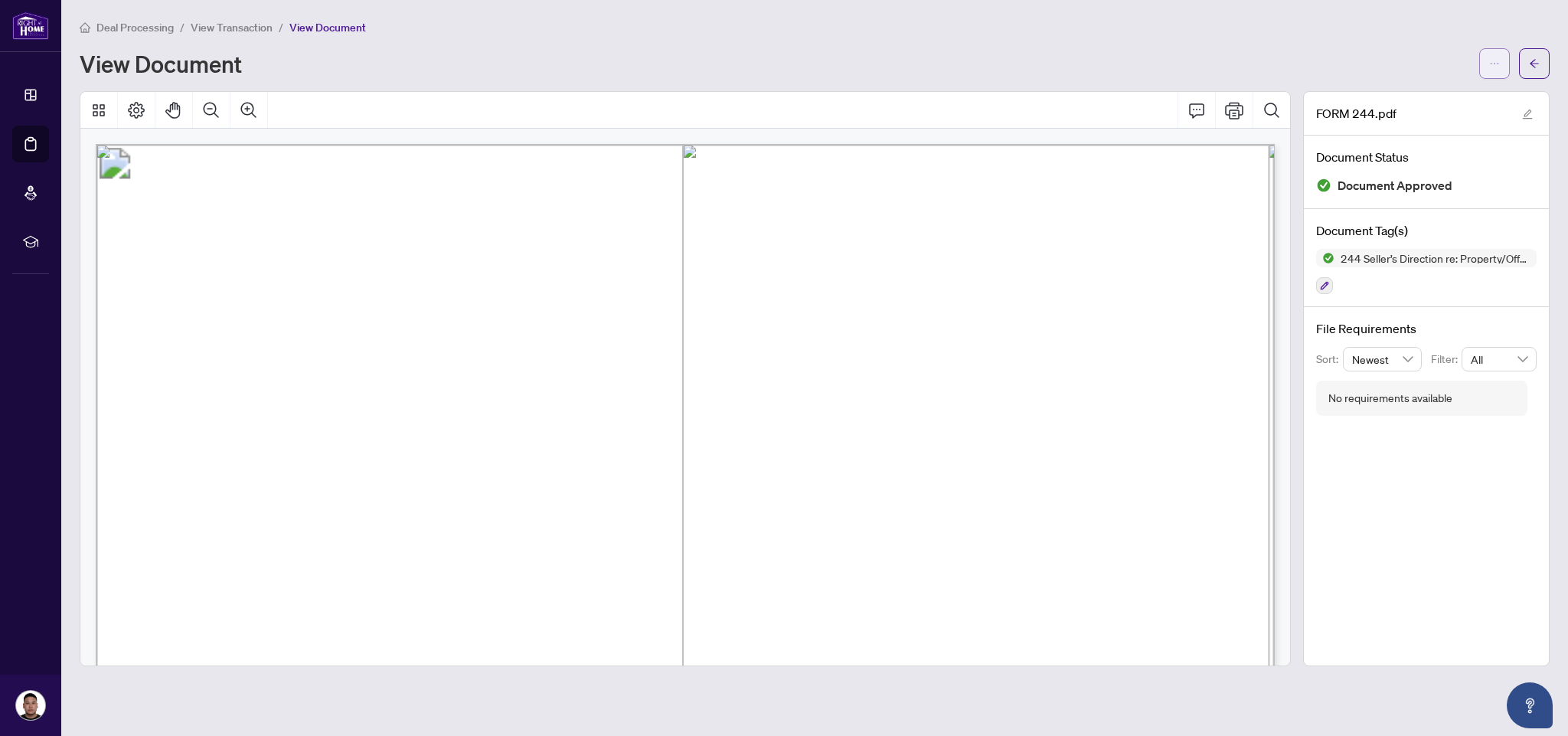
click at [1491, 53] on span "button" at bounding box center [1494, 64] width 10 height 24
click at [1417, 96] on span "Download" at bounding box center [1440, 96] width 116 height 17
click at [212, 27] on span "View Transaction" at bounding box center [232, 27] width 82 height 14
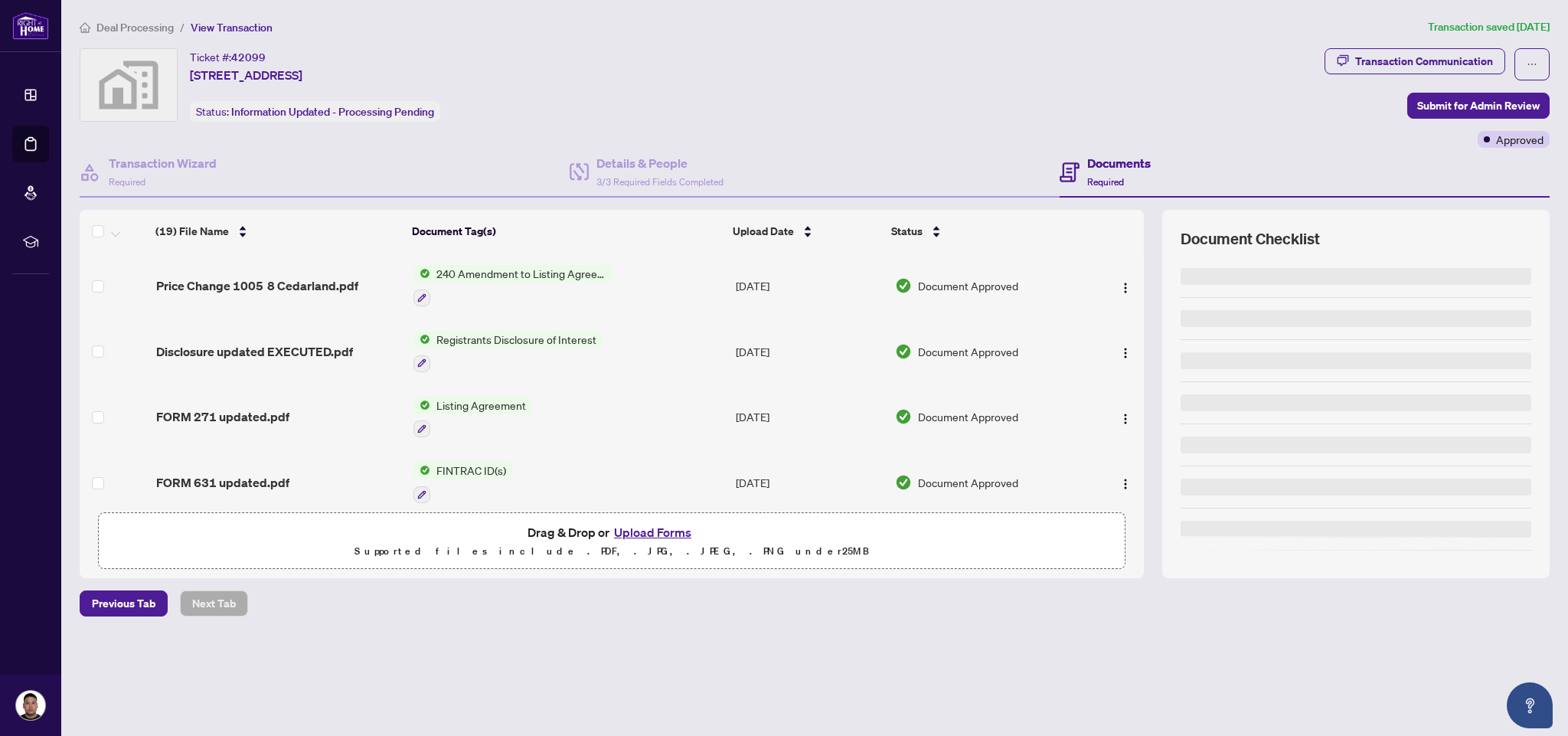
click at [142, 28] on span "Deal Processing" at bounding box center [135, 27] width 78 height 14
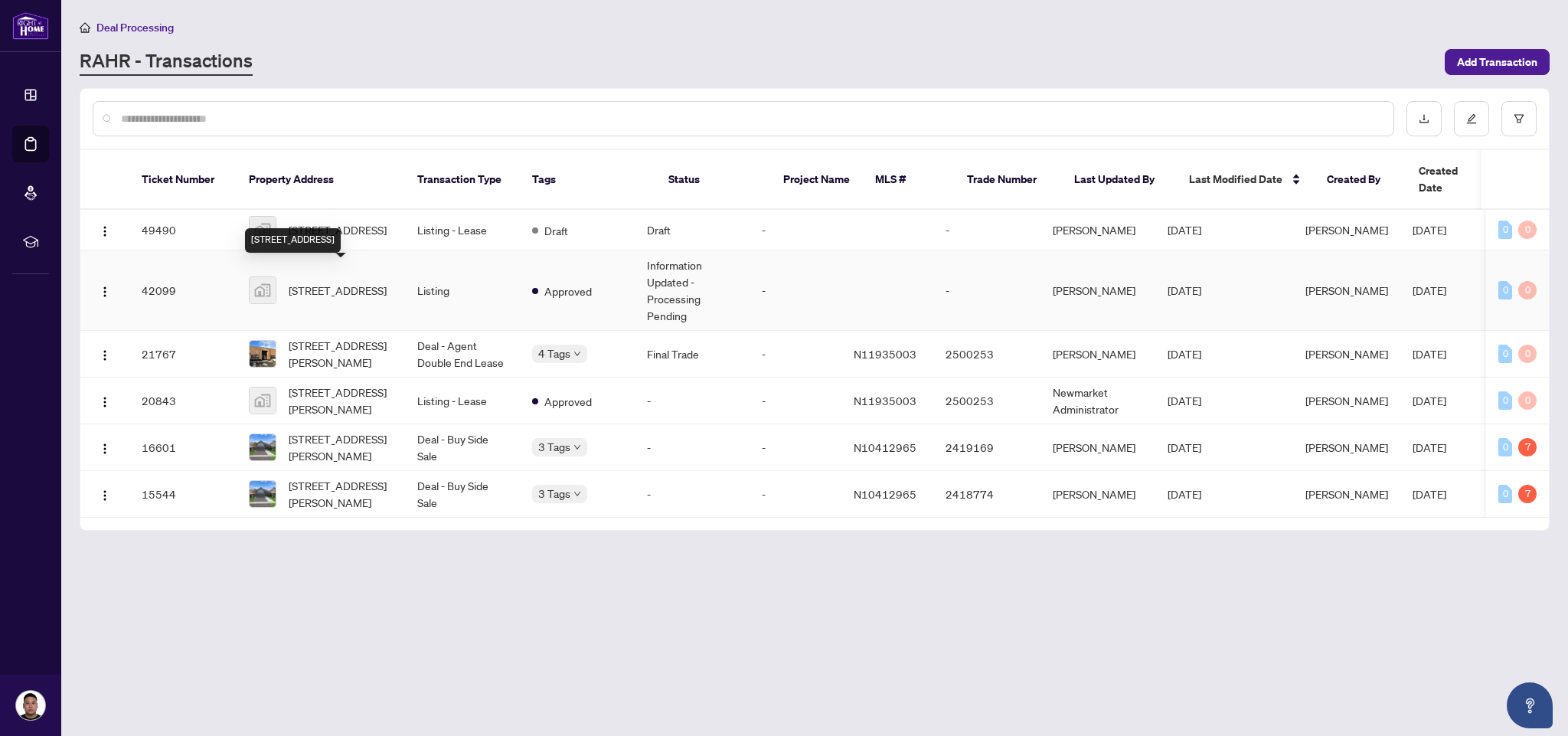
click at [340, 281] on span "[STREET_ADDRESS]" at bounding box center [338, 290] width 98 height 17
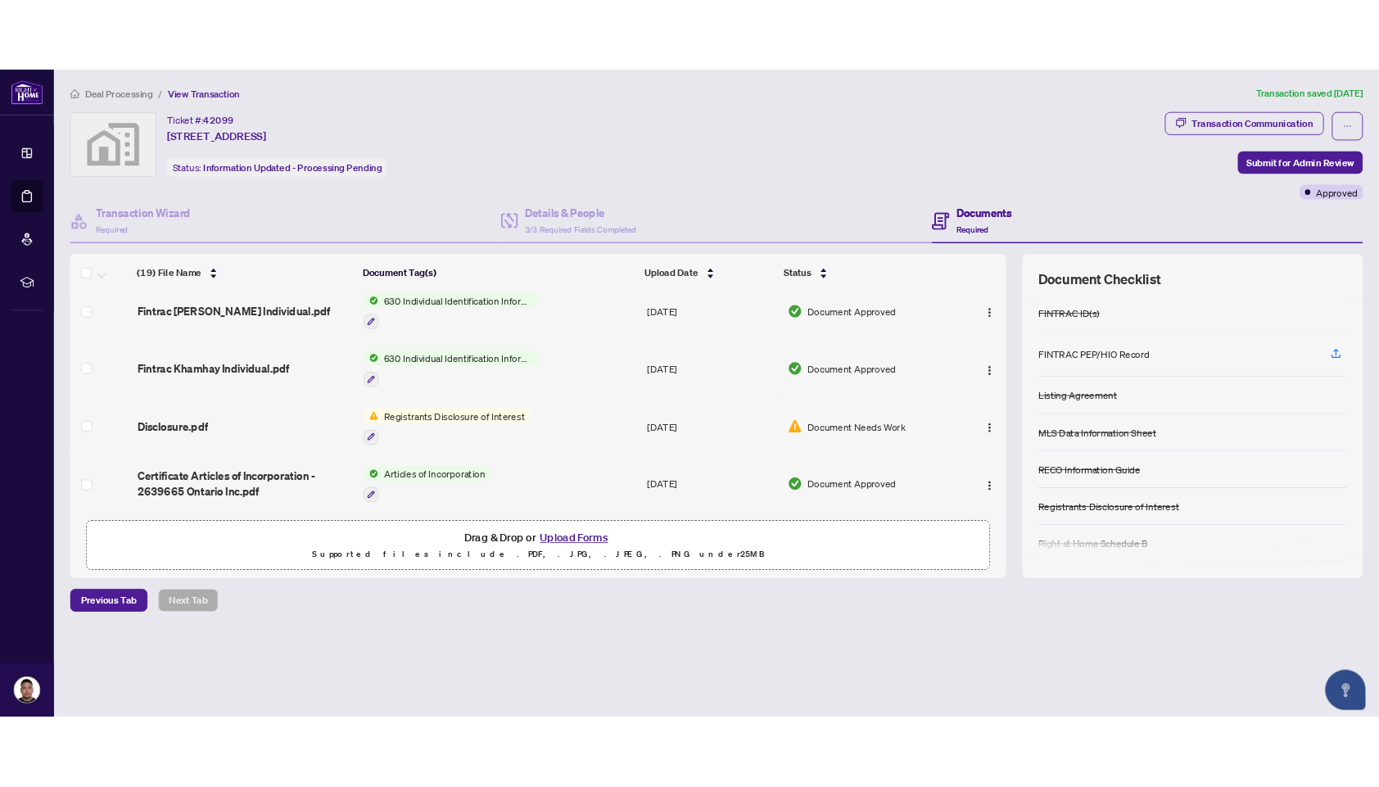
scroll to position [1075, 0]
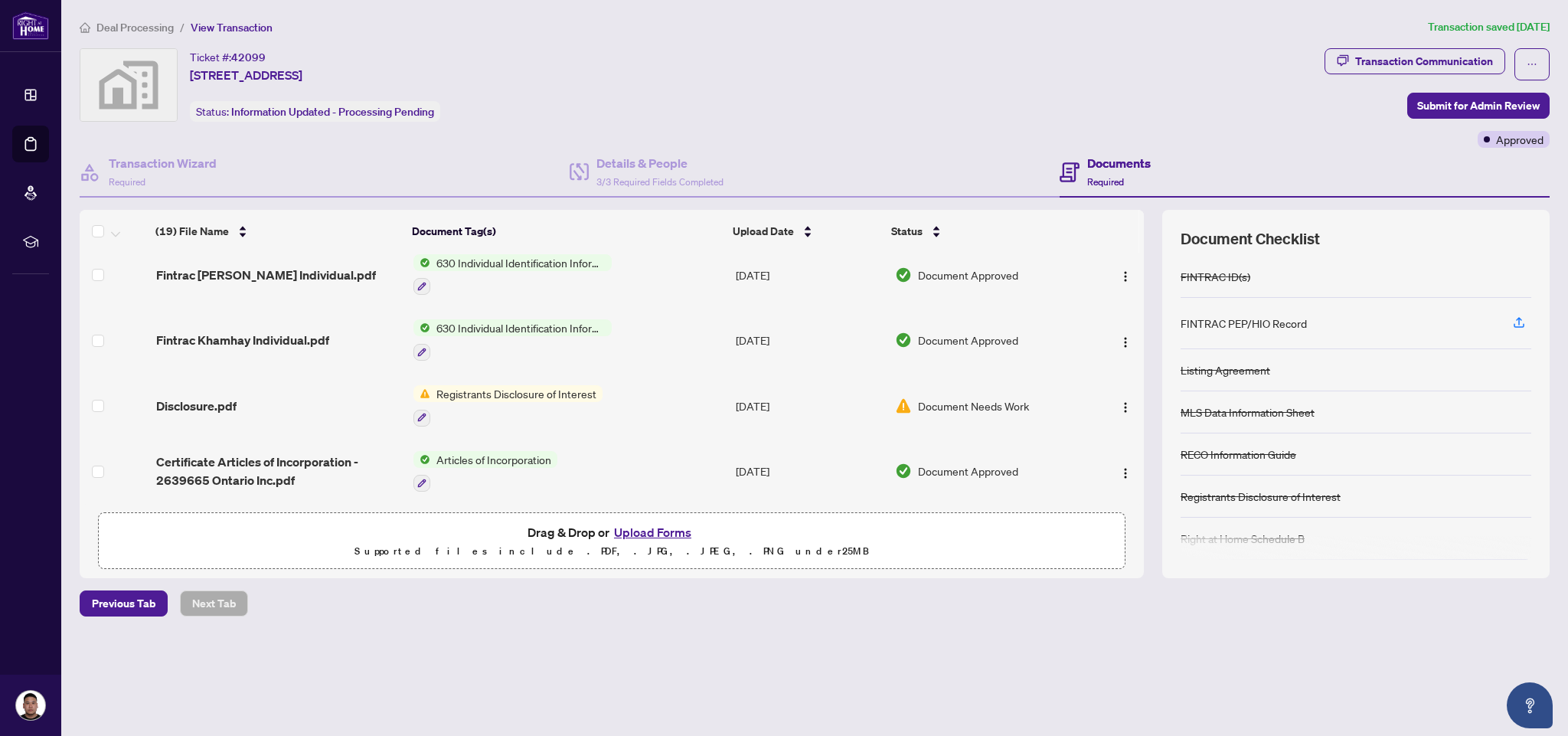
click at [225, 397] on span "Disclosure.pdf" at bounding box center [196, 406] width 80 height 19
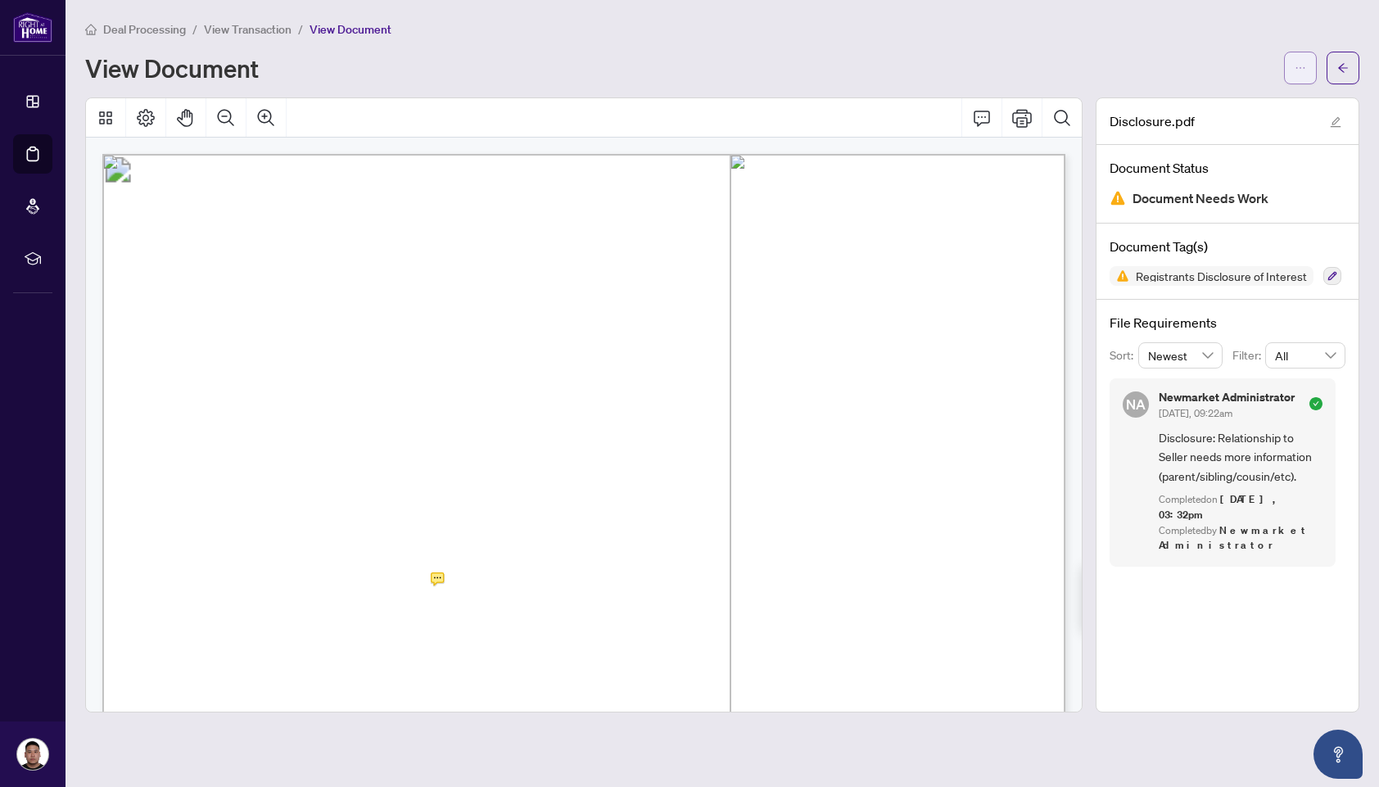
click at [1306, 66] on button "button" at bounding box center [1300, 68] width 33 height 33
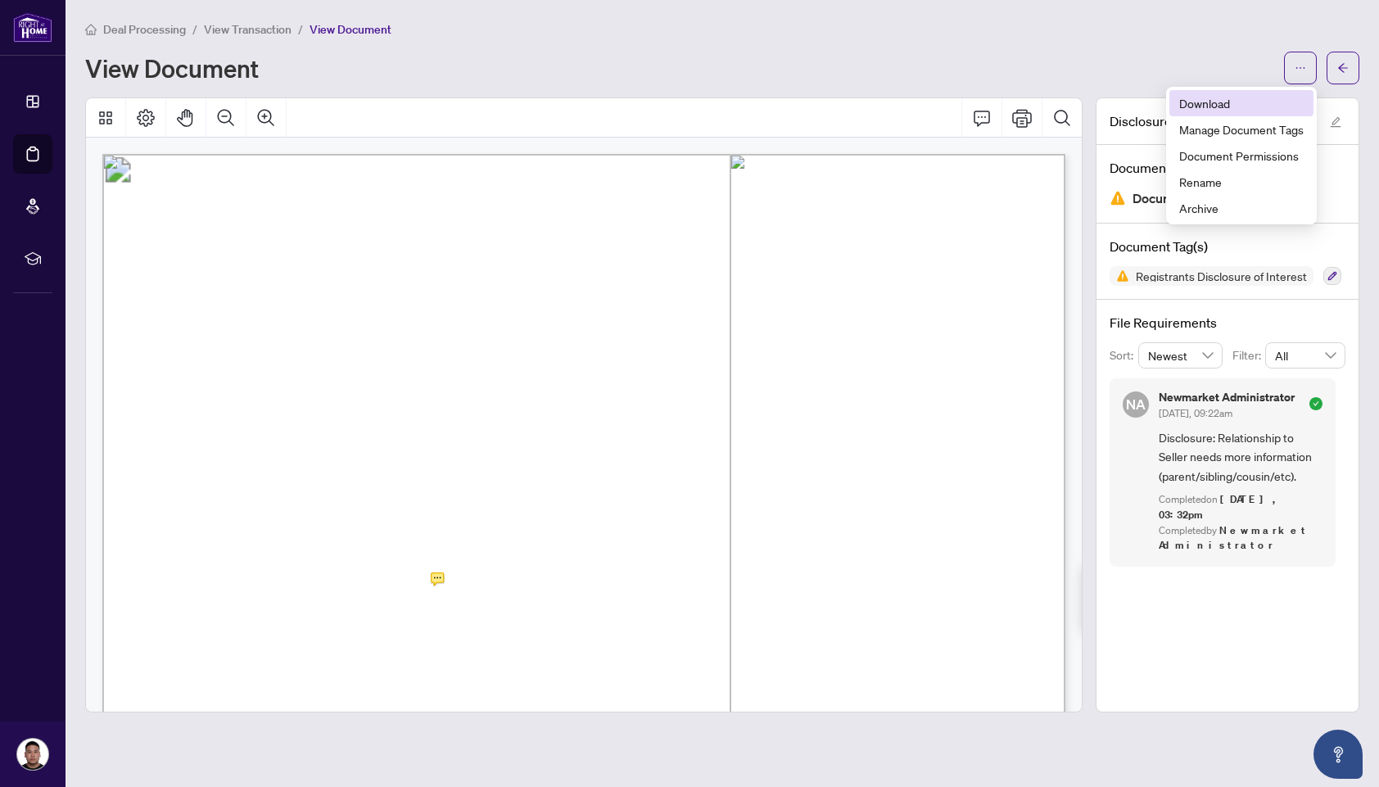
click at [1206, 110] on span "Download" at bounding box center [1241, 103] width 124 height 18
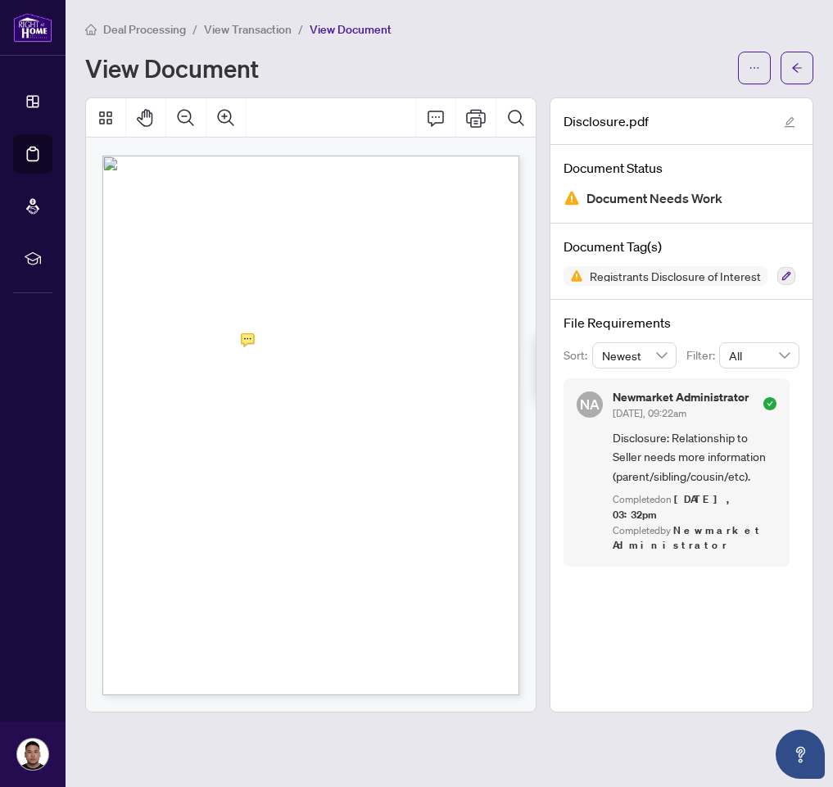
click at [152, 23] on span "Deal Processing" at bounding box center [144, 29] width 83 height 15
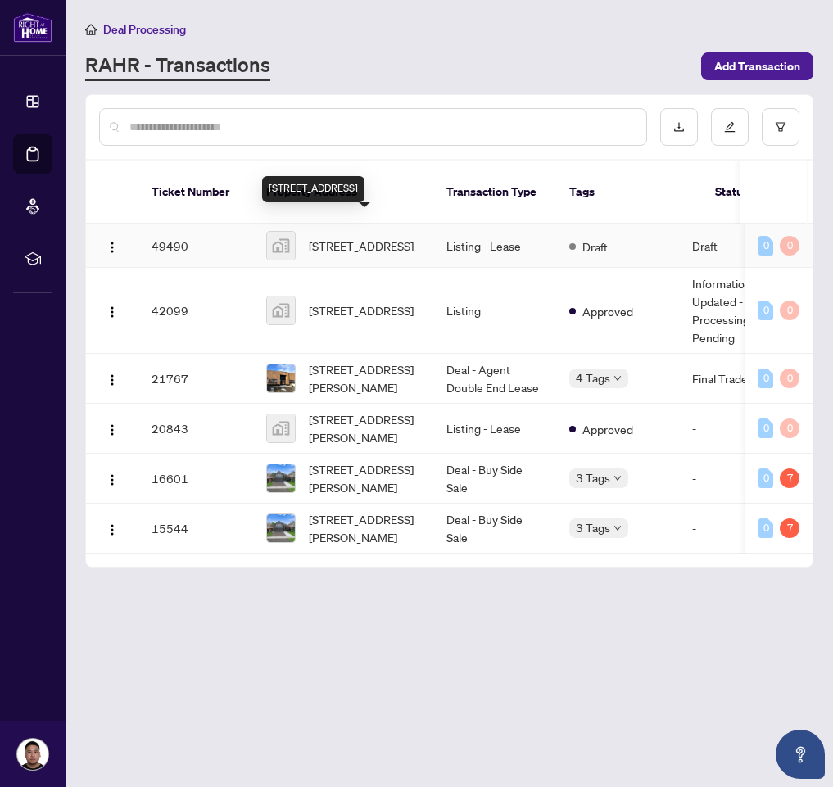
click at [401, 238] on span "[STREET_ADDRESS]" at bounding box center [361, 246] width 105 height 18
